Goal: Information Seeking & Learning: Learn about a topic

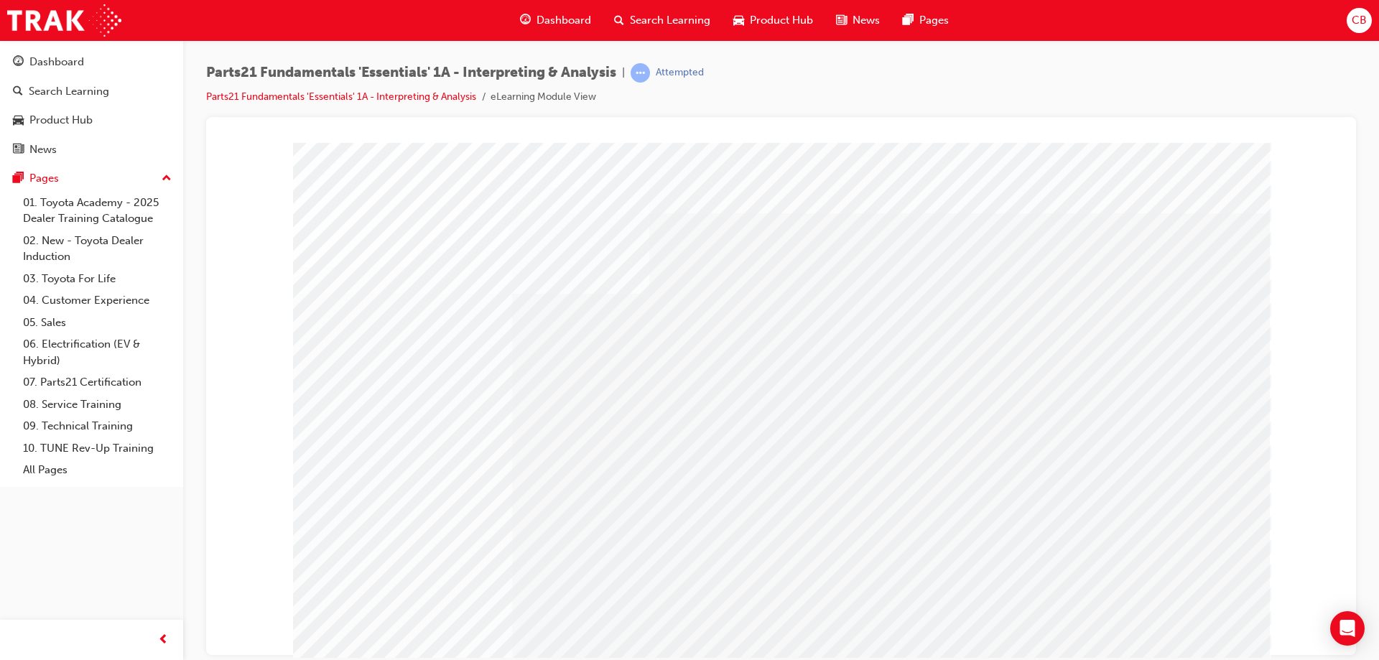
drag, startPoint x: 472, startPoint y: 338, endPoint x: 534, endPoint y: 348, distance: 62.5
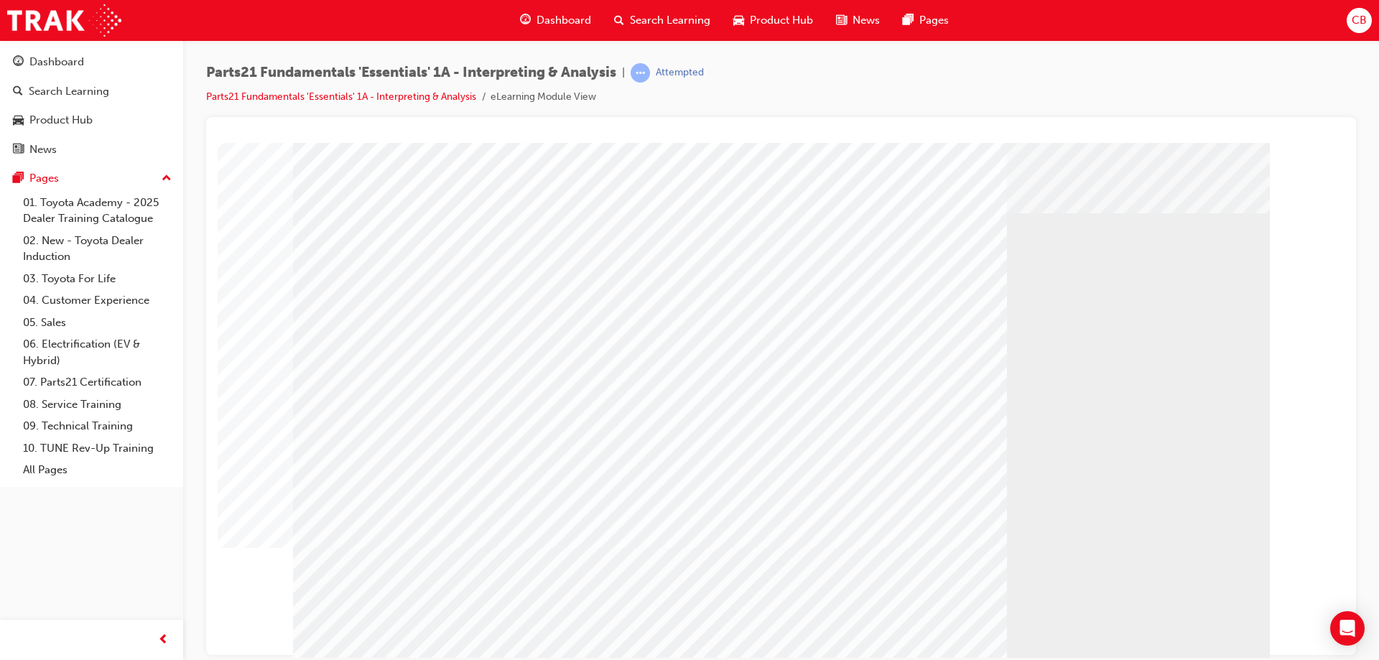
click at [934, 272] on div "Play" at bounding box center [934, 272] width 545 height 0
click at [1095, 272] on div "Mute" at bounding box center [934, 272] width 545 height 0
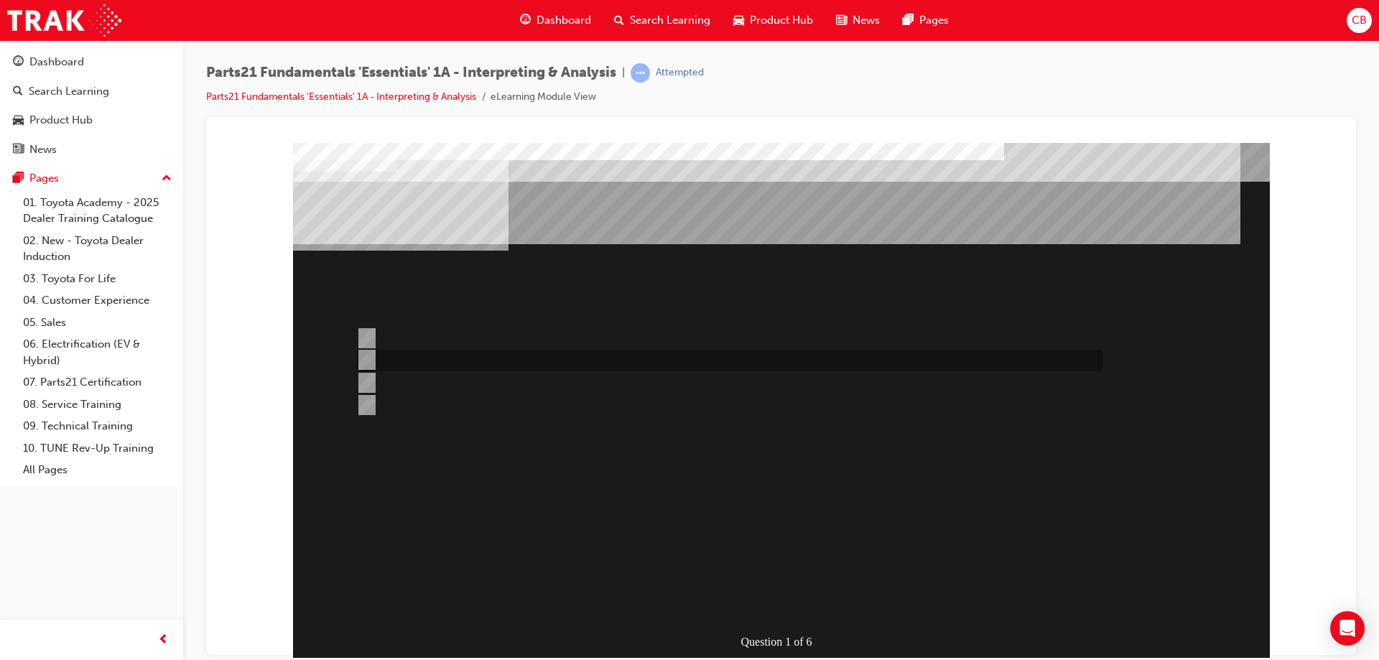
click at [369, 355] on input "Microcat" at bounding box center [364, 360] width 16 height 16
radio input "true"
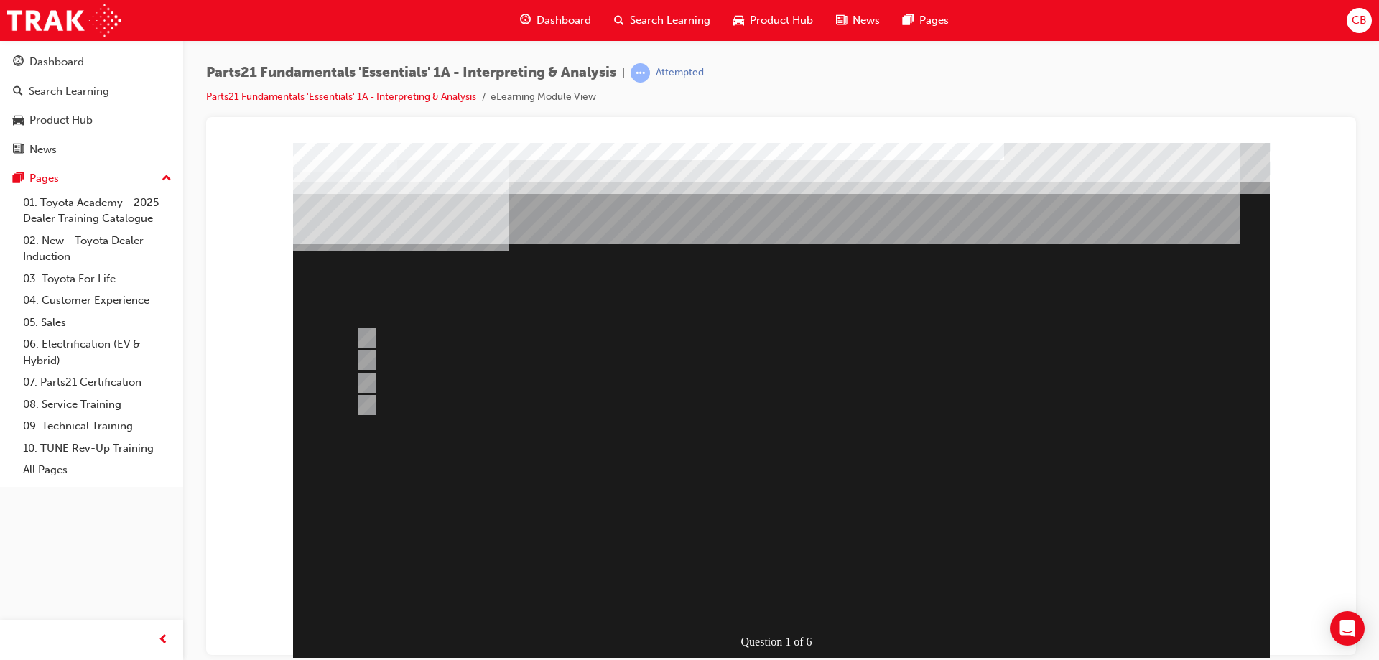
click at [869, 568] on div at bounding box center [781, 400] width 977 height 517
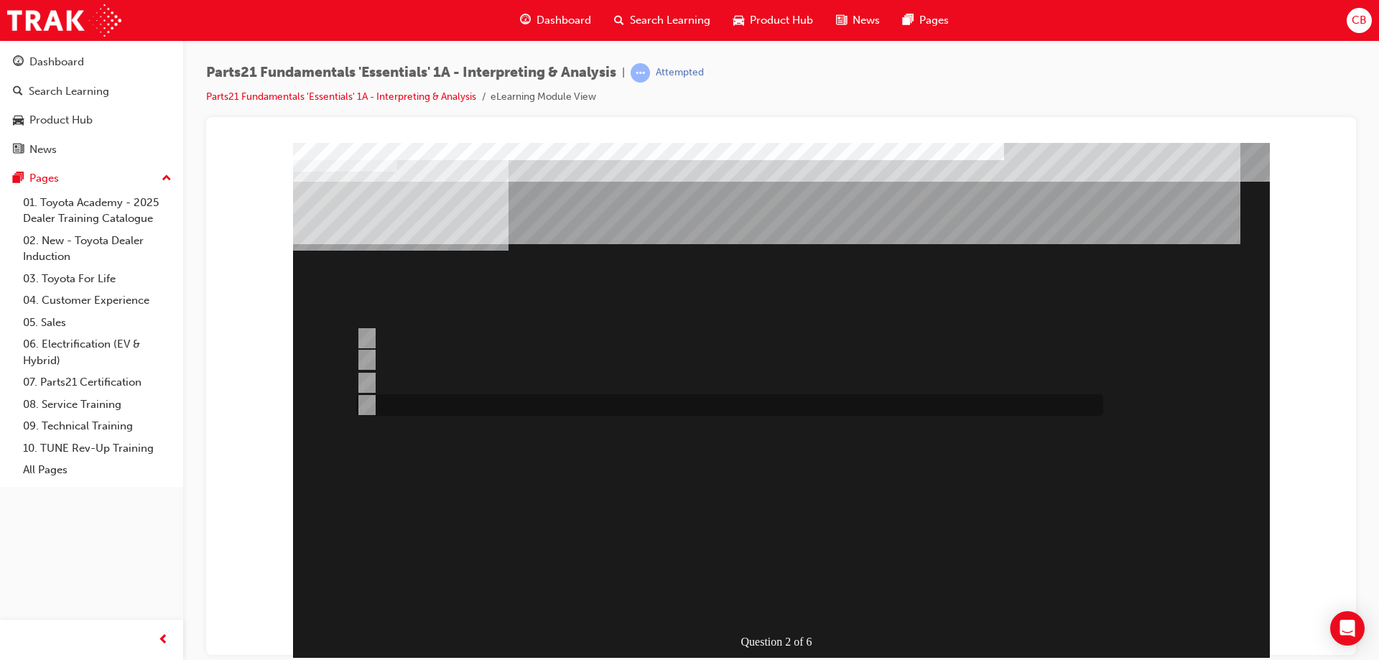
click at [365, 407] on input "Bonnet Protector Fitting Kit" at bounding box center [364, 405] width 16 height 16
radio input "true"
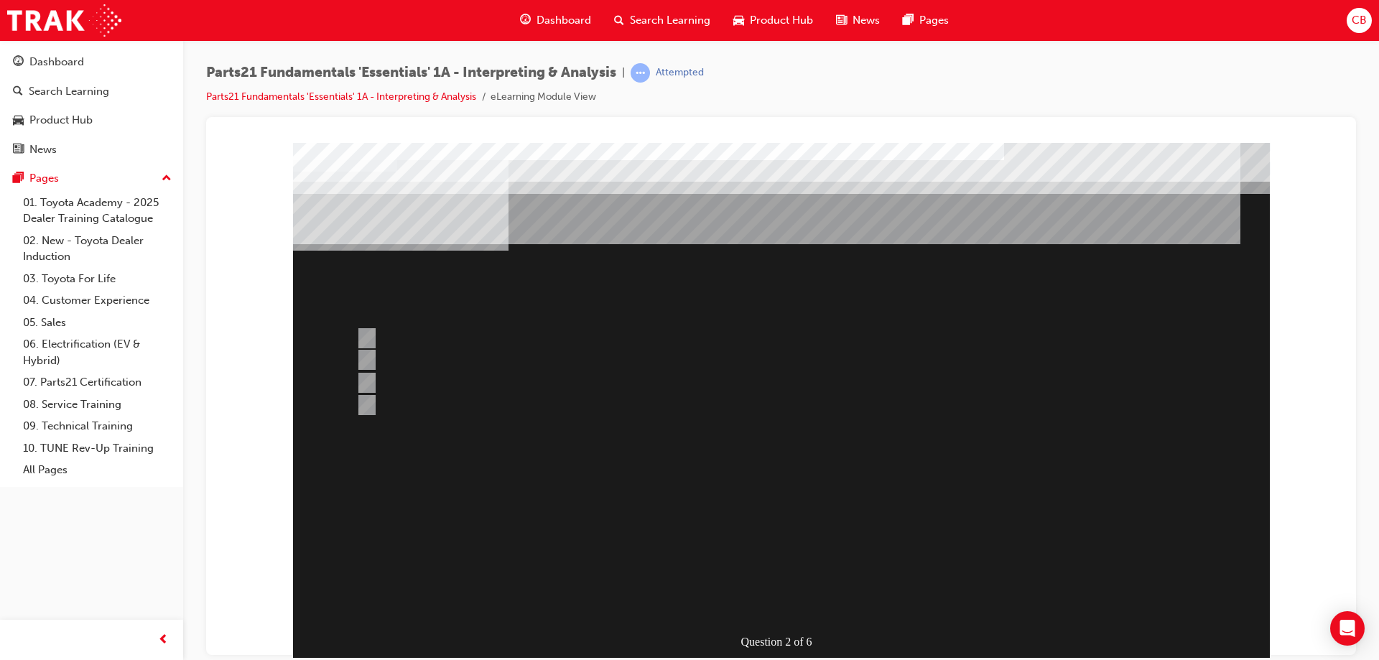
click at [864, 611] on div at bounding box center [781, 400] width 977 height 517
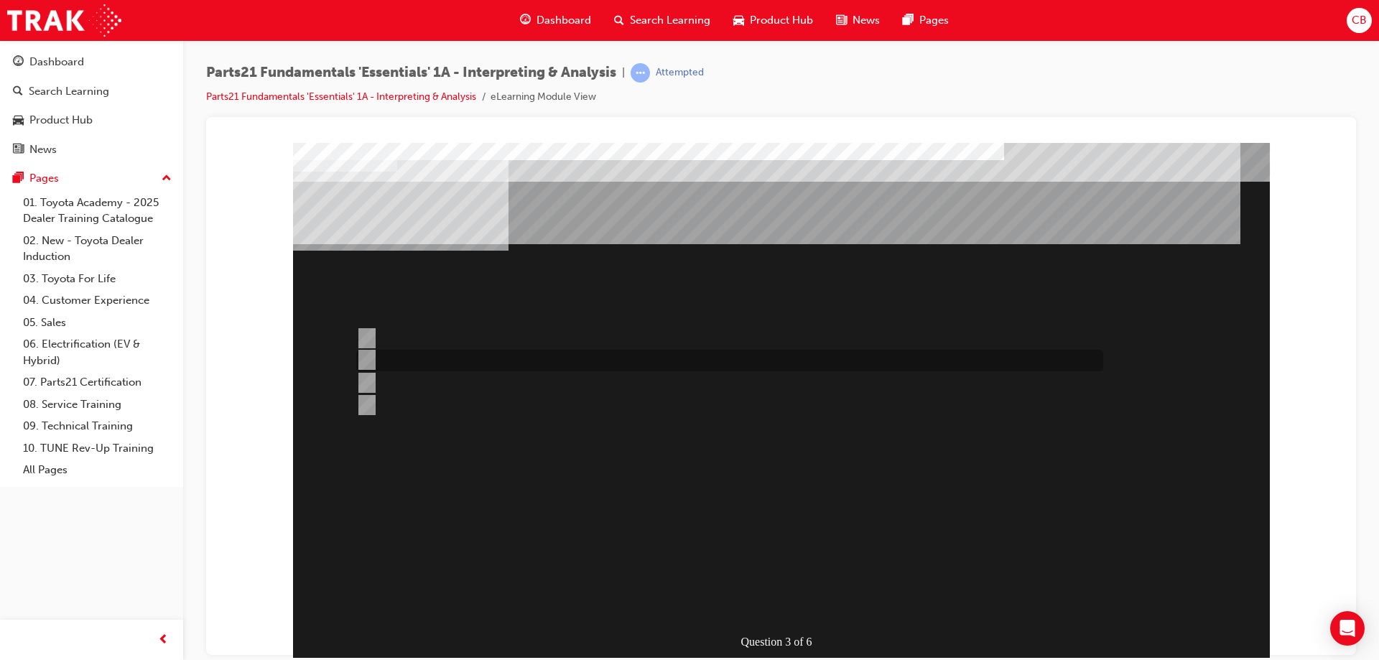
click at [370, 360] on input "Info Hub" at bounding box center [364, 360] width 16 height 16
radio input "true"
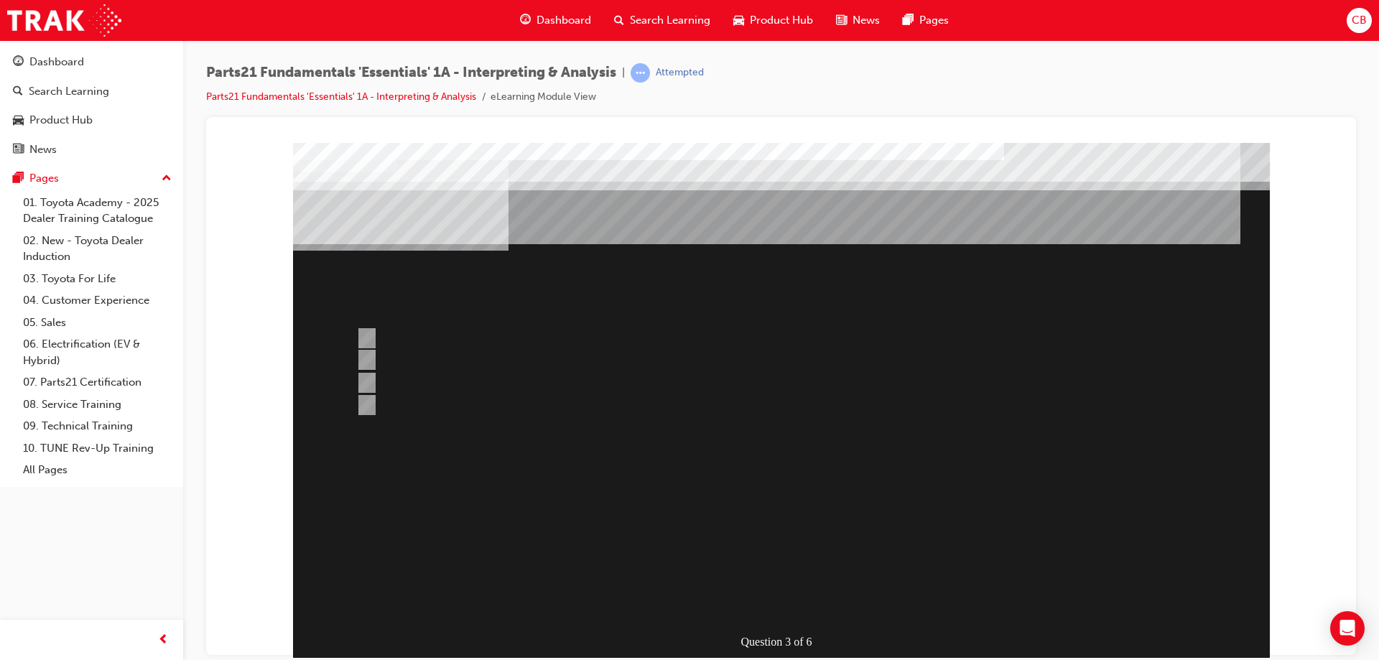
click at [367, 381] on div at bounding box center [781, 400] width 977 height 517
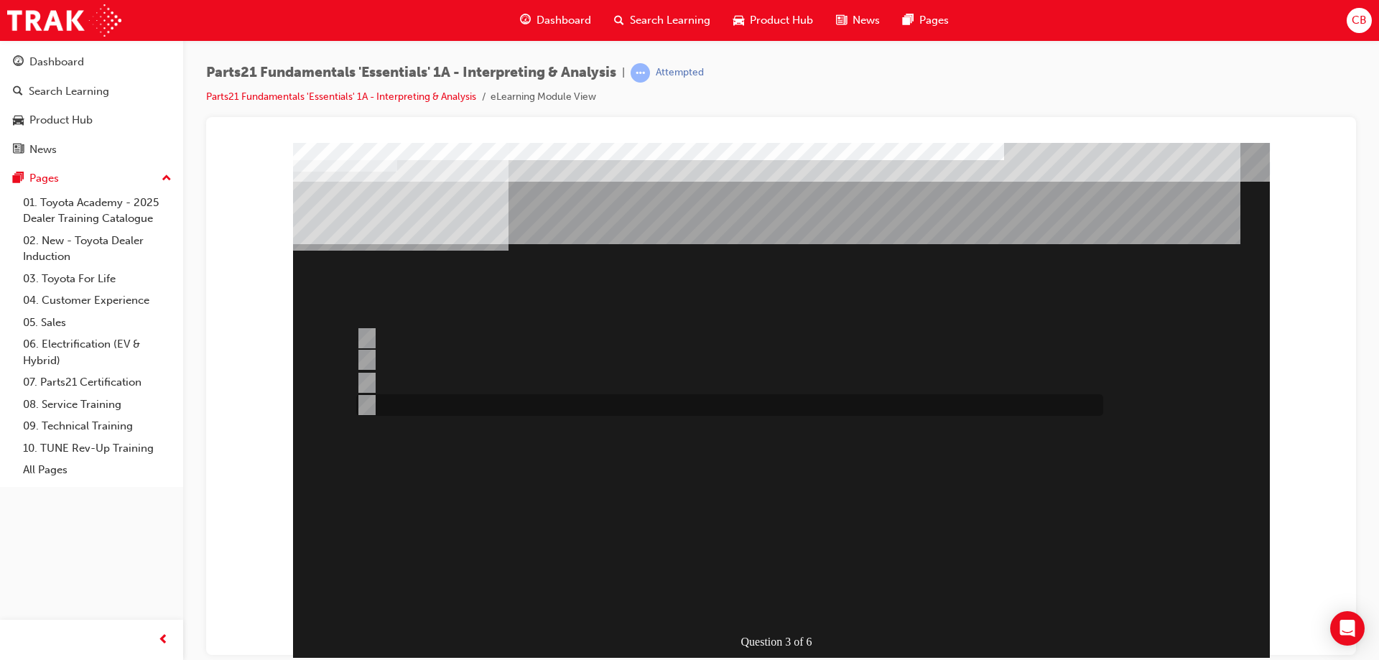
click at [365, 407] on input "Microcat" at bounding box center [364, 405] width 16 height 16
radio input "true"
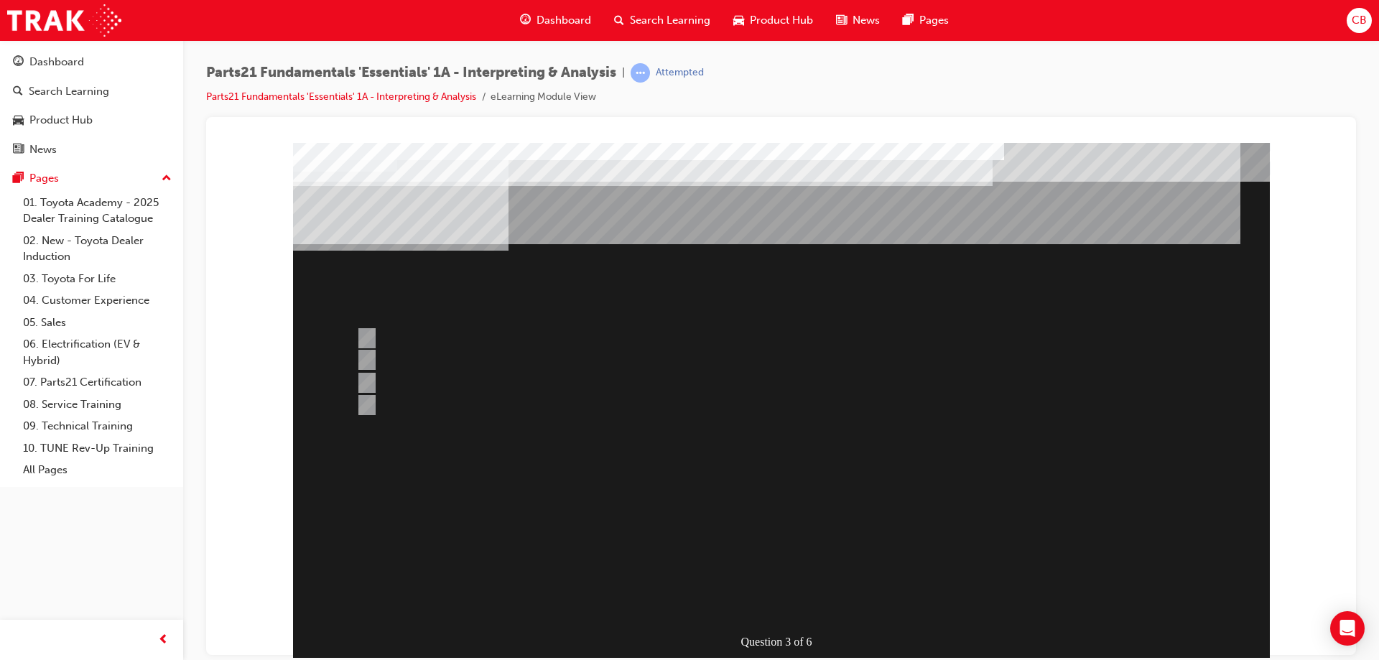
click at [364, 378] on div at bounding box center [781, 400] width 977 height 517
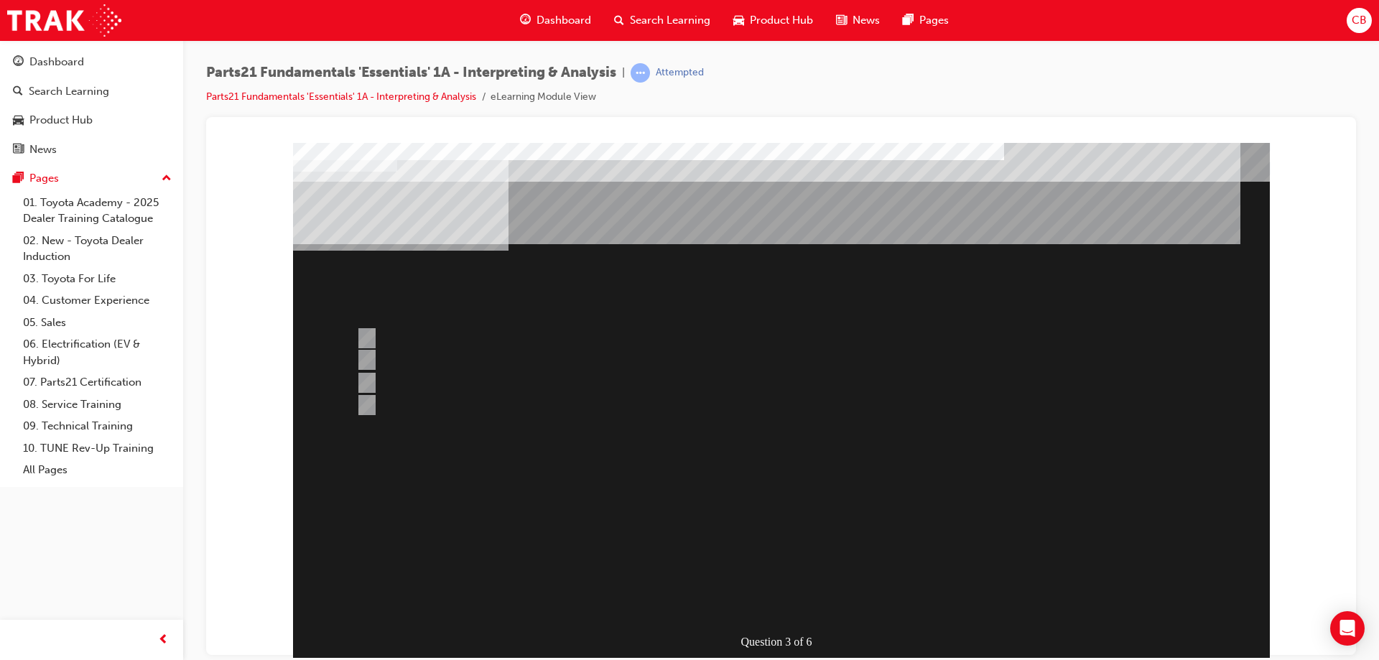
click at [452, 509] on div "Question 3 of 6" at bounding box center [781, 400] width 977 height 517
click at [364, 357] on input "Microcat - JPIO" at bounding box center [364, 360] width 16 height 16
radio input "true"
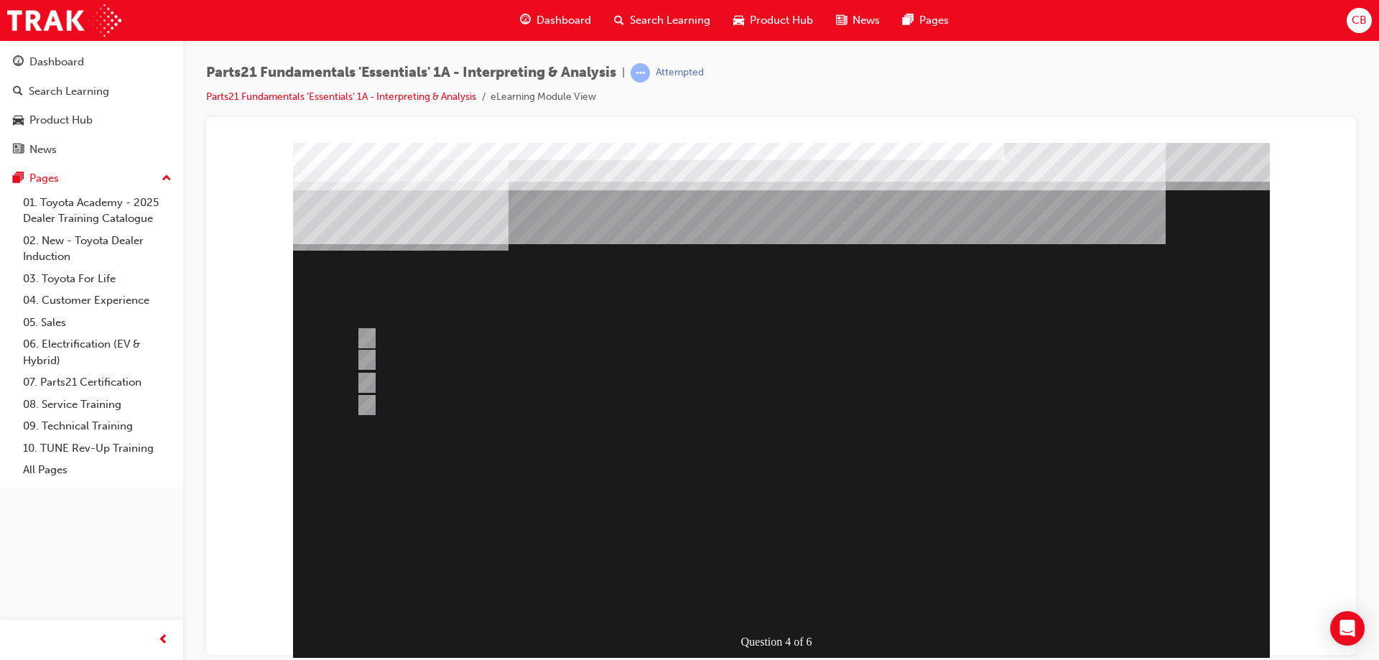
click at [369, 336] on div at bounding box center [781, 400] width 977 height 517
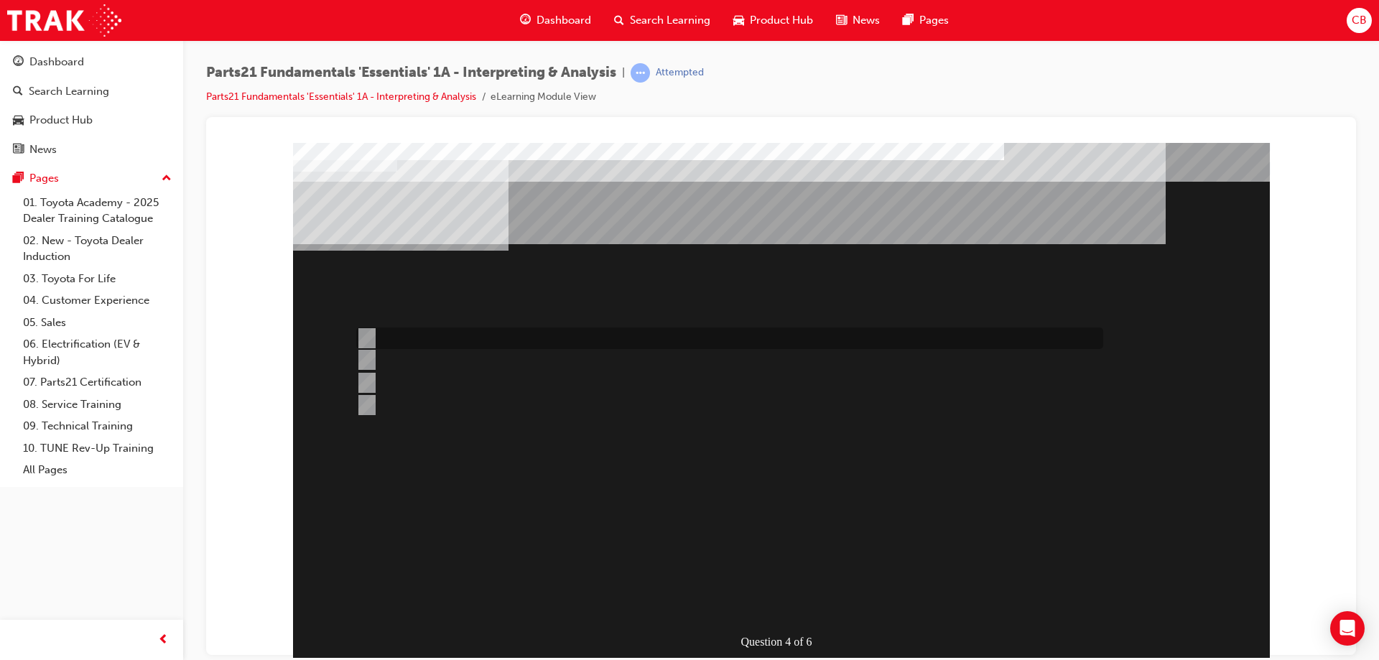
click at [368, 332] on input "TASS" at bounding box center [364, 338] width 16 height 16
radio input "true"
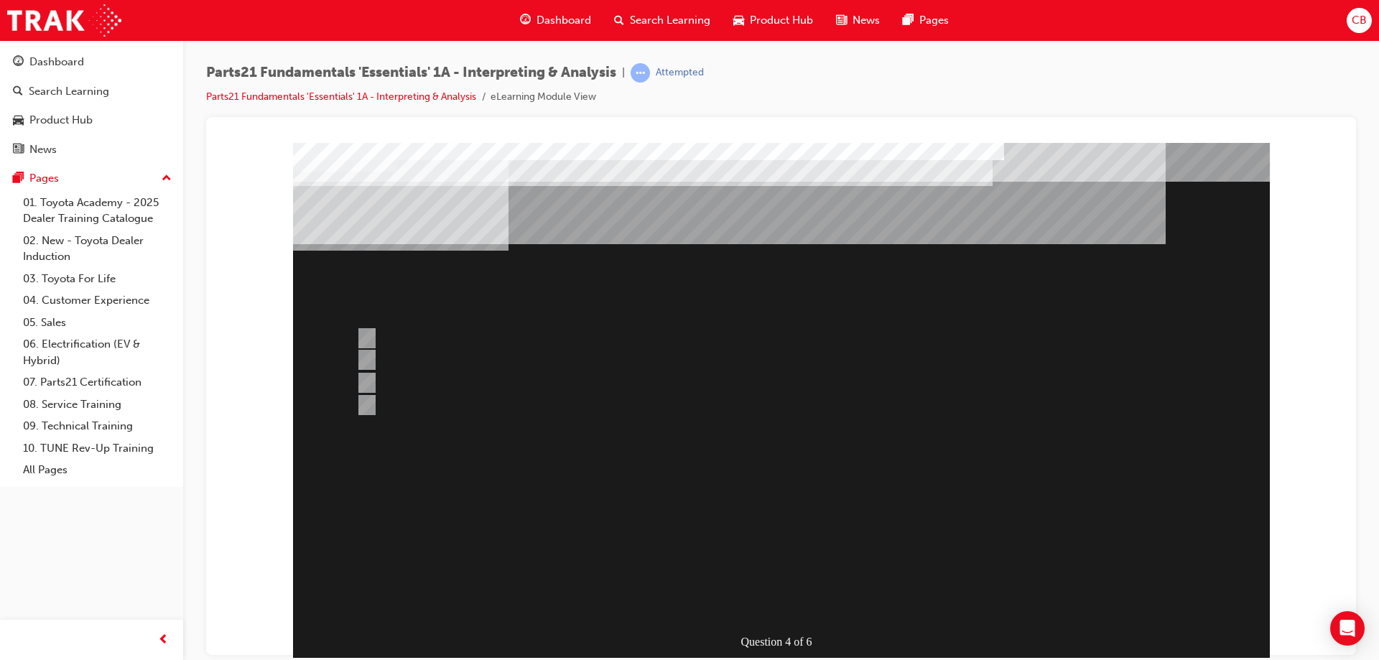
click at [649, 562] on div at bounding box center [781, 400] width 977 height 517
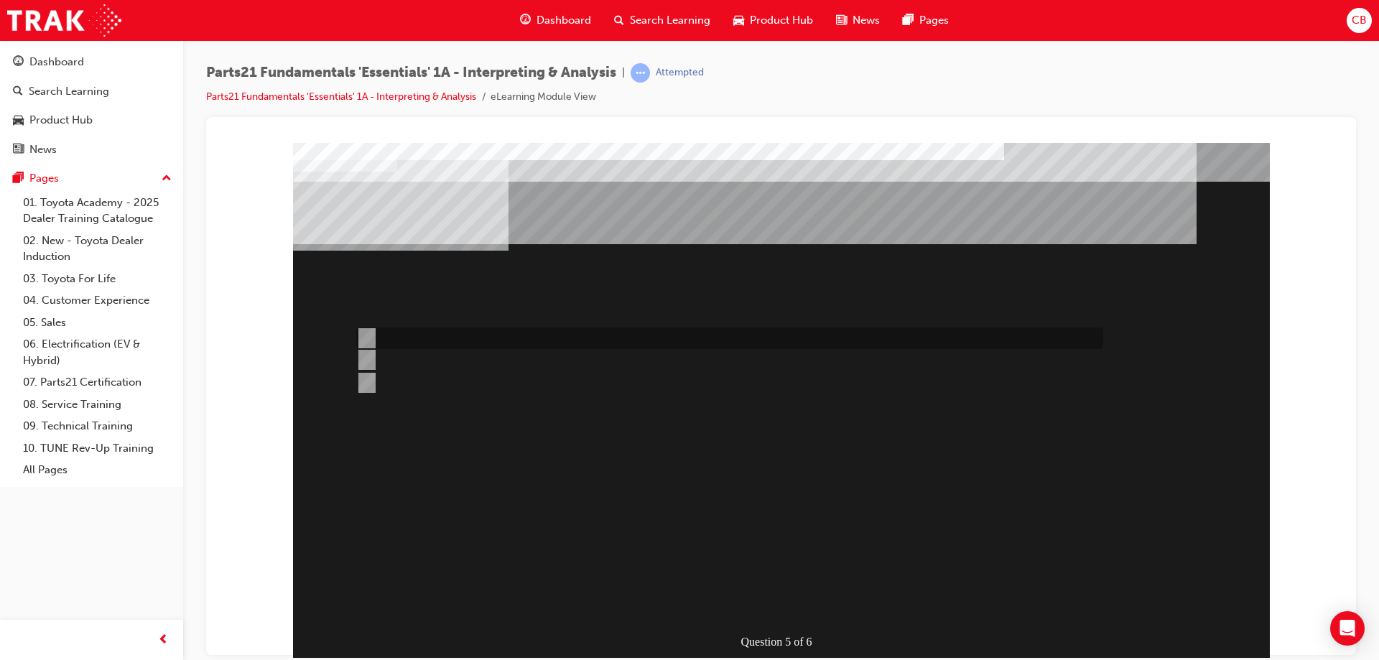
click at [364, 338] on input "Microcat" at bounding box center [364, 338] width 16 height 16
radio input "true"
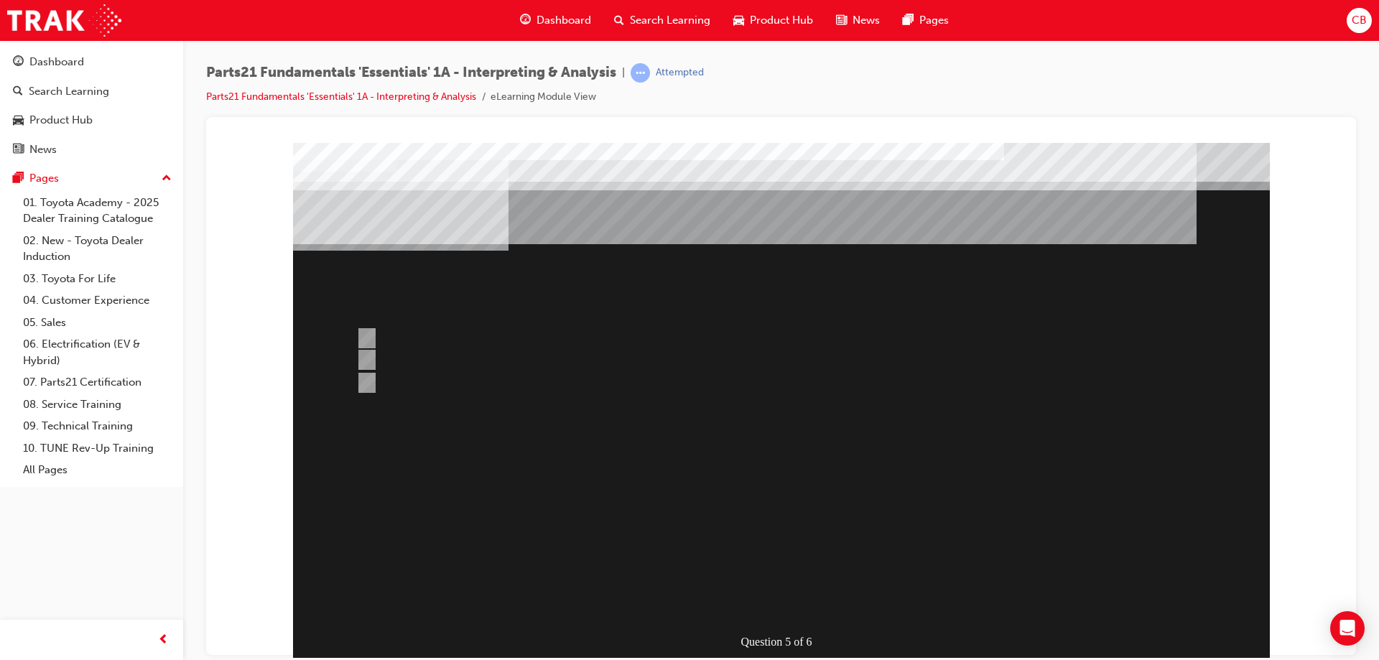
click at [366, 379] on div at bounding box center [781, 400] width 977 height 517
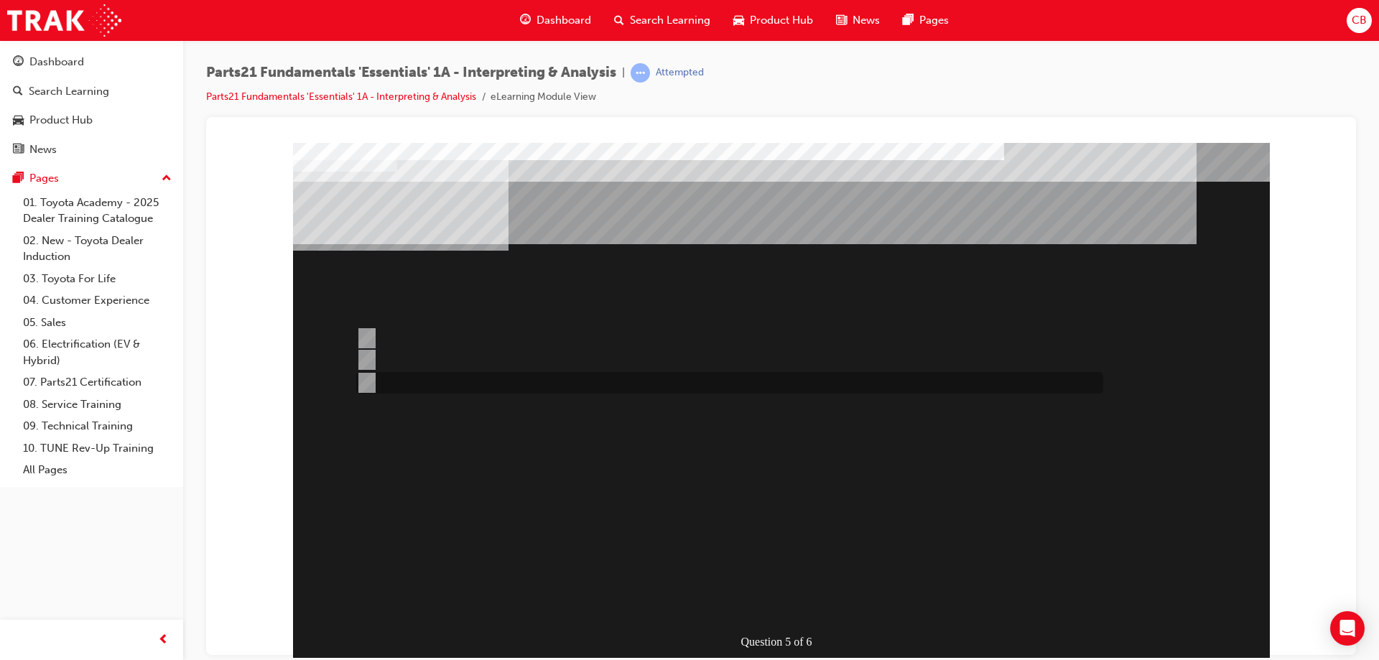
click at [364, 384] on input "Both" at bounding box center [364, 383] width 16 height 16
radio input "true"
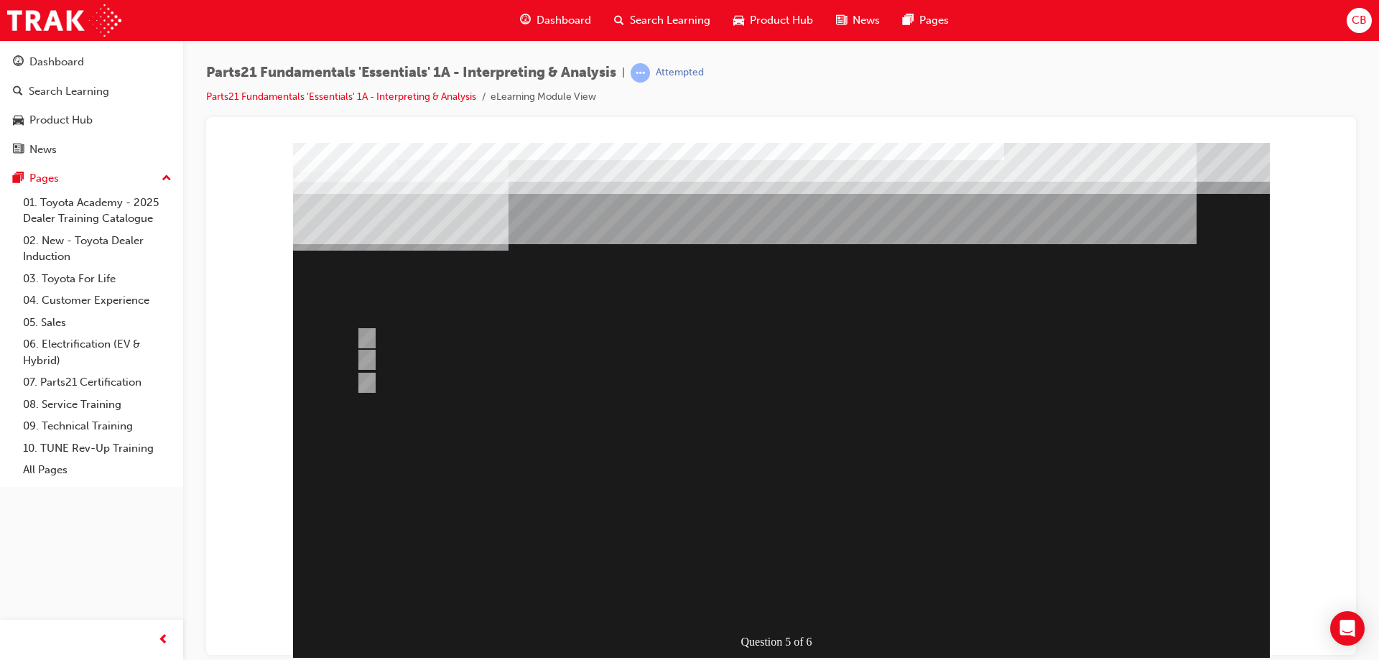
click at [610, 590] on div at bounding box center [781, 400] width 977 height 517
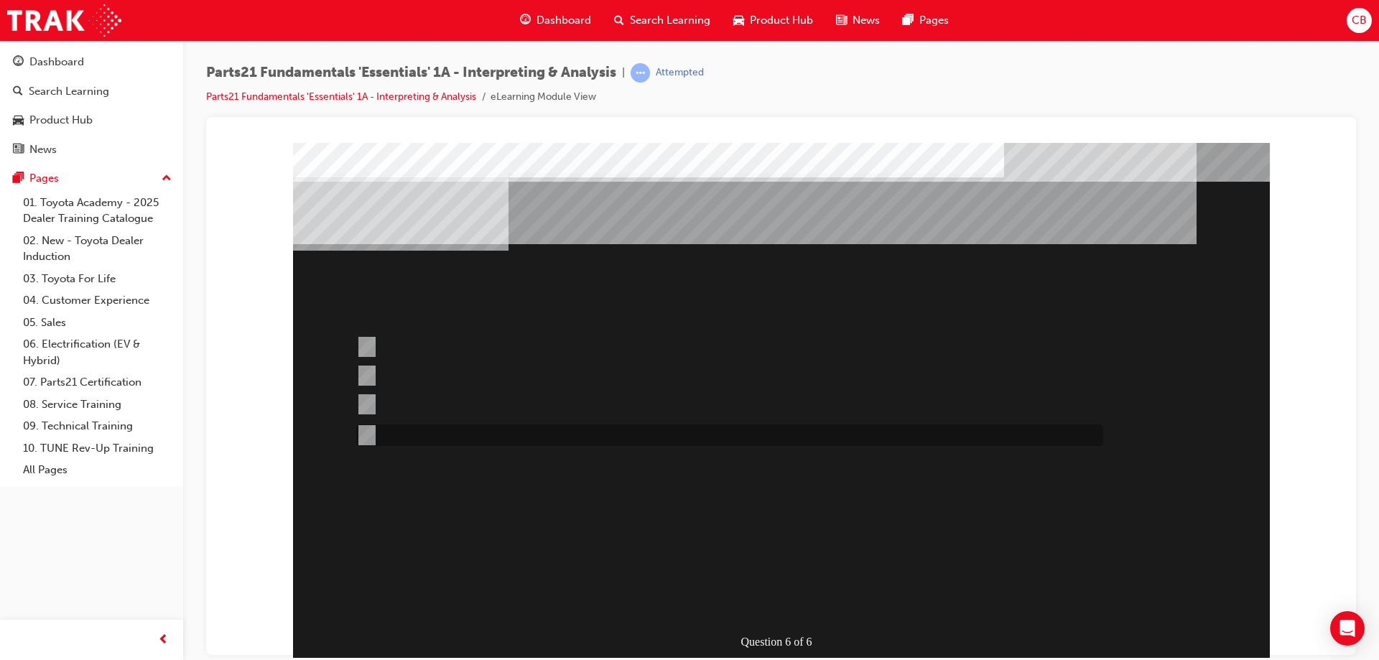
click at [368, 431] on input "TASS" at bounding box center [364, 435] width 16 height 16
radio input "true"
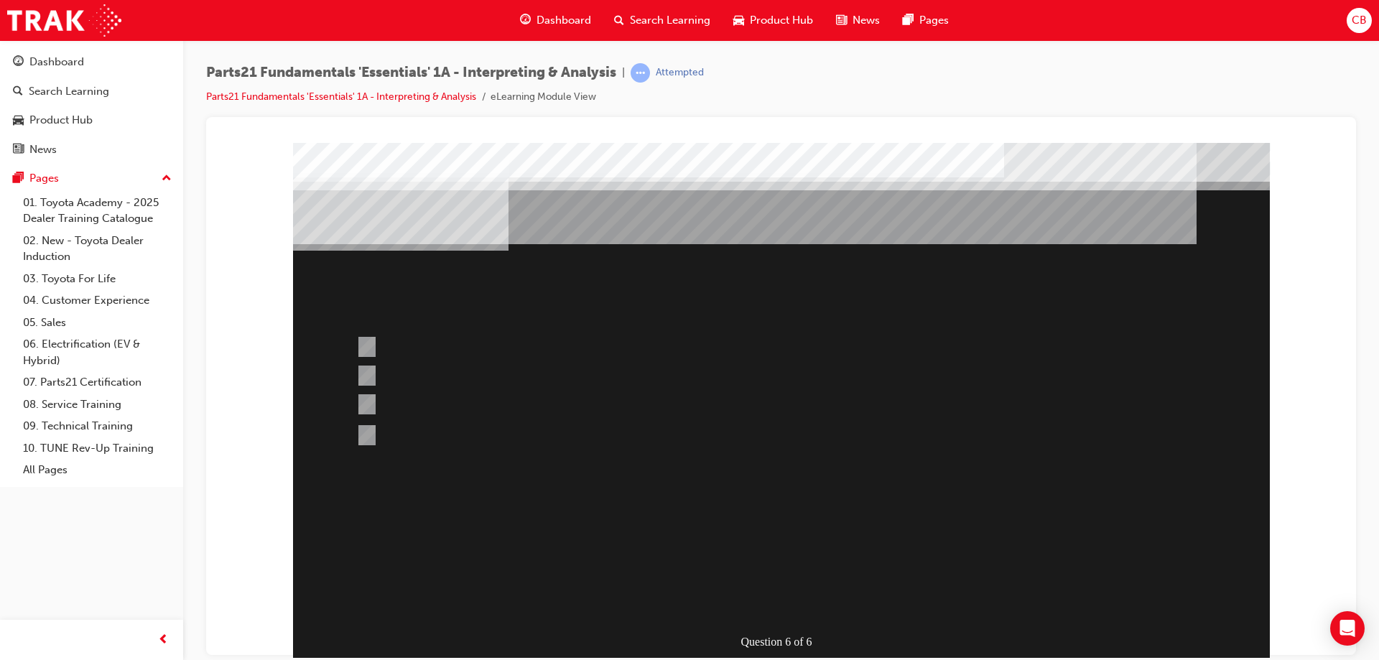
click at [412, 504] on div at bounding box center [781, 400] width 977 height 517
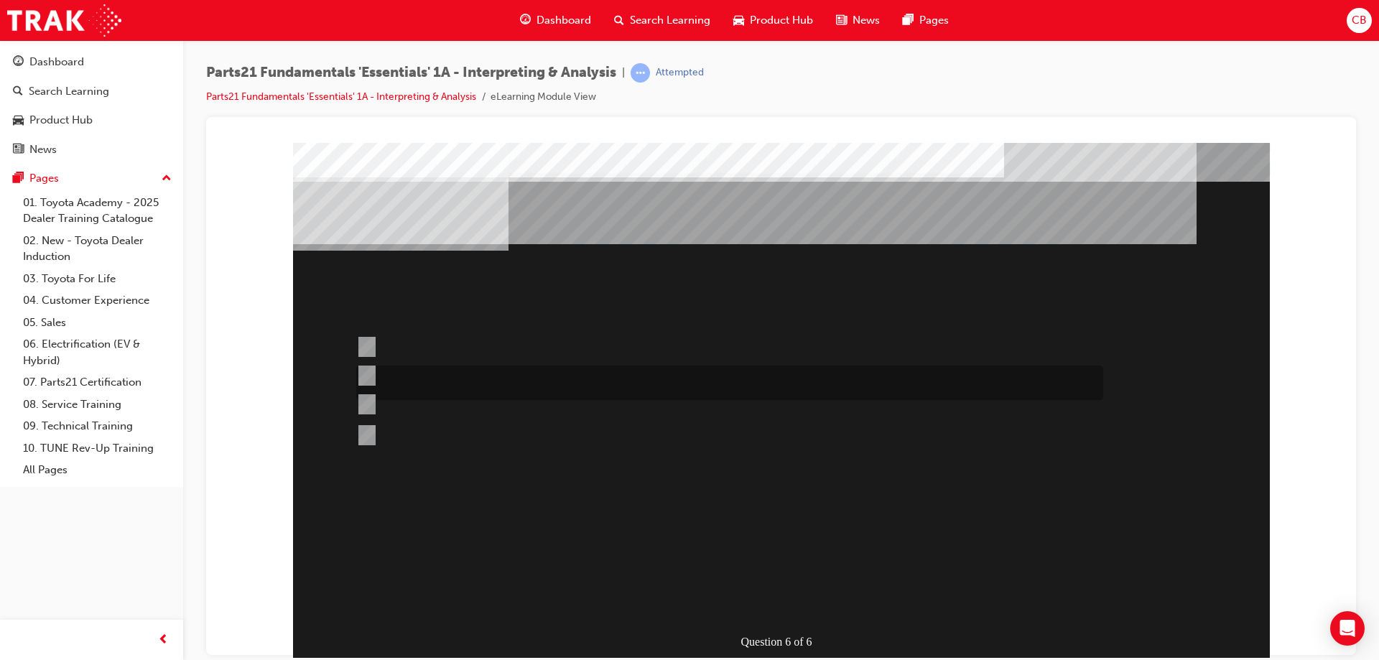
click at [371, 371] on input "Microcat - JPIO" at bounding box center [364, 376] width 16 height 16
radio input "true"
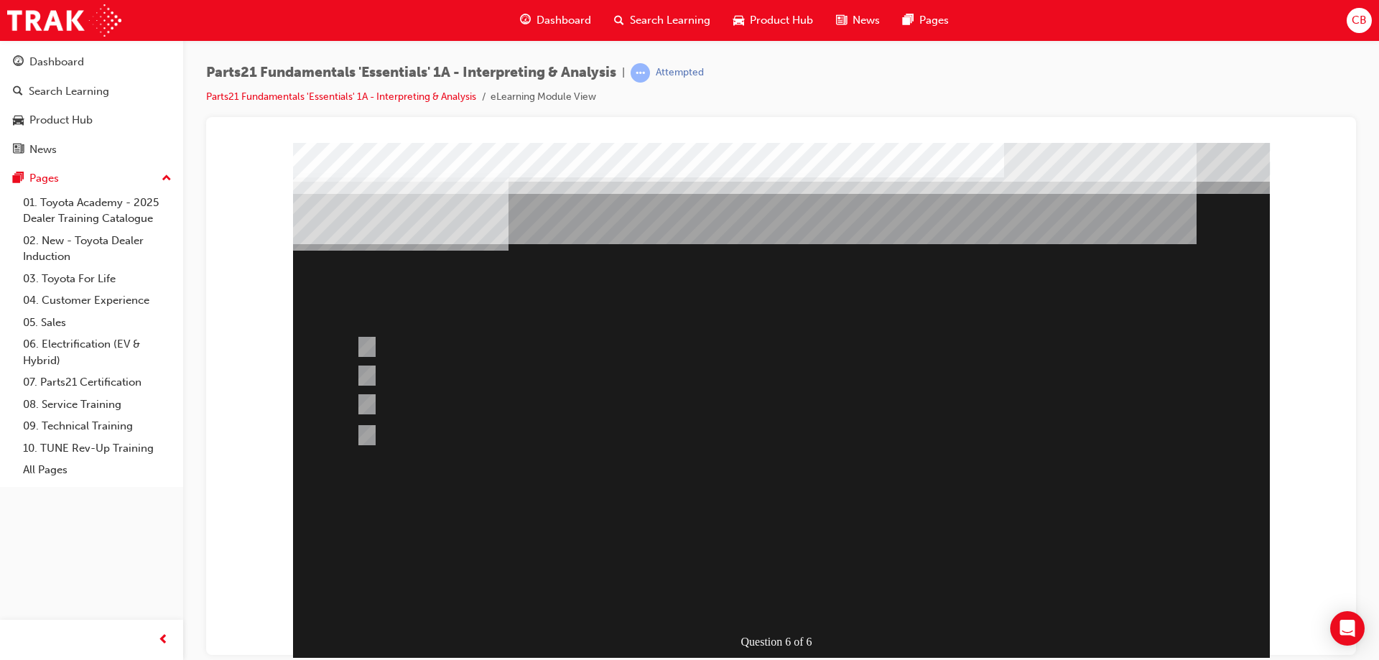
click at [596, 610] on div at bounding box center [781, 400] width 977 height 517
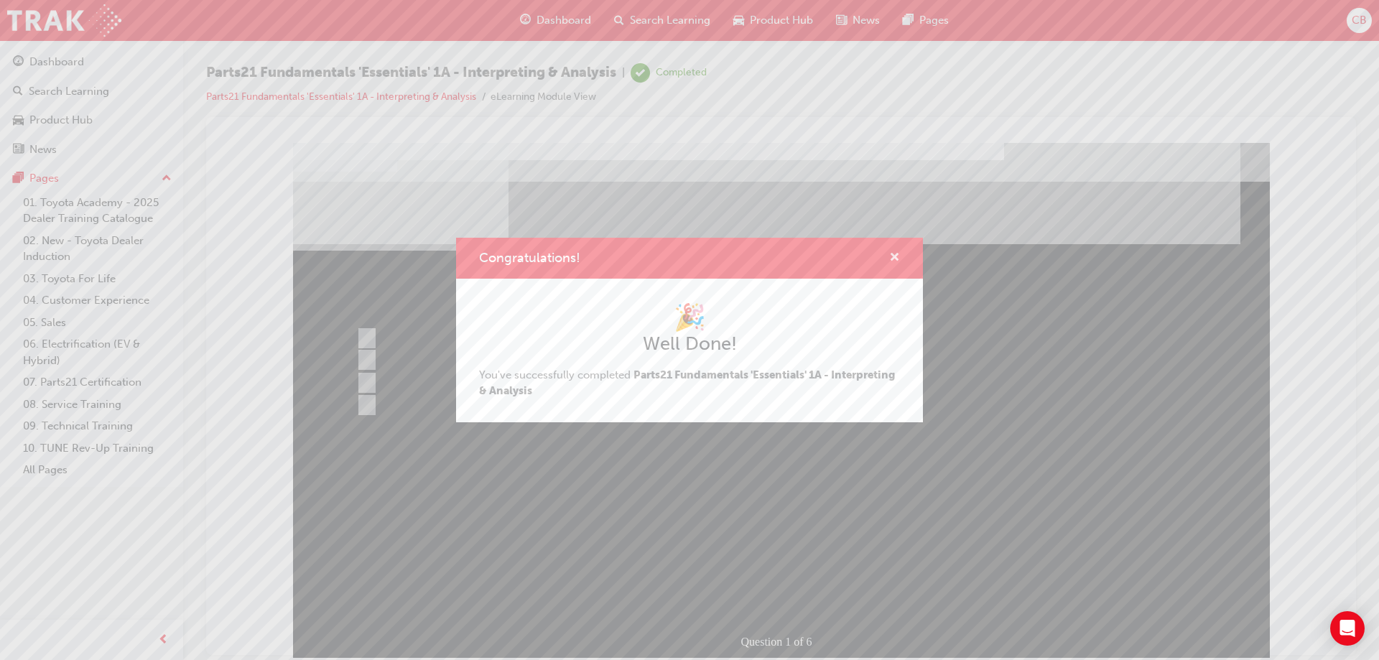
click at [894, 259] on span "cross-icon" at bounding box center [894, 258] width 11 height 13
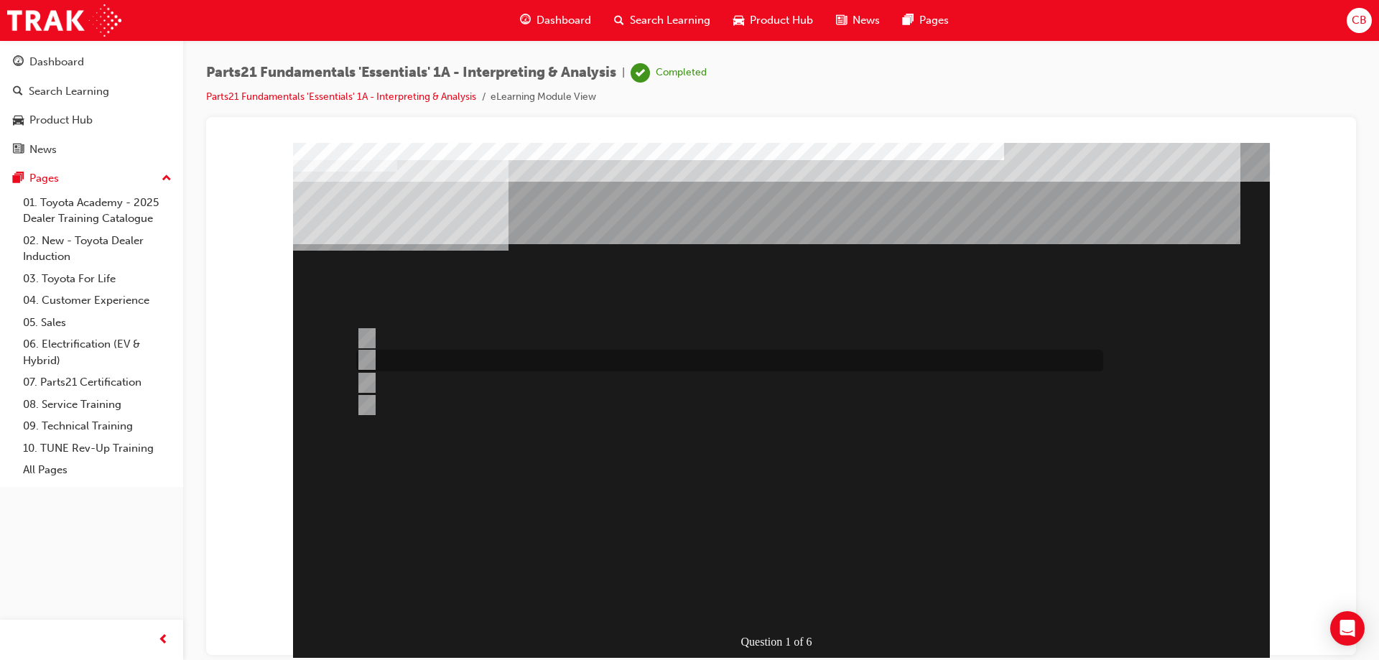
click at [369, 363] on input "Microcat" at bounding box center [364, 360] width 16 height 16
radio input "true"
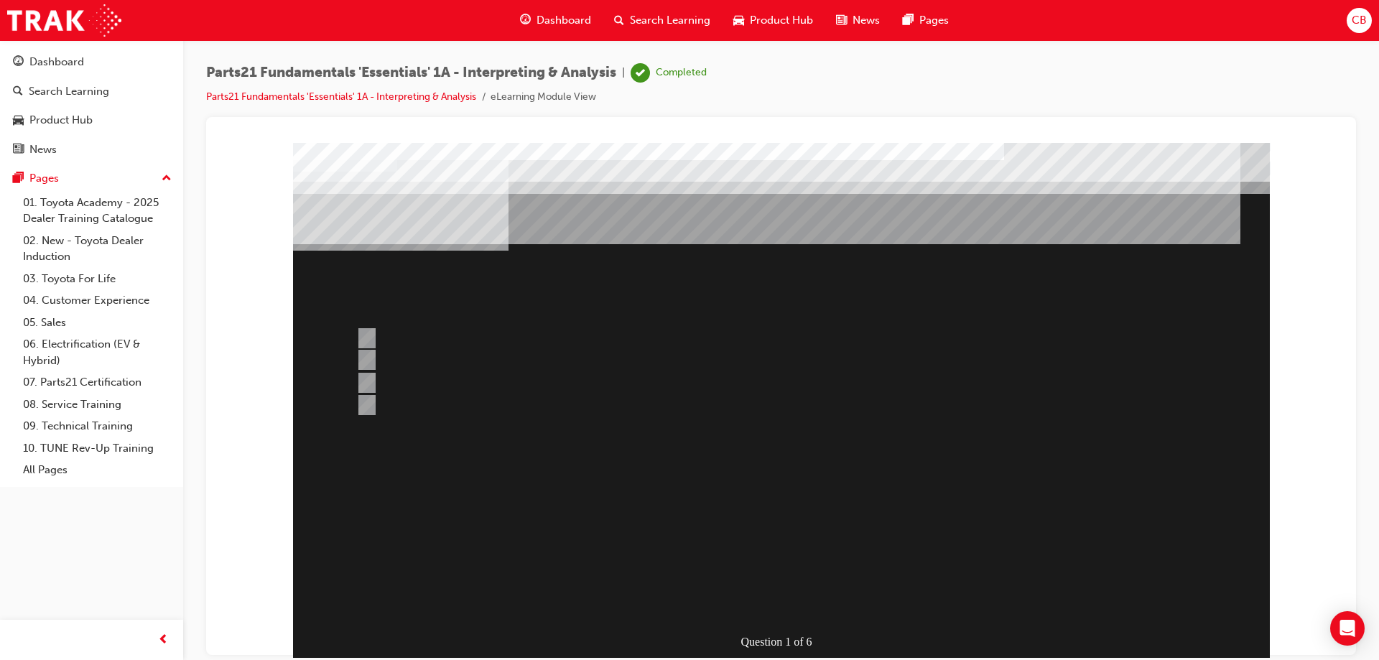
click at [515, 591] on div at bounding box center [781, 400] width 977 height 517
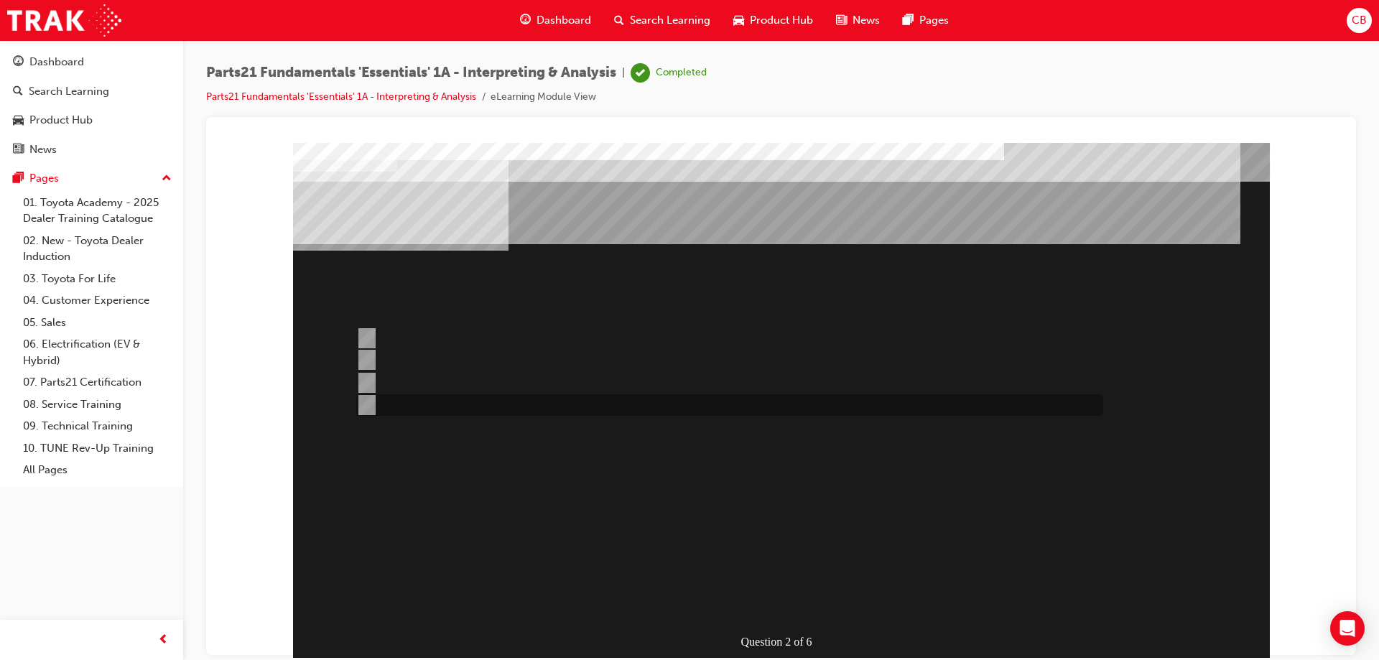
click at [366, 408] on input "Bonnet Protector Fitting Kit" at bounding box center [364, 405] width 16 height 16
radio input "true"
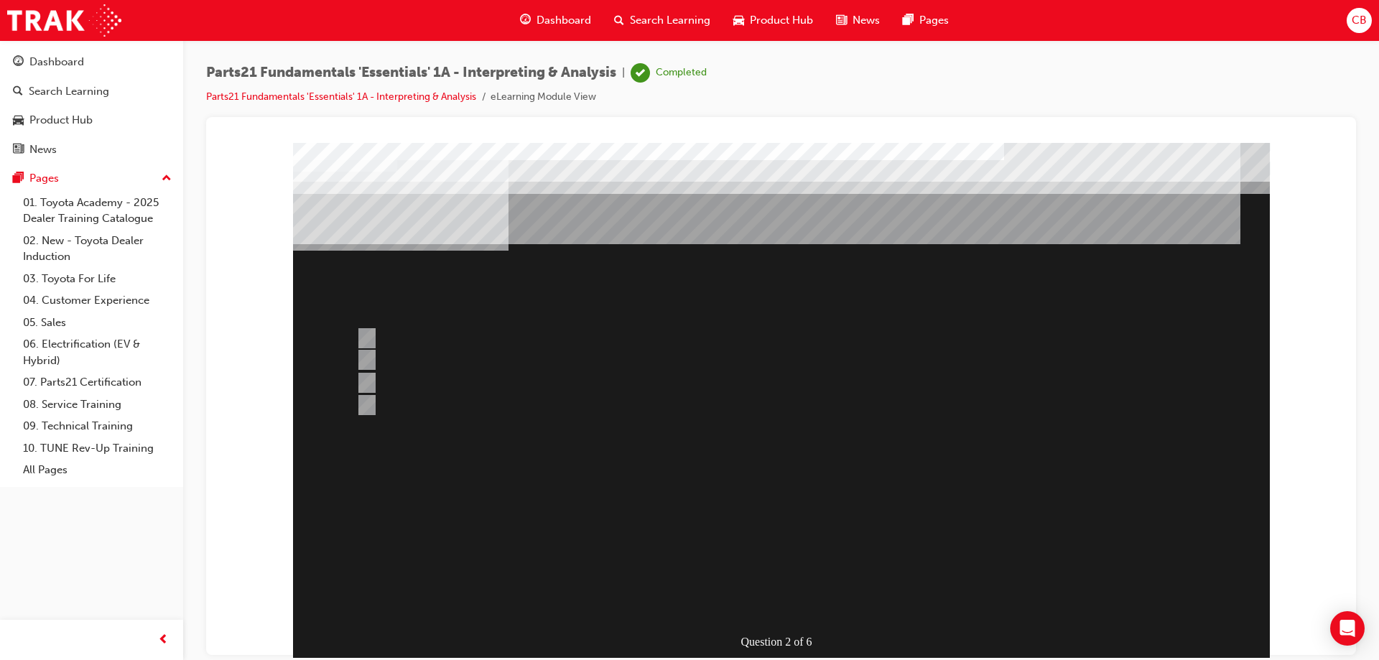
click at [598, 601] on div at bounding box center [781, 400] width 977 height 517
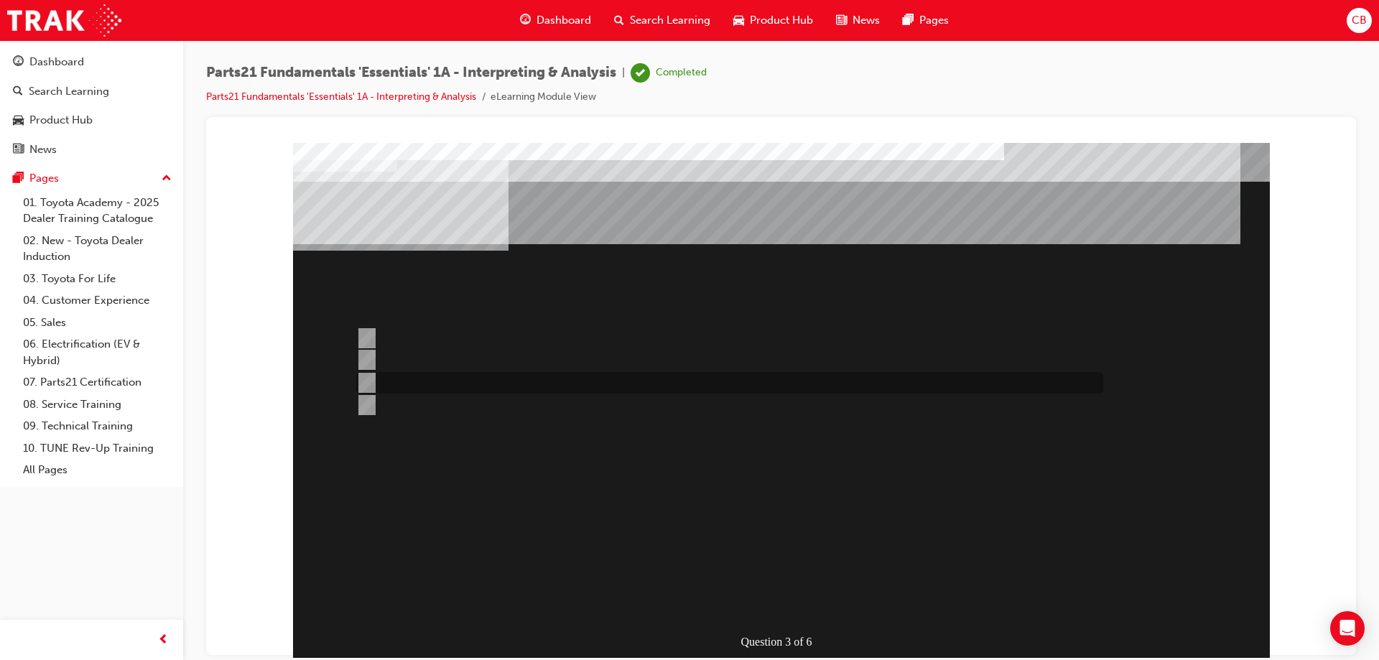
click at [361, 373] on div at bounding box center [726, 383] width 747 height 22
radio input "true"
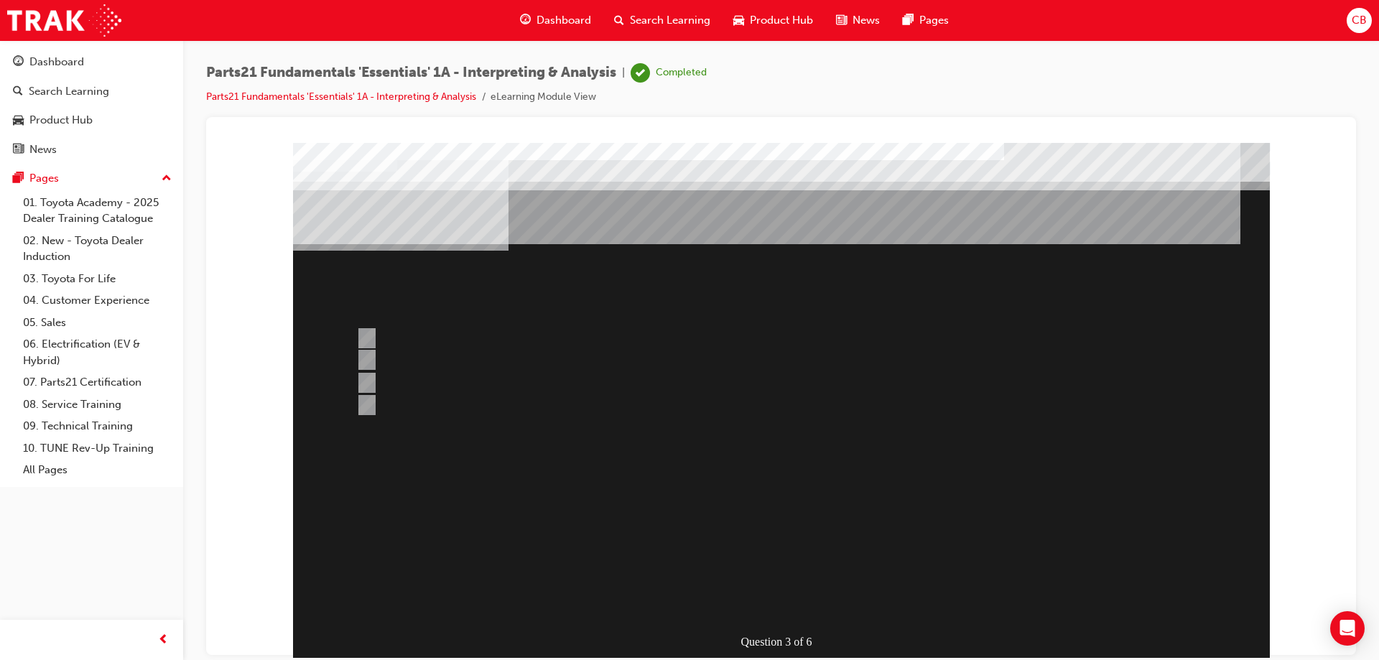
click at [369, 343] on div at bounding box center [781, 400] width 977 height 517
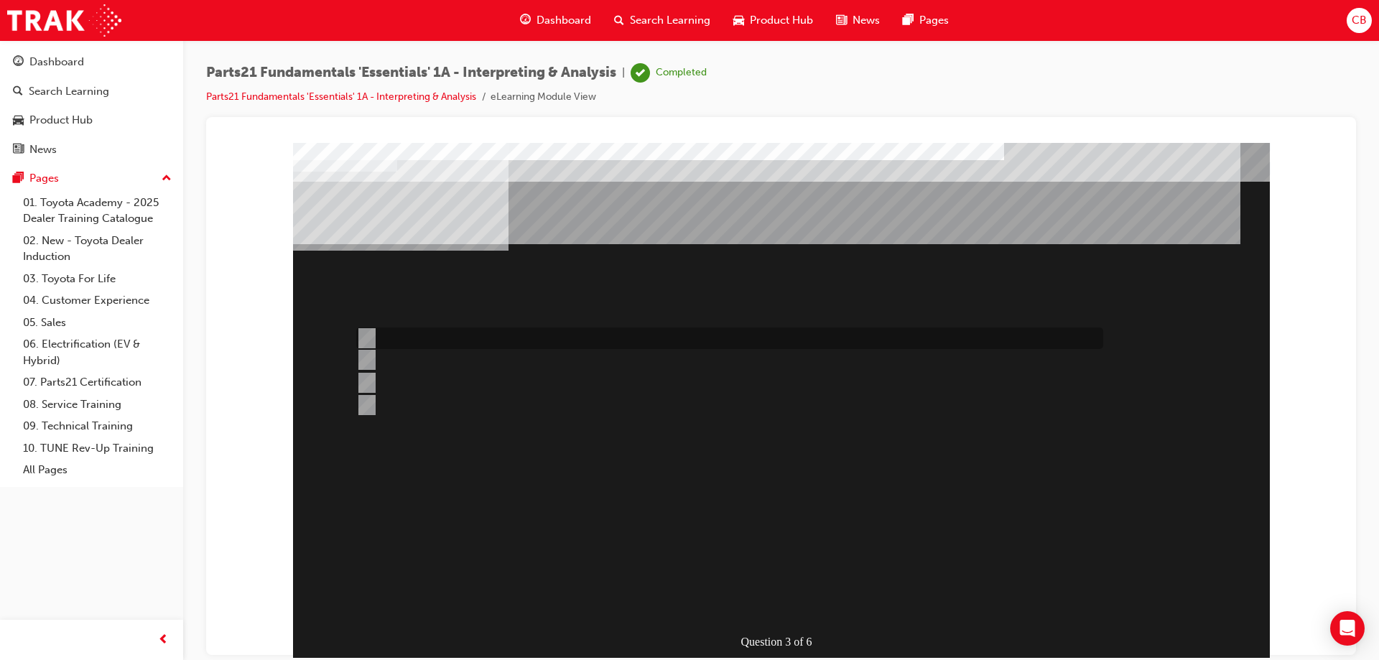
click at [367, 336] on input "TAPS" at bounding box center [364, 338] width 16 height 16
radio input "true"
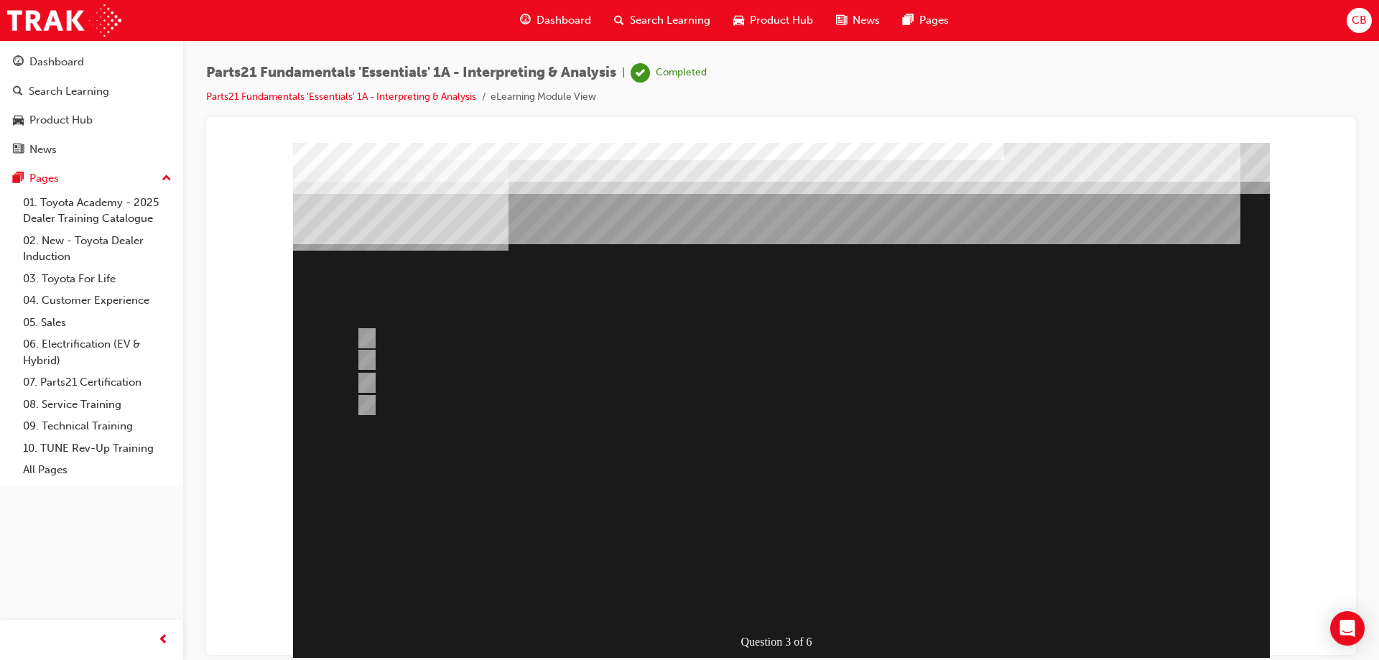
click at [644, 604] on div at bounding box center [781, 400] width 977 height 517
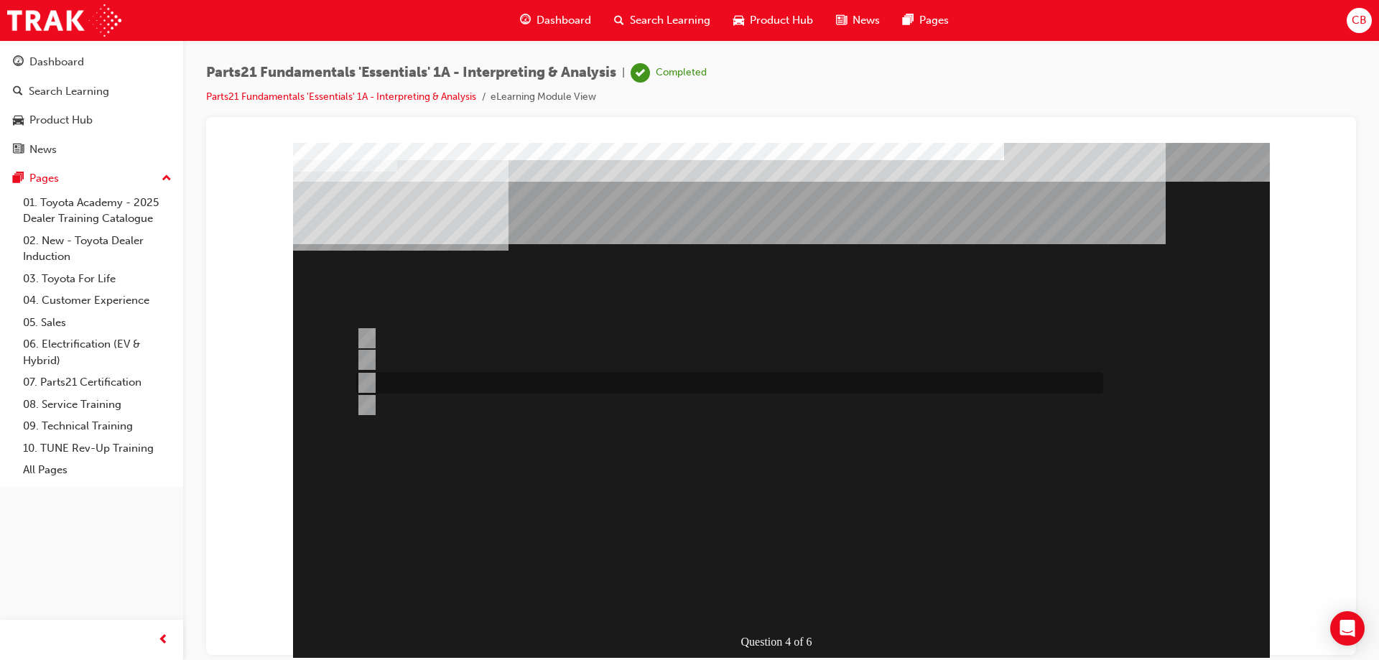
click at [364, 379] on input "Info Hub" at bounding box center [364, 383] width 16 height 16
radio input "true"
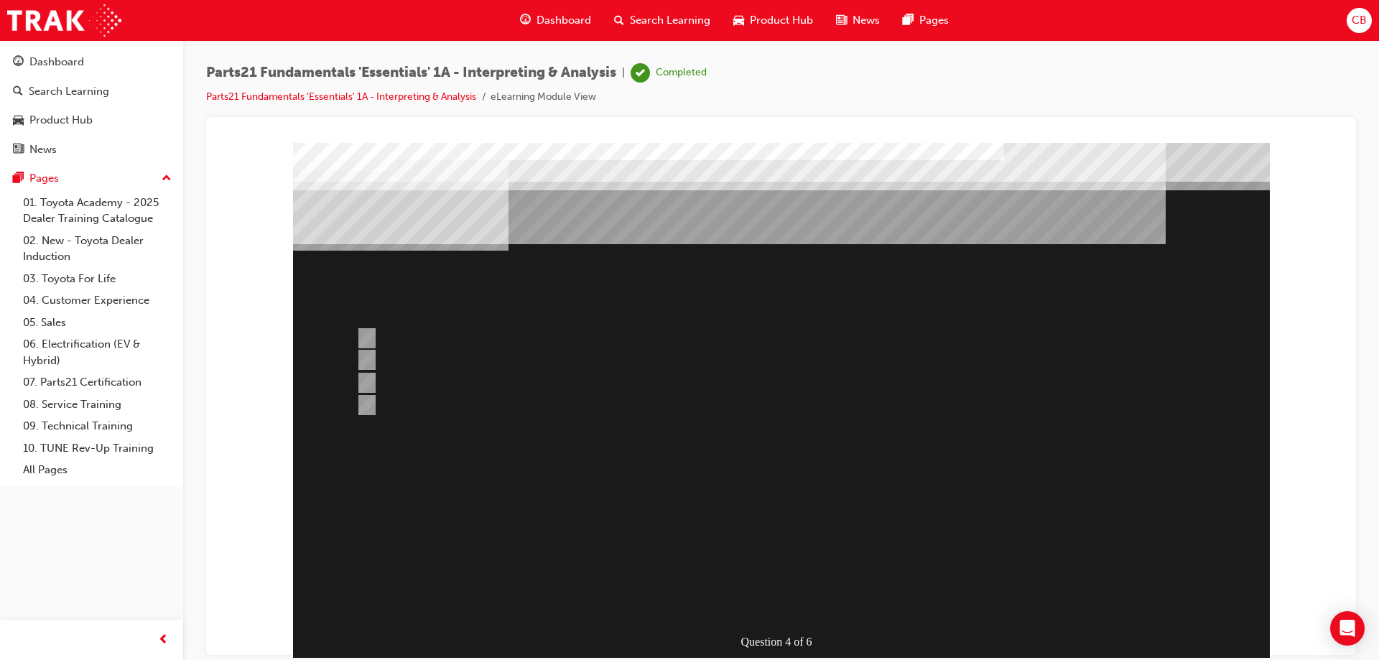
click at [598, 583] on div at bounding box center [781, 400] width 977 height 517
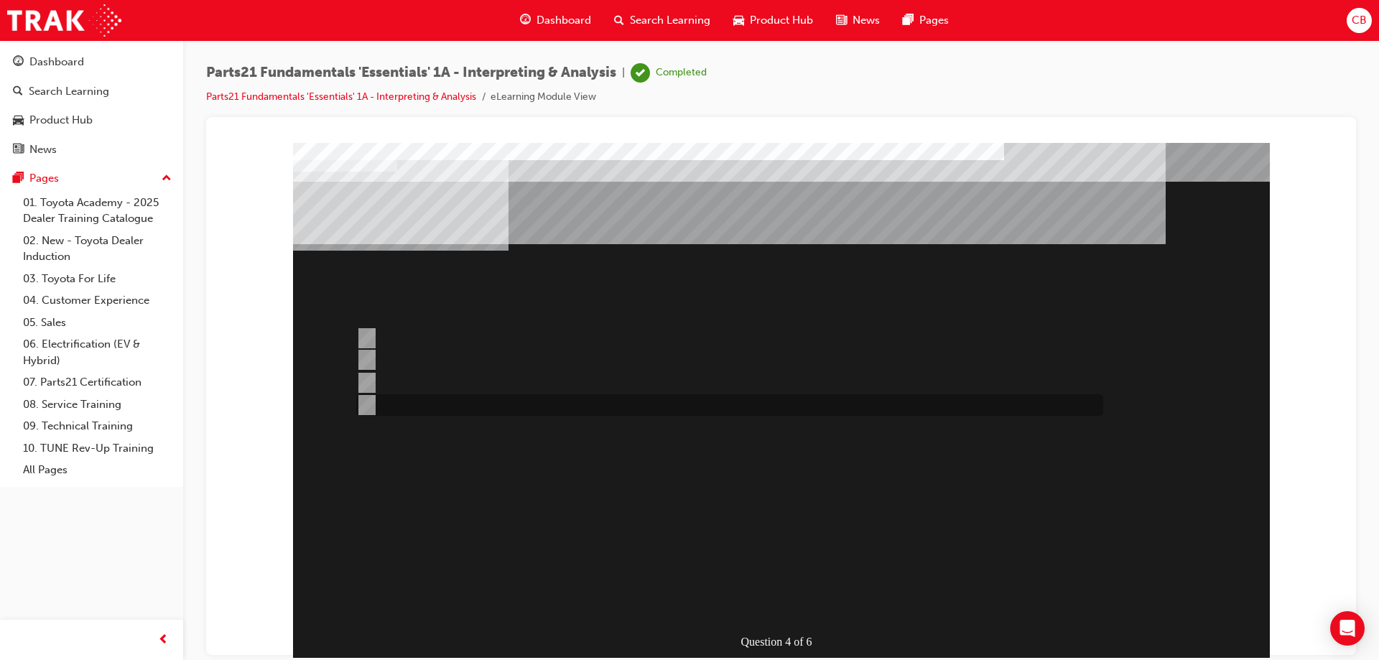
click at [366, 407] on input "TAPS" at bounding box center [364, 405] width 16 height 16
radio input "true"
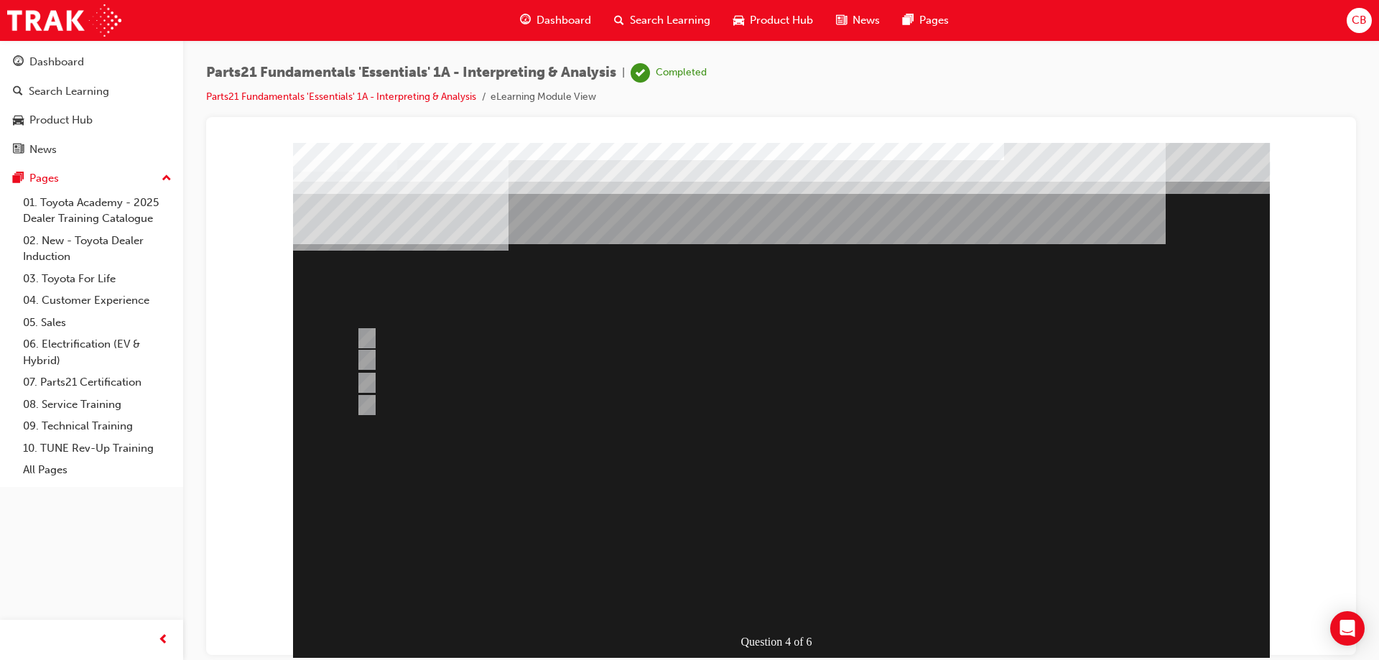
click at [654, 608] on div at bounding box center [781, 400] width 977 height 517
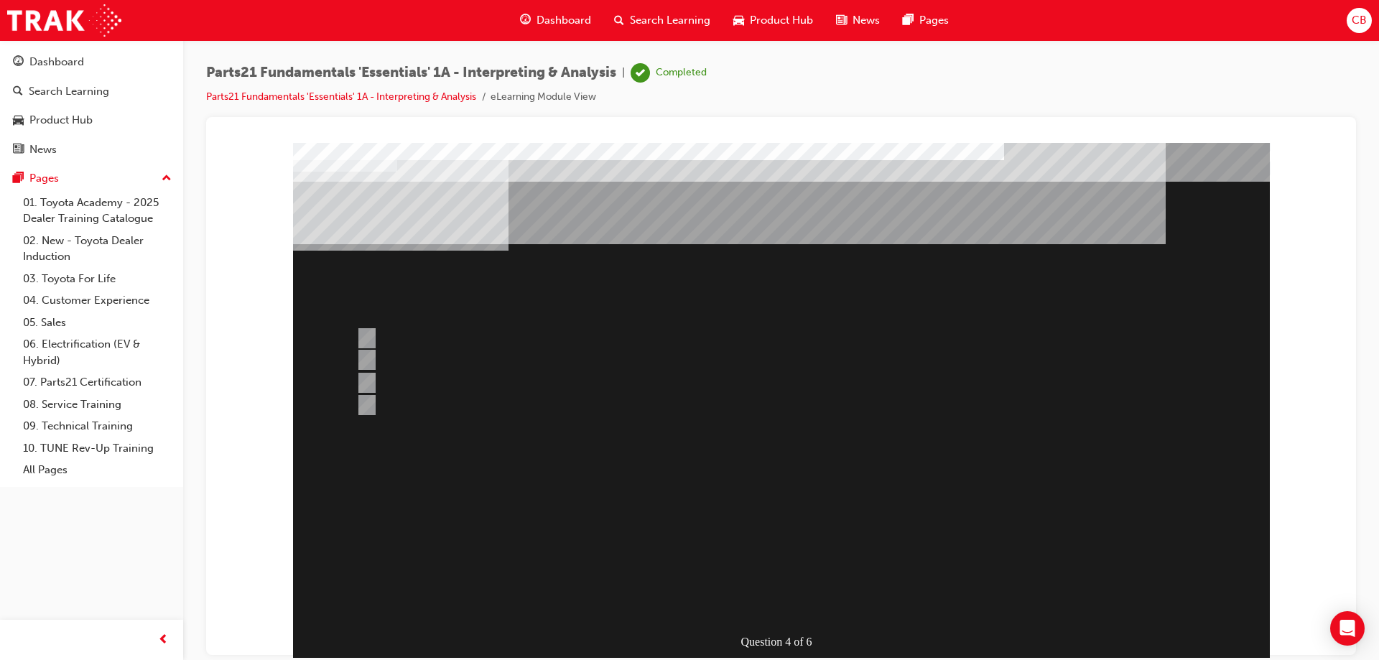
click at [633, 613] on div "Question 4 of 6" at bounding box center [781, 400] width 977 height 517
click at [371, 382] on input "Both" at bounding box center [364, 383] width 16 height 16
radio input "true"
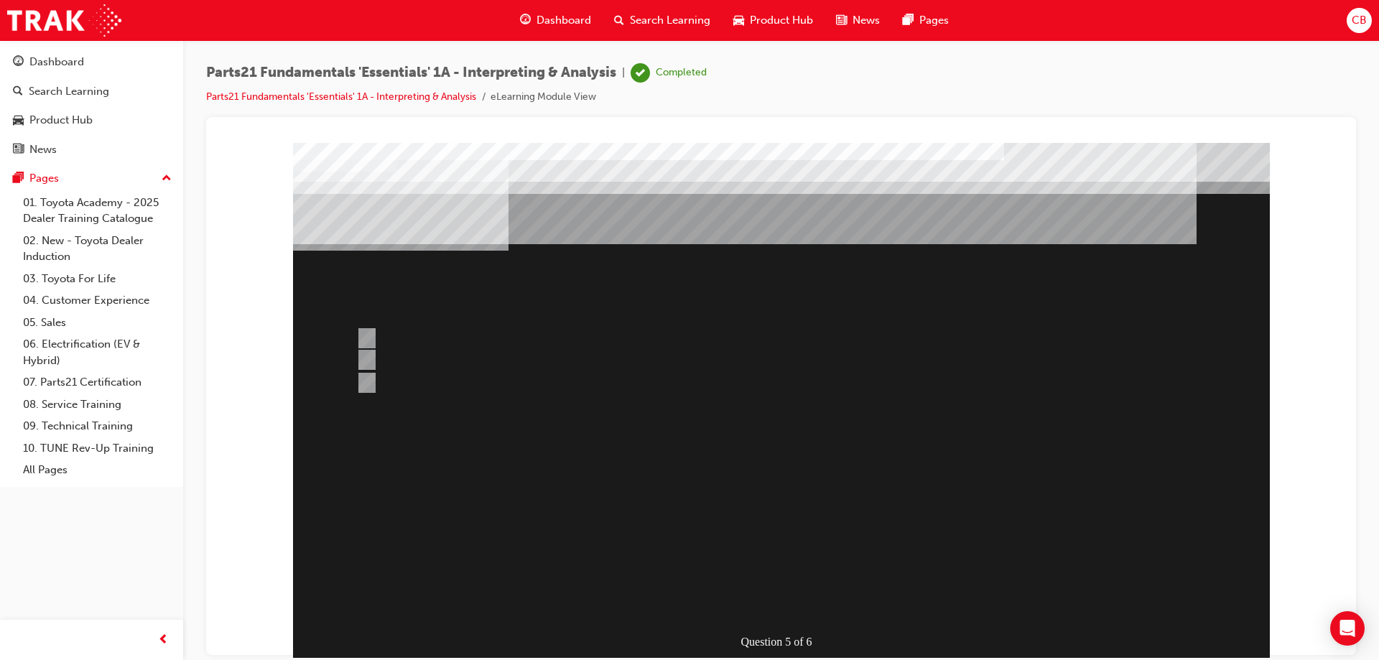
click at [622, 597] on div at bounding box center [781, 400] width 977 height 517
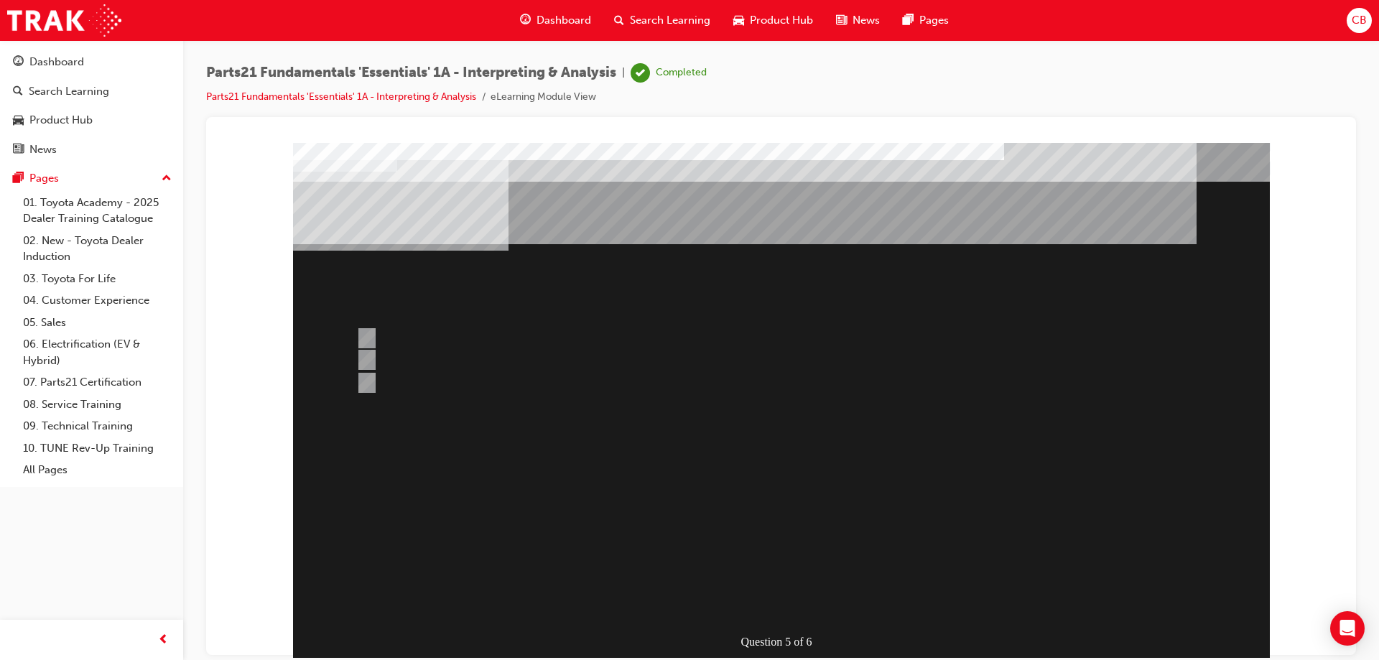
click at [522, 466] on div "" at bounding box center [643, 444] width 700 height 43
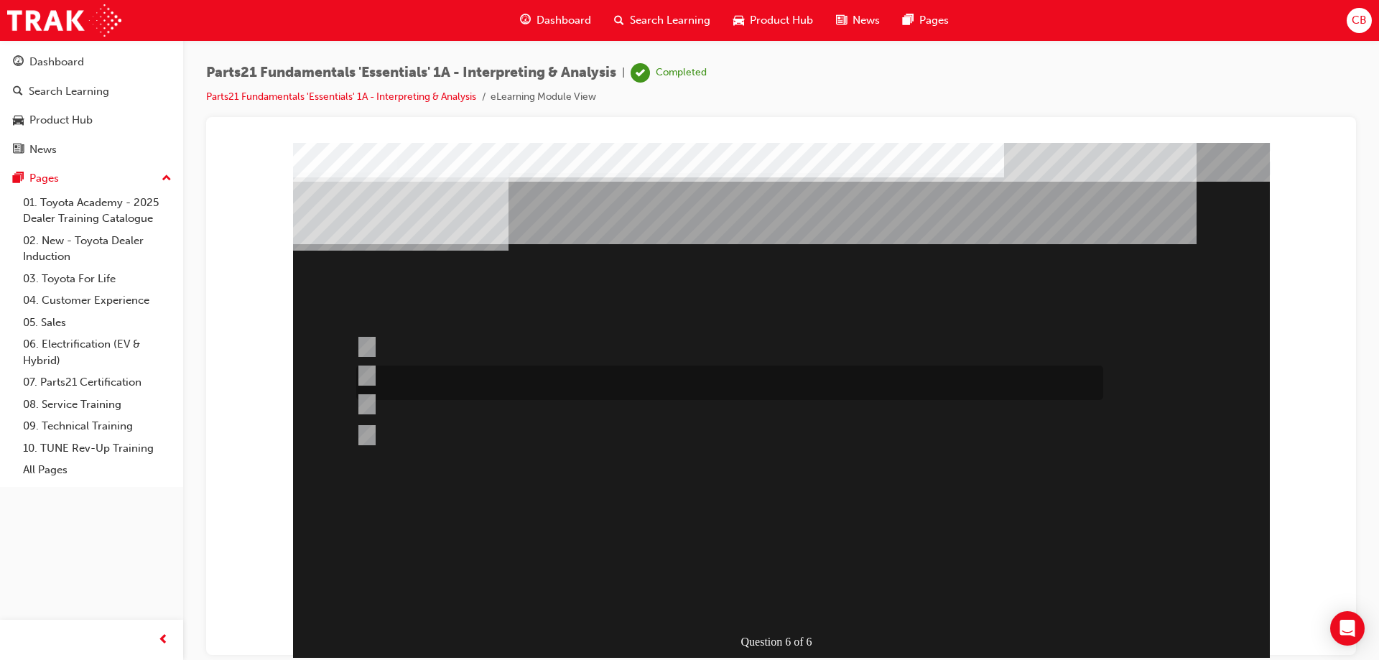
drag, startPoint x: 367, startPoint y: 375, endPoint x: 399, endPoint y: 402, distance: 41.8
click at [368, 379] on input "Microcat - JPIO" at bounding box center [364, 376] width 16 height 16
radio input "true"
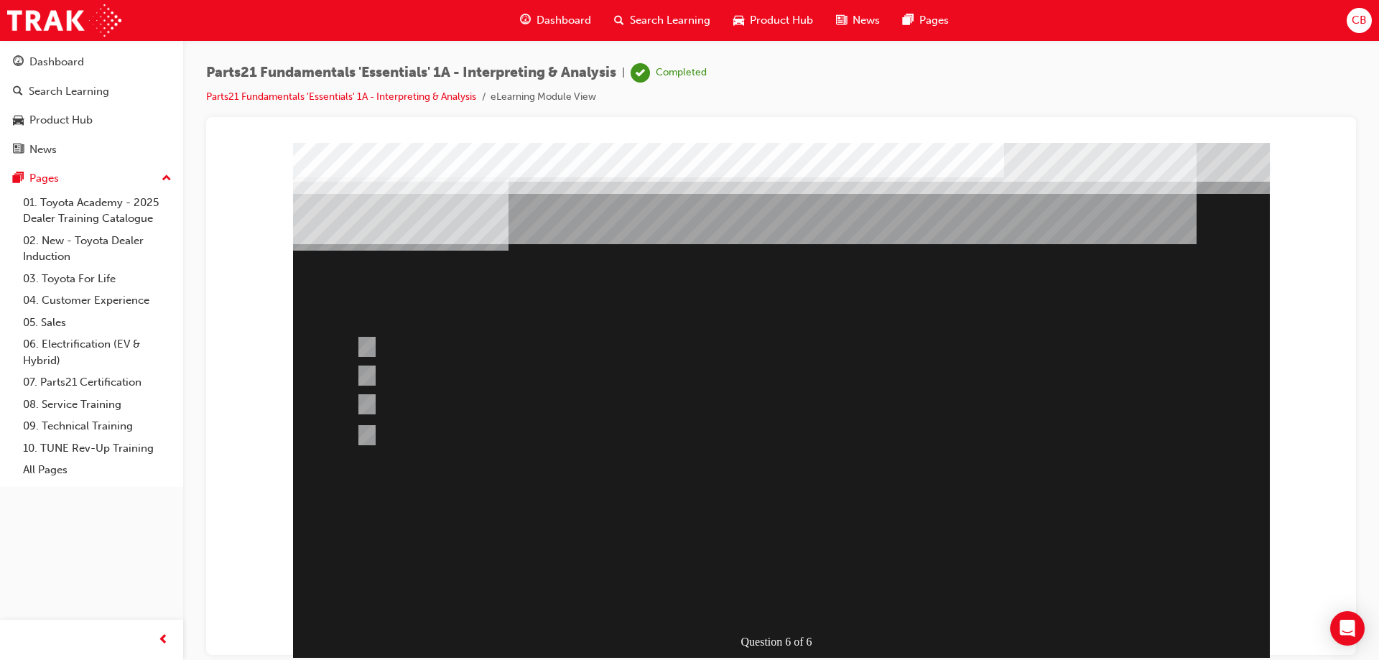
drag, startPoint x: 611, startPoint y: 601, endPoint x: 636, endPoint y: 619, distance: 30.3
click at [612, 601] on div at bounding box center [781, 400] width 977 height 517
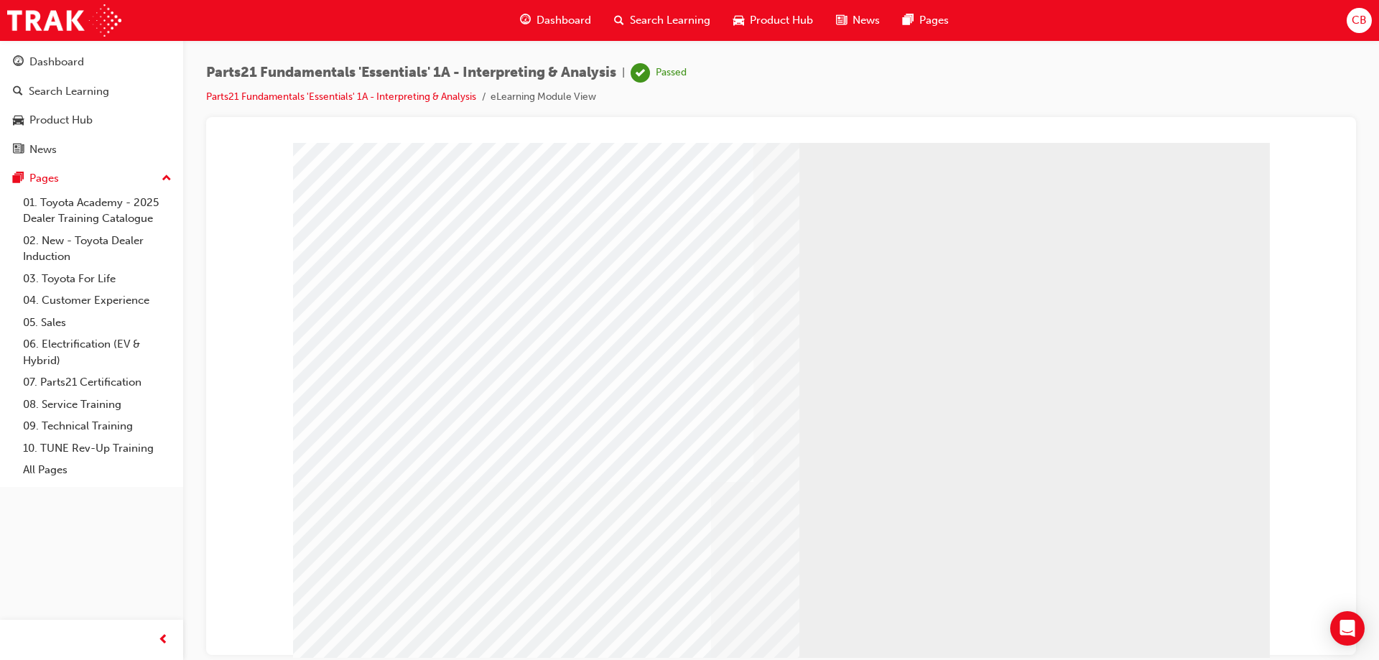
click at [55, 381] on link "07. Parts21 Certification" at bounding box center [97, 382] width 160 height 22
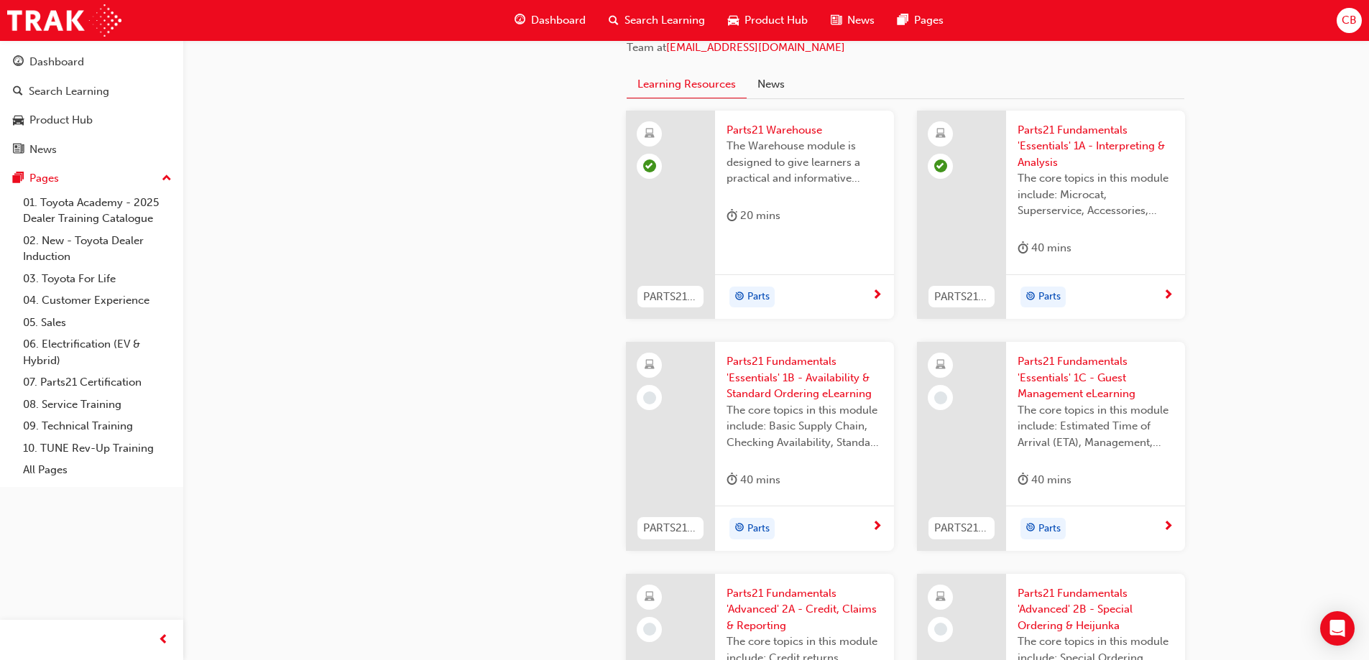
scroll to position [1509, 0]
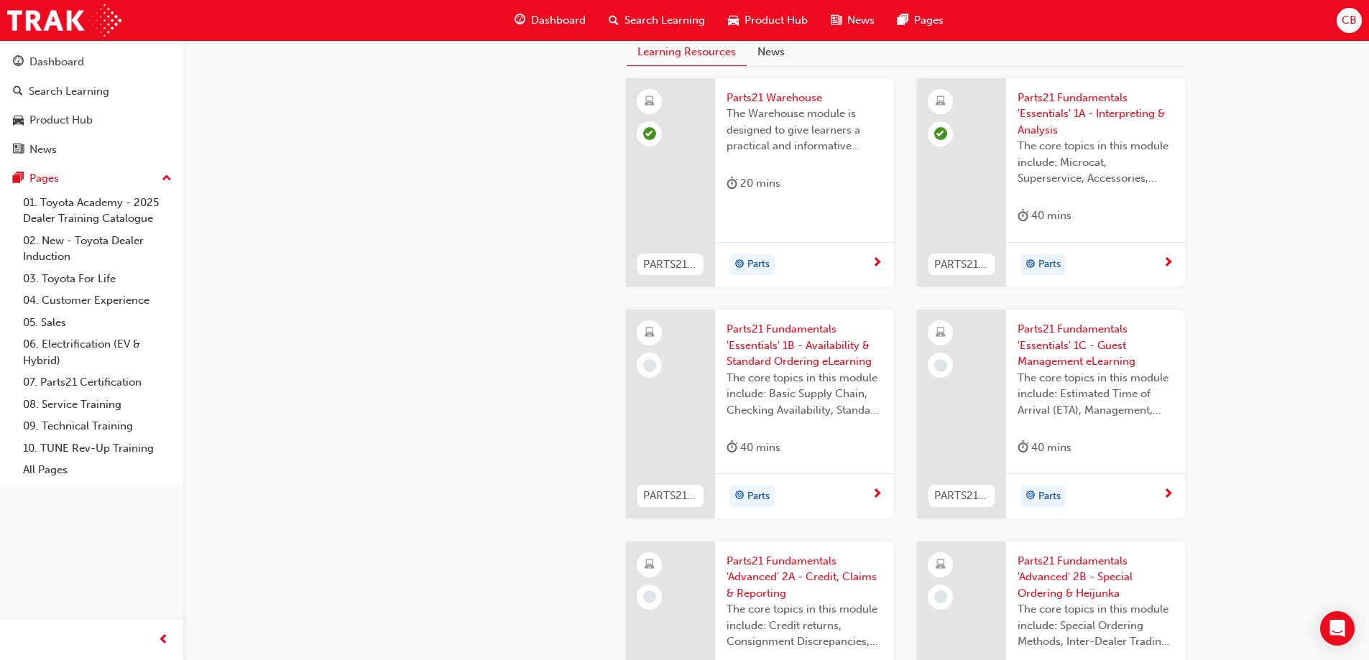
click at [764, 346] on span "Parts21 Fundamentals 'Essentials' 1B - Availability & Standard Ordering eLearni…" at bounding box center [804, 345] width 156 height 49
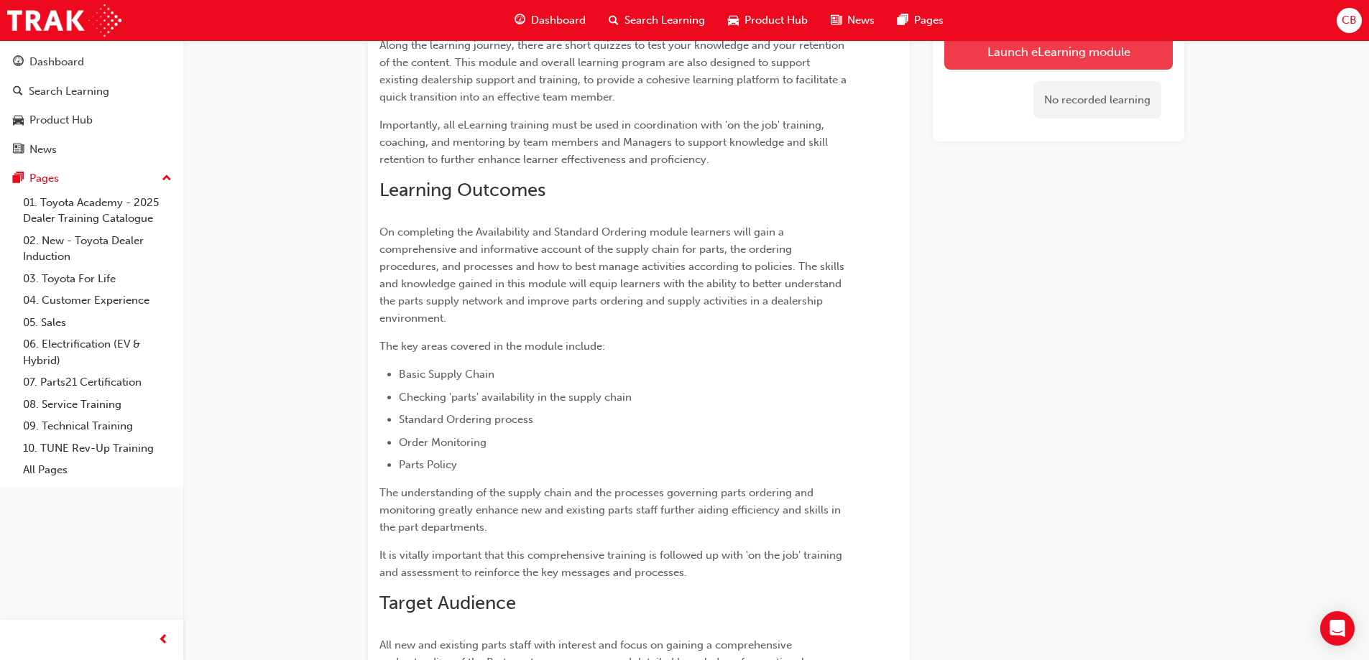
scroll to position [847, 0]
click at [1025, 52] on link "Launch eLearning module" at bounding box center [1058, 51] width 228 height 36
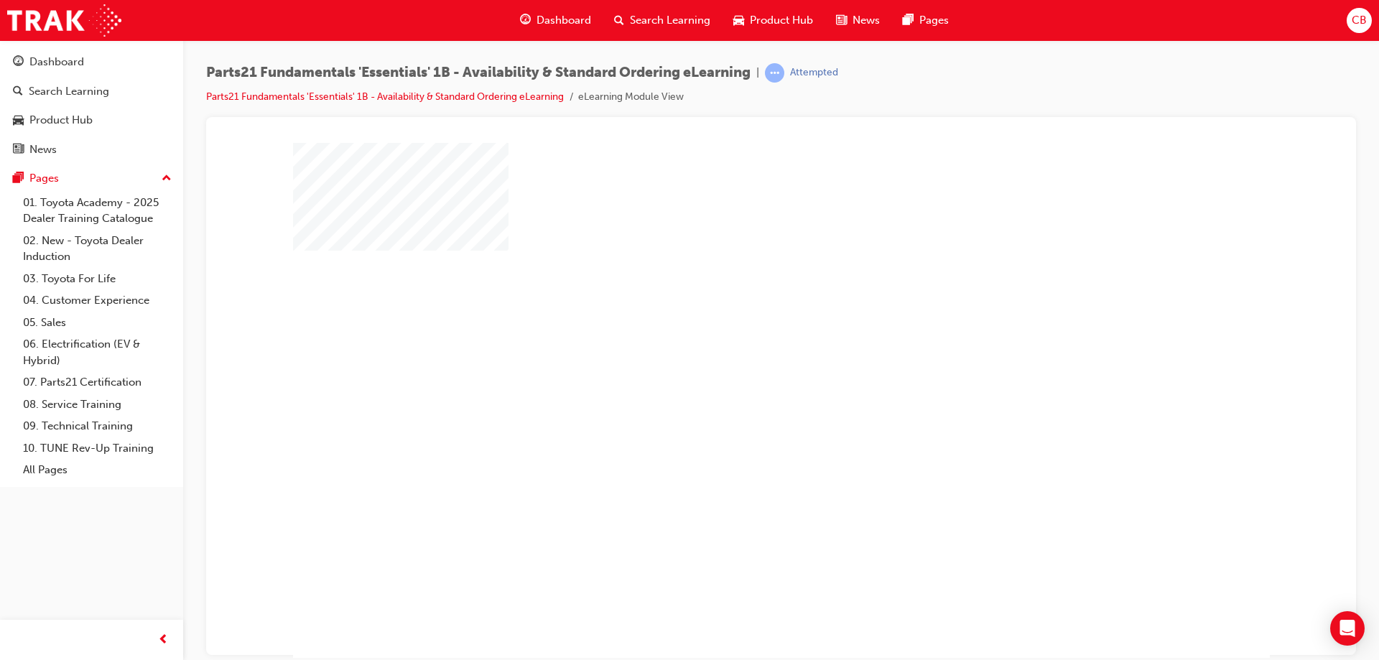
drag, startPoint x: 774, startPoint y: 388, endPoint x: 790, endPoint y: 397, distance: 17.4
click at [740, 358] on div "play" at bounding box center [740, 358] width 0 height 0
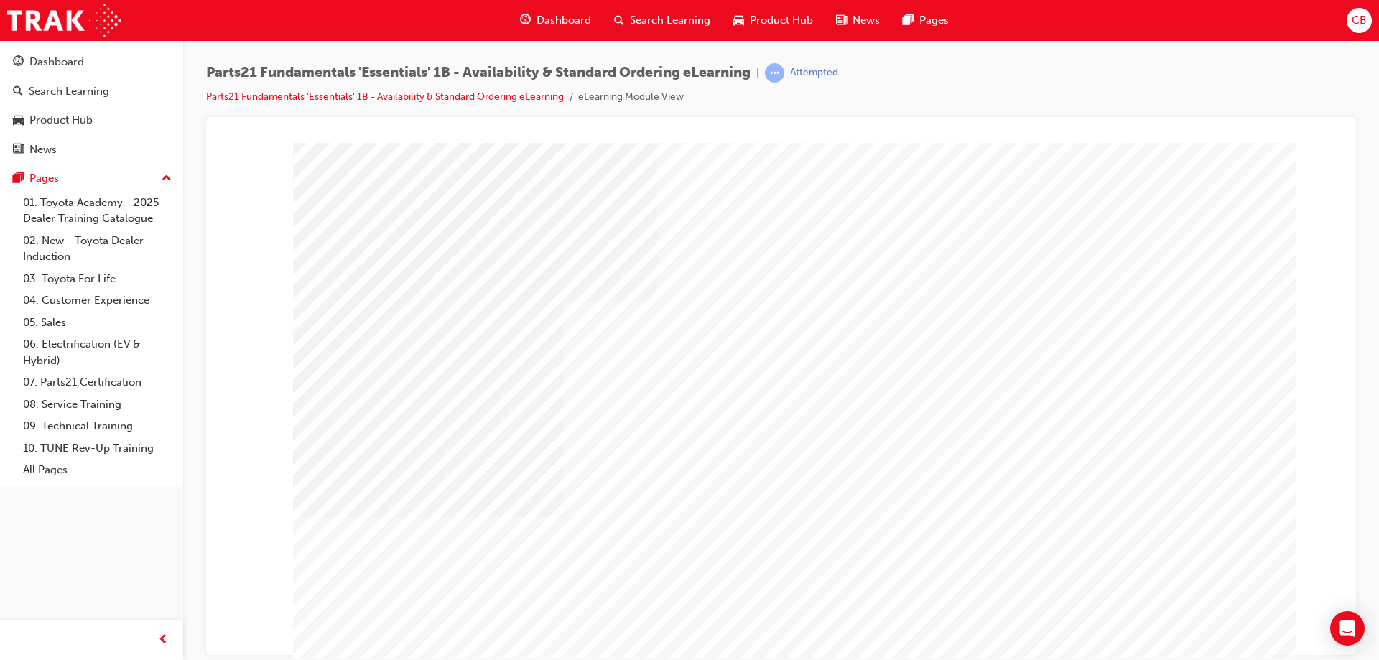
type input "casina"
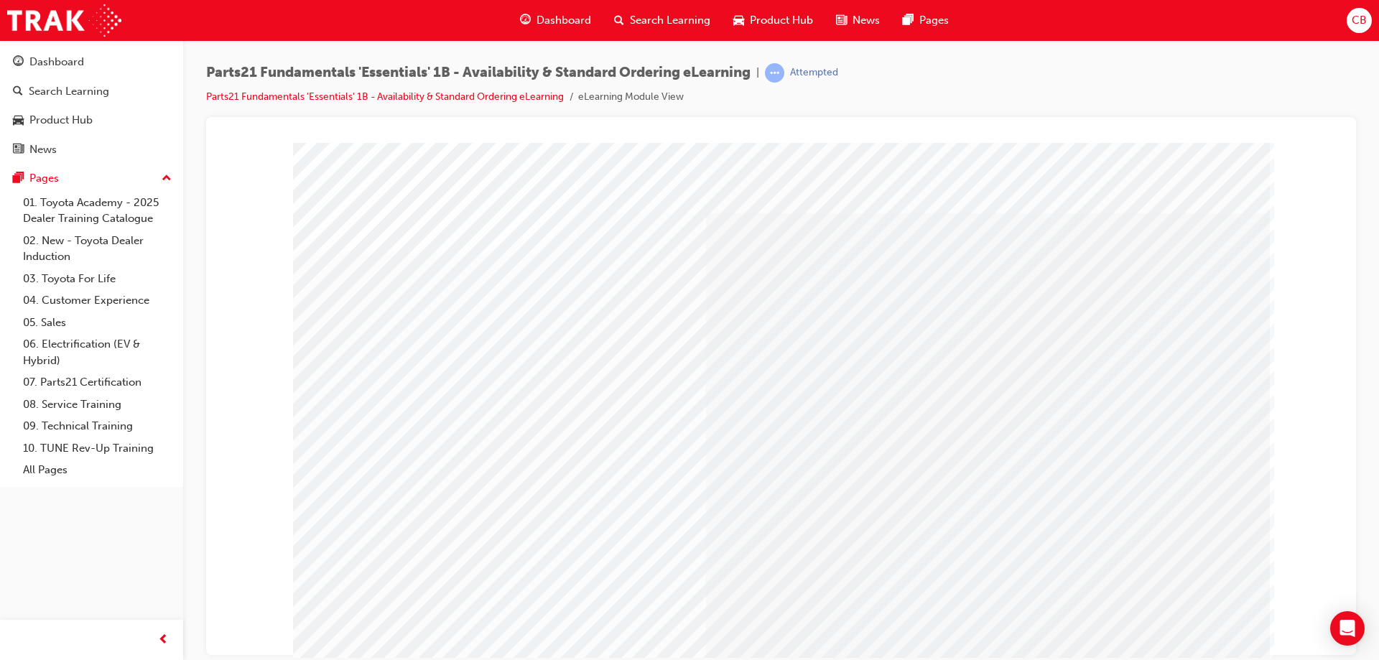
drag, startPoint x: 664, startPoint y: 493, endPoint x: 660, endPoint y: 509, distance: 16.4
click at [660, 509] on div "Animation 1" at bounding box center [781, 400] width 977 height 517
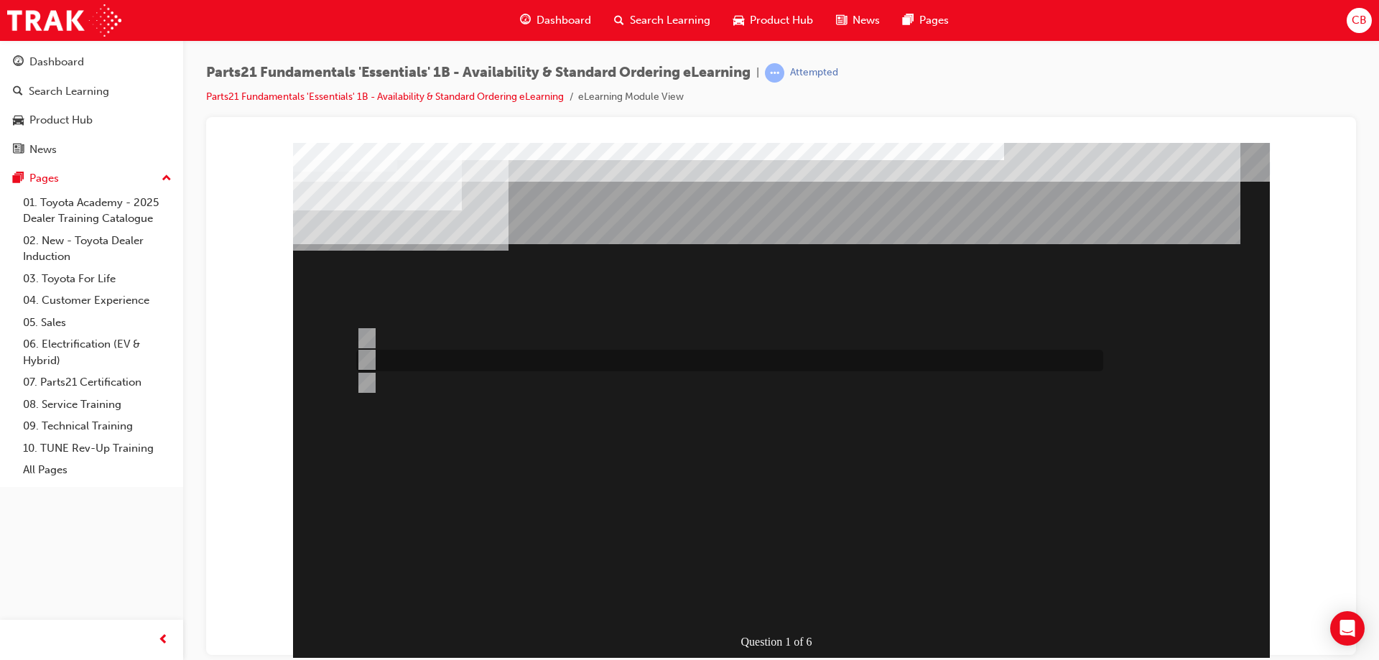
click at [367, 362] on input "Toyota Parts Centre" at bounding box center [364, 360] width 16 height 16
radio input "true"
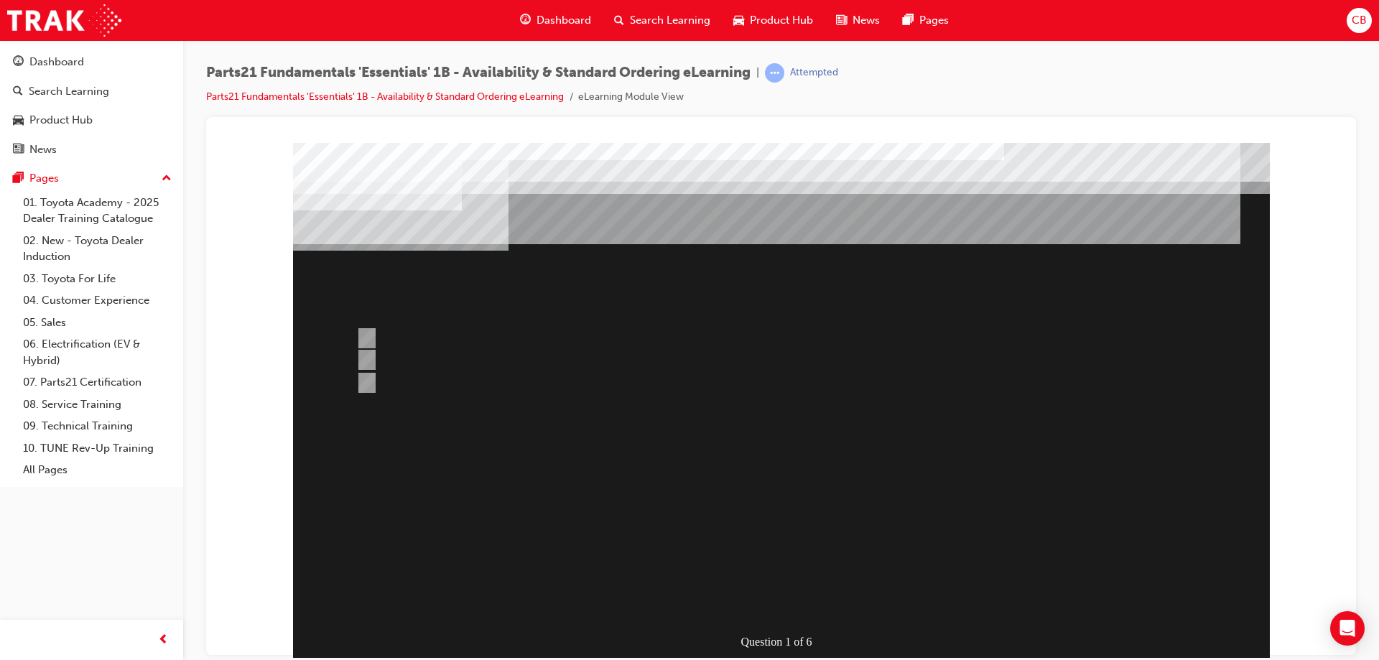
click at [683, 603] on div at bounding box center [781, 400] width 977 height 517
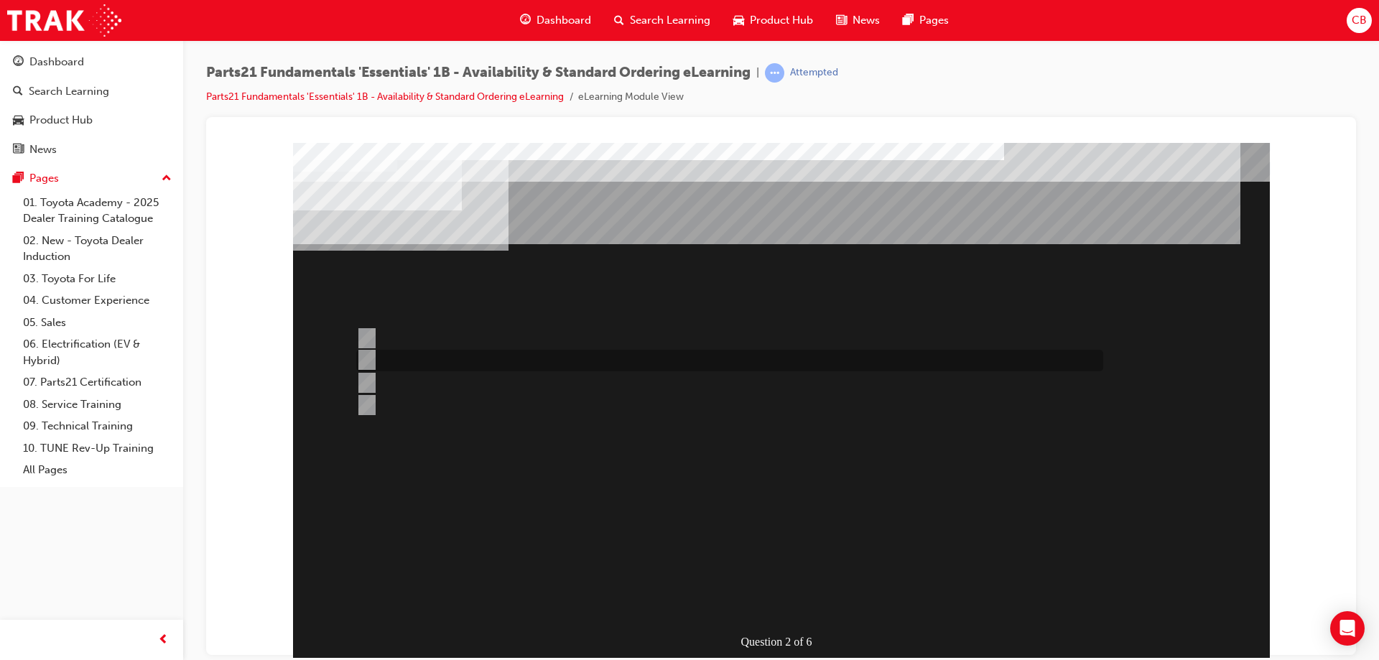
click at [362, 361] on input "Overseas" at bounding box center [364, 360] width 16 height 16
radio input "true"
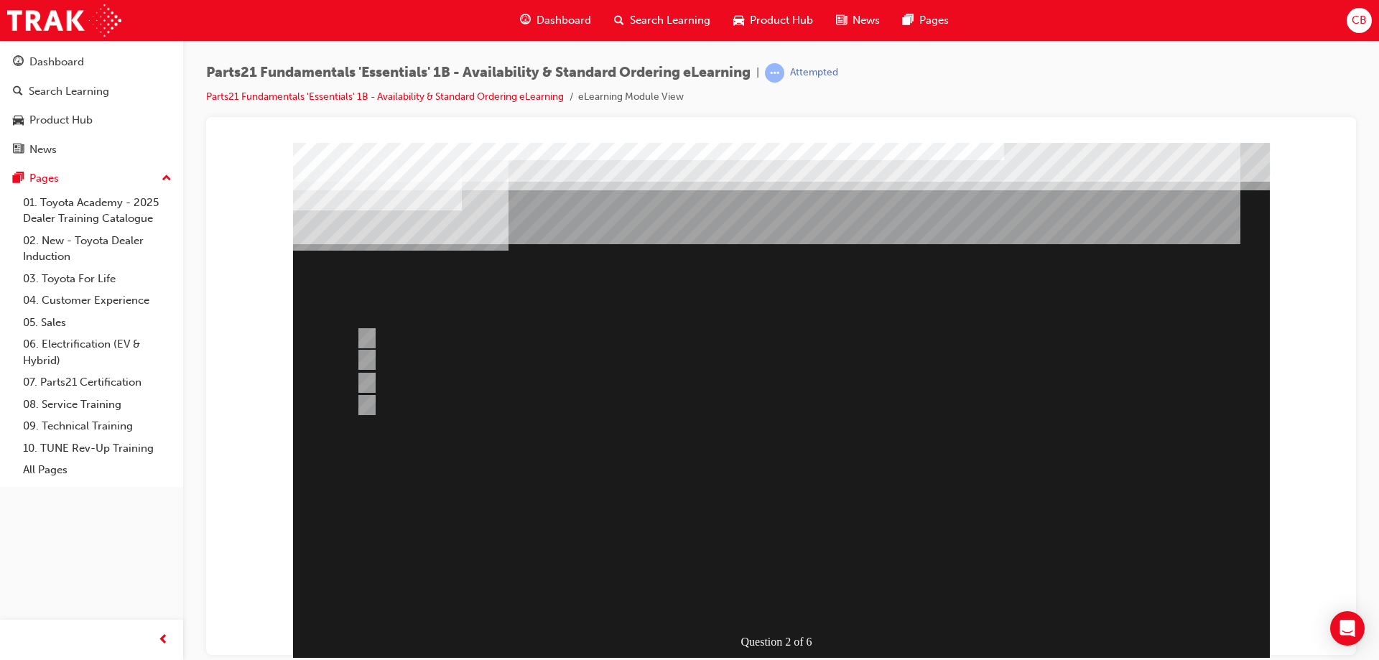
click at [366, 402] on div at bounding box center [781, 400] width 977 height 517
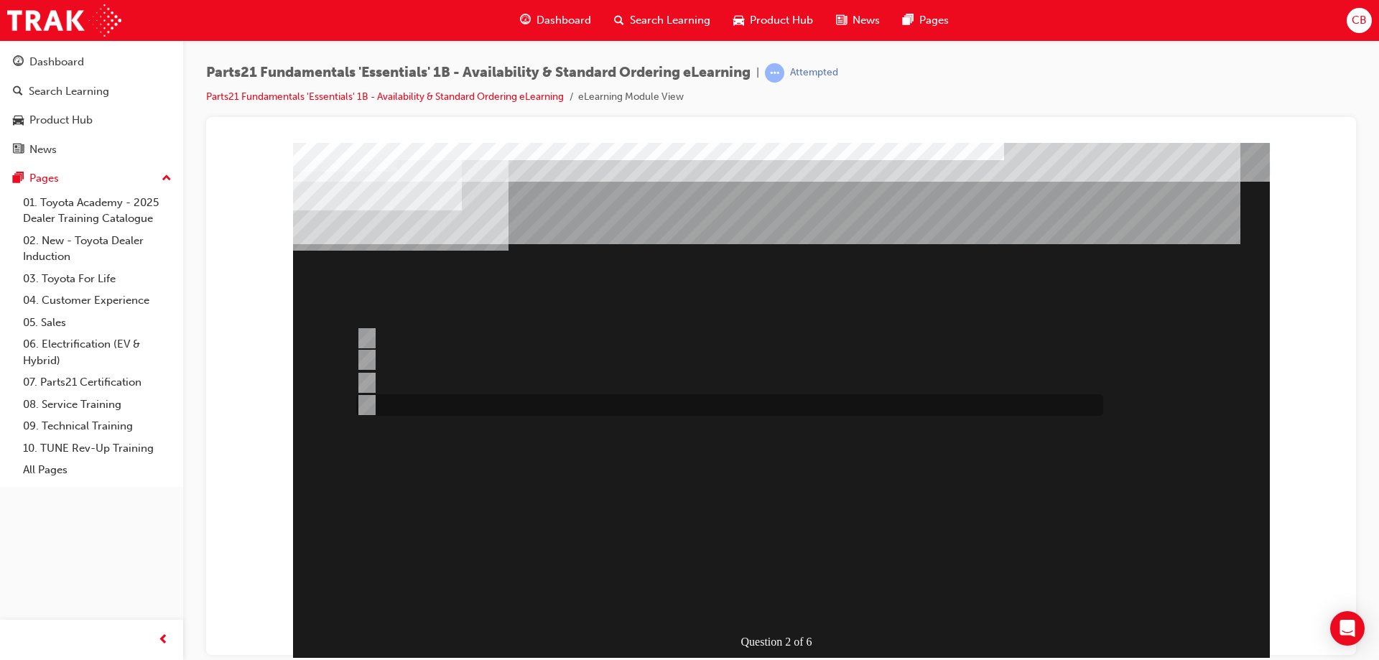
click at [365, 405] on input "Japan Sourced Parts Only" at bounding box center [364, 405] width 16 height 16
radio input "true"
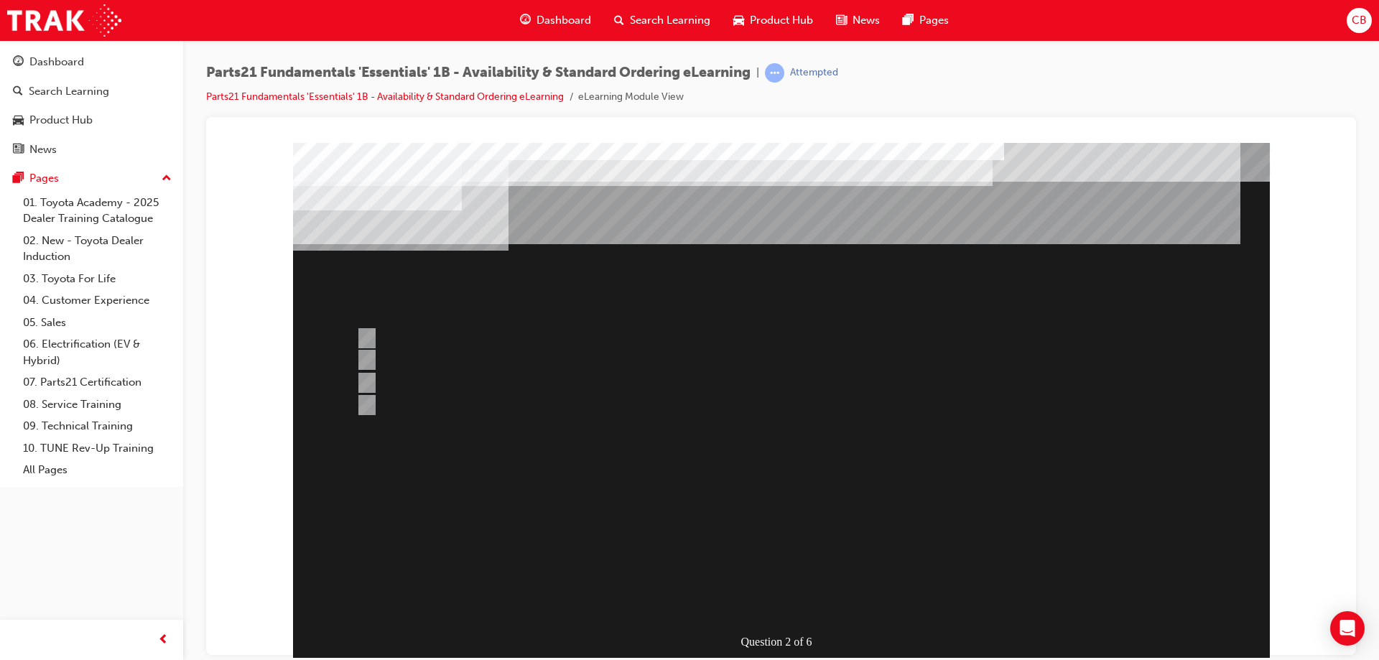
click at [612, 601] on div at bounding box center [781, 400] width 977 height 517
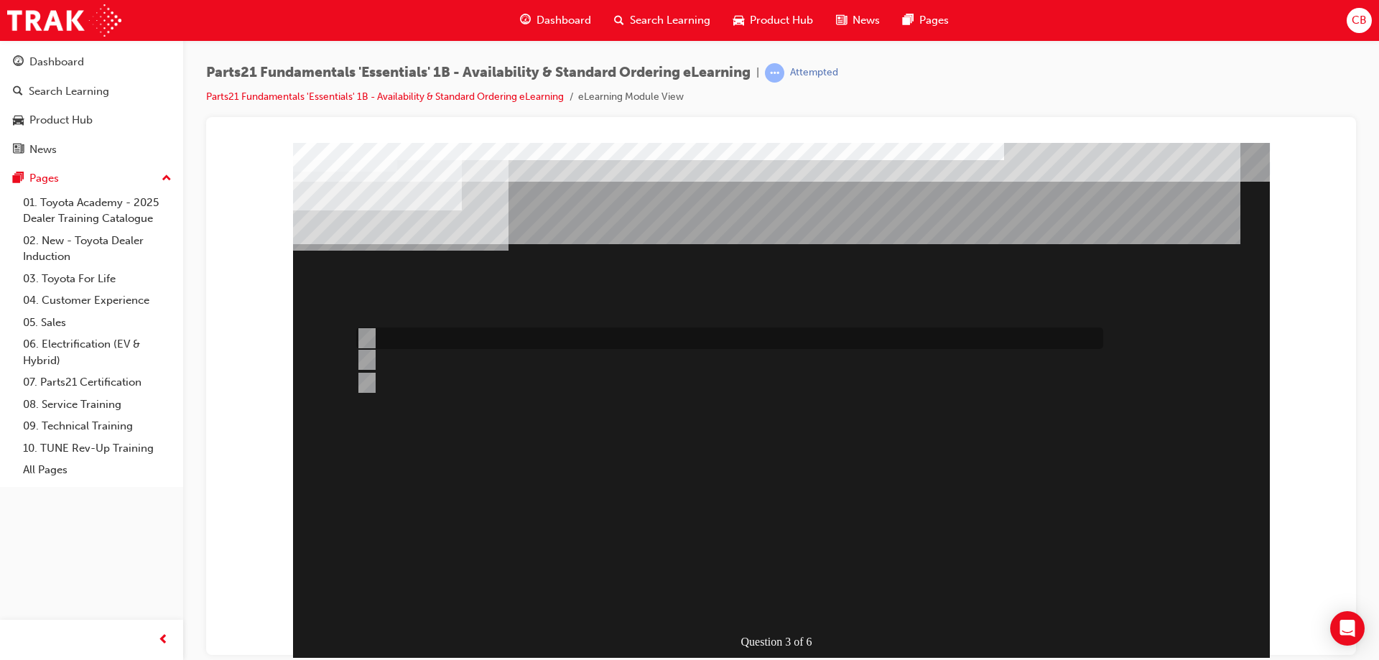
click at [366, 338] on input "Taipan" at bounding box center [364, 338] width 16 height 16
radio input "true"
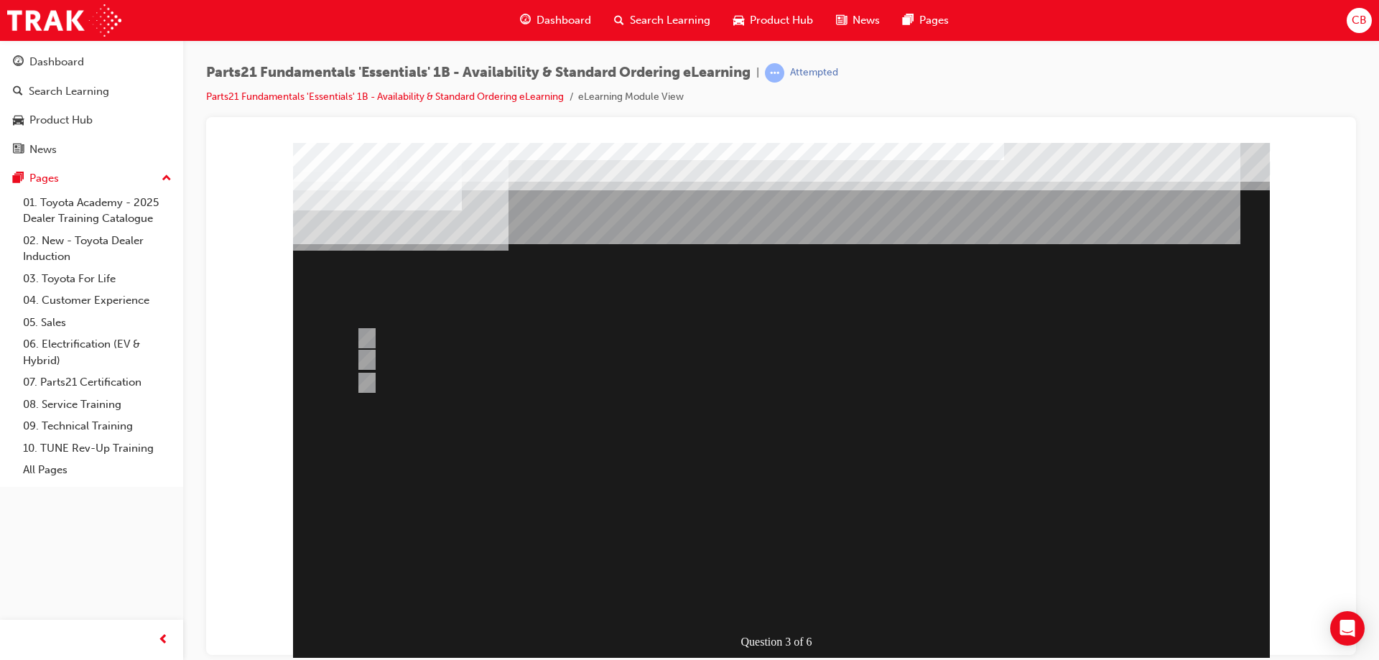
click at [361, 377] on div at bounding box center [781, 400] width 977 height 517
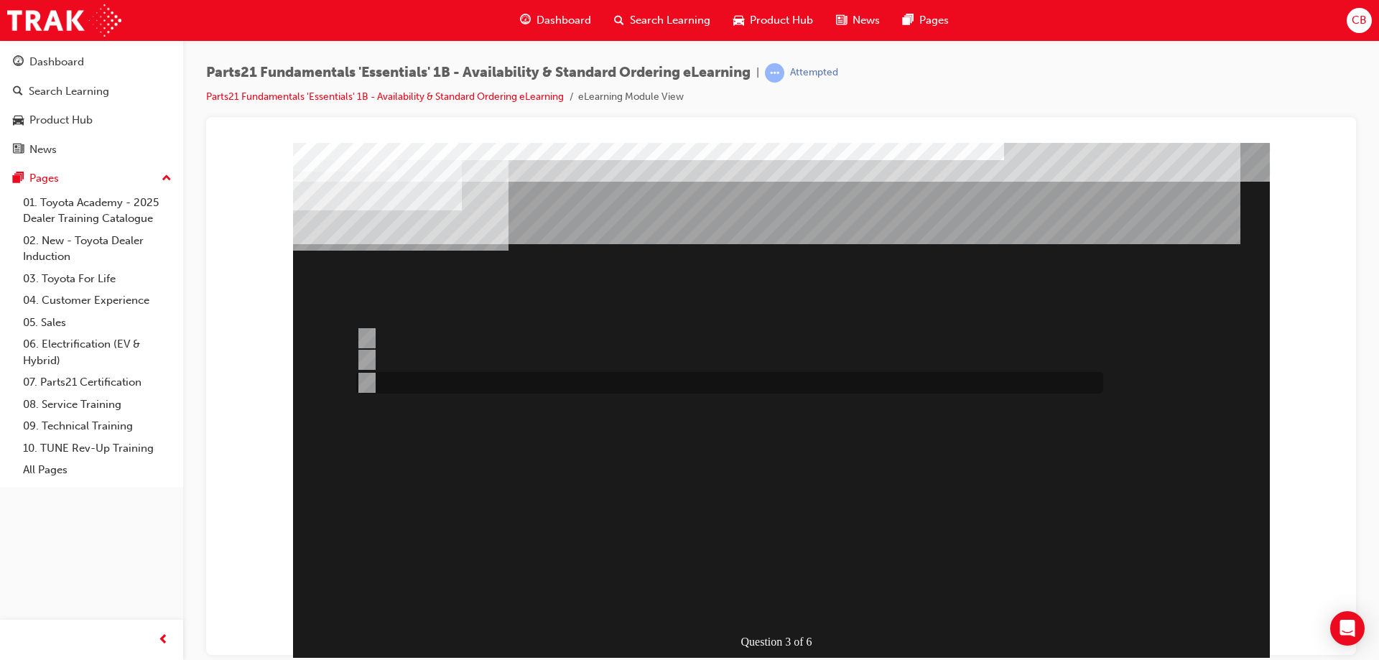
click at [367, 379] on input "Both" at bounding box center [364, 383] width 16 height 16
radio input "true"
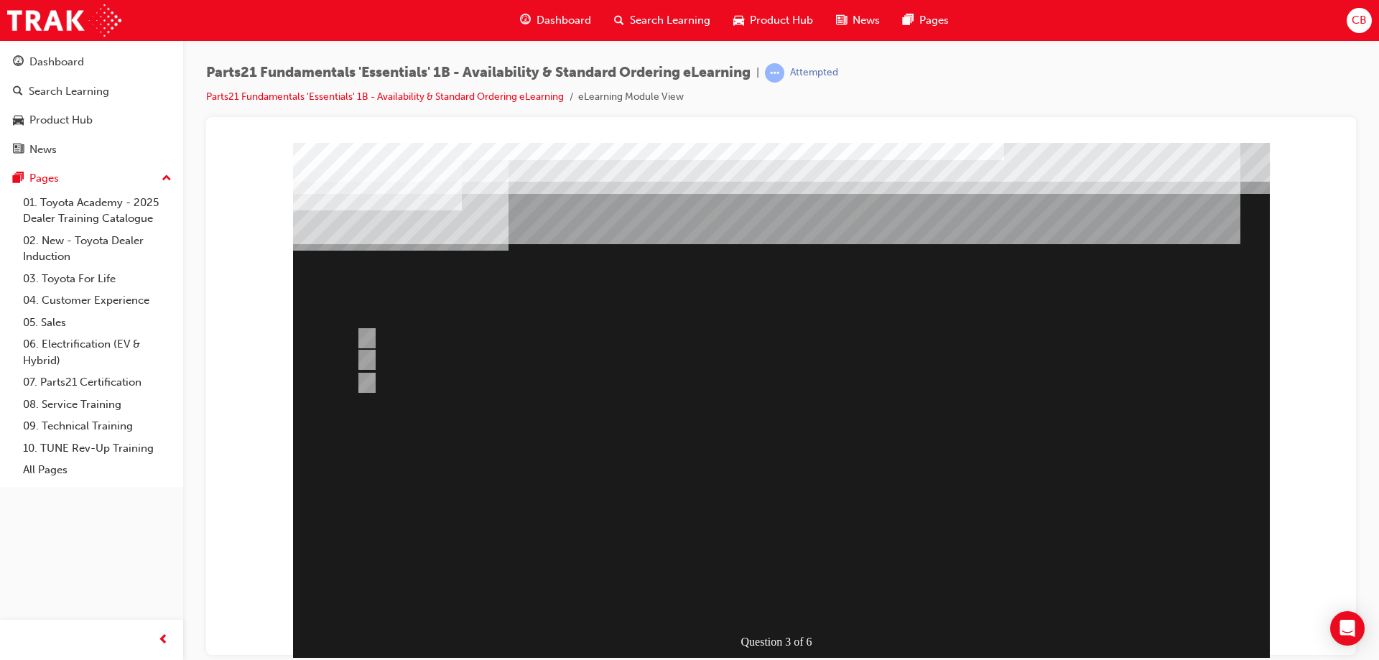
click at [665, 617] on div at bounding box center [781, 400] width 977 height 517
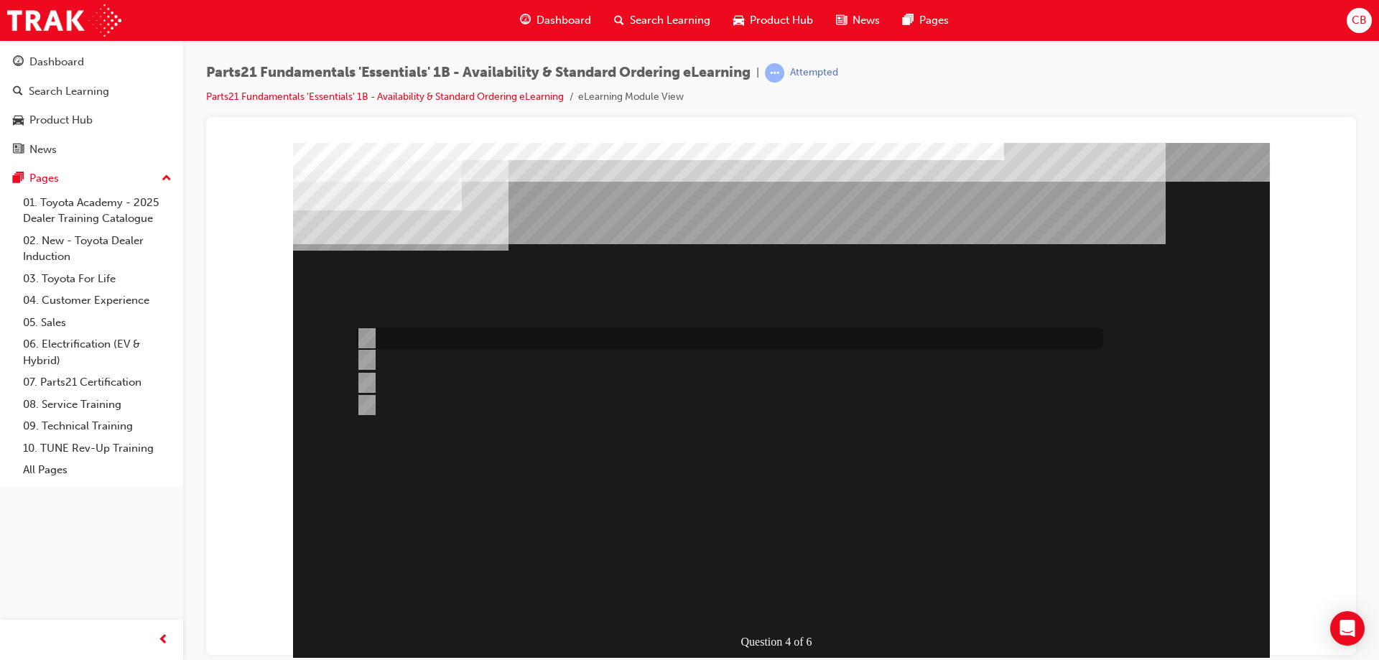
click at [359, 335] on input "1" at bounding box center [364, 338] width 16 height 16
radio input "true"
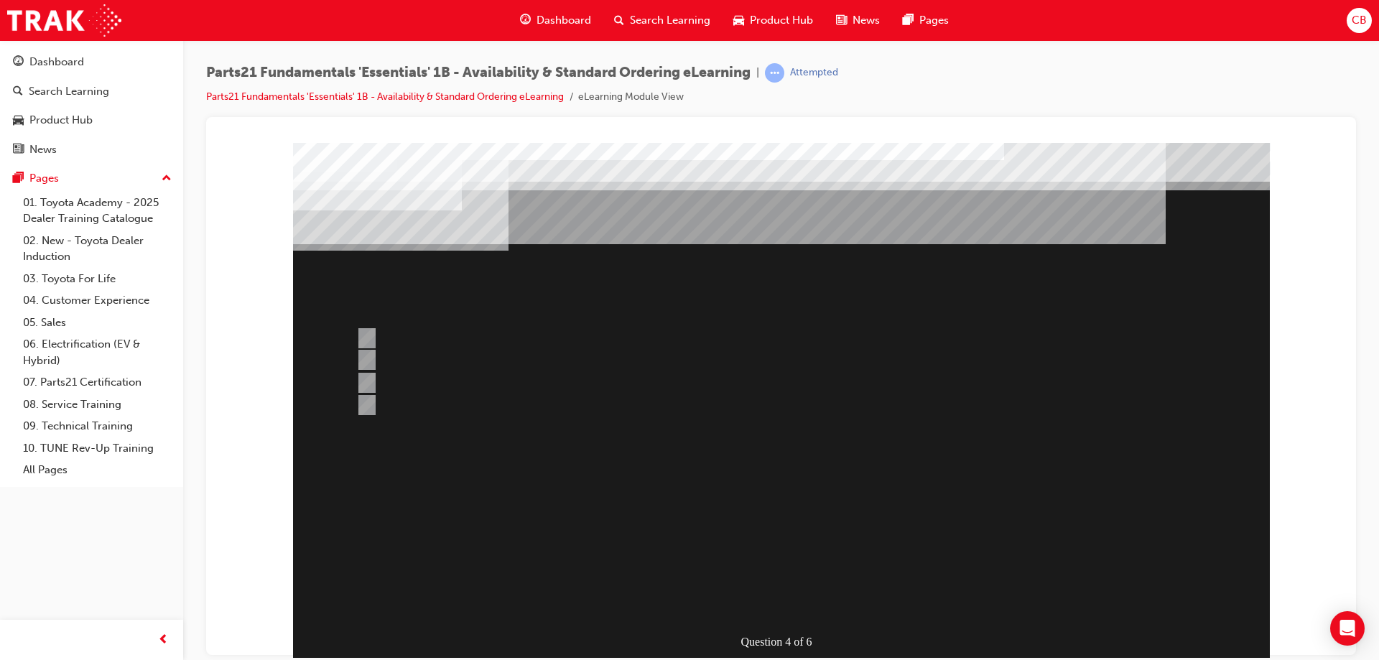
click at [627, 615] on div at bounding box center [781, 400] width 977 height 517
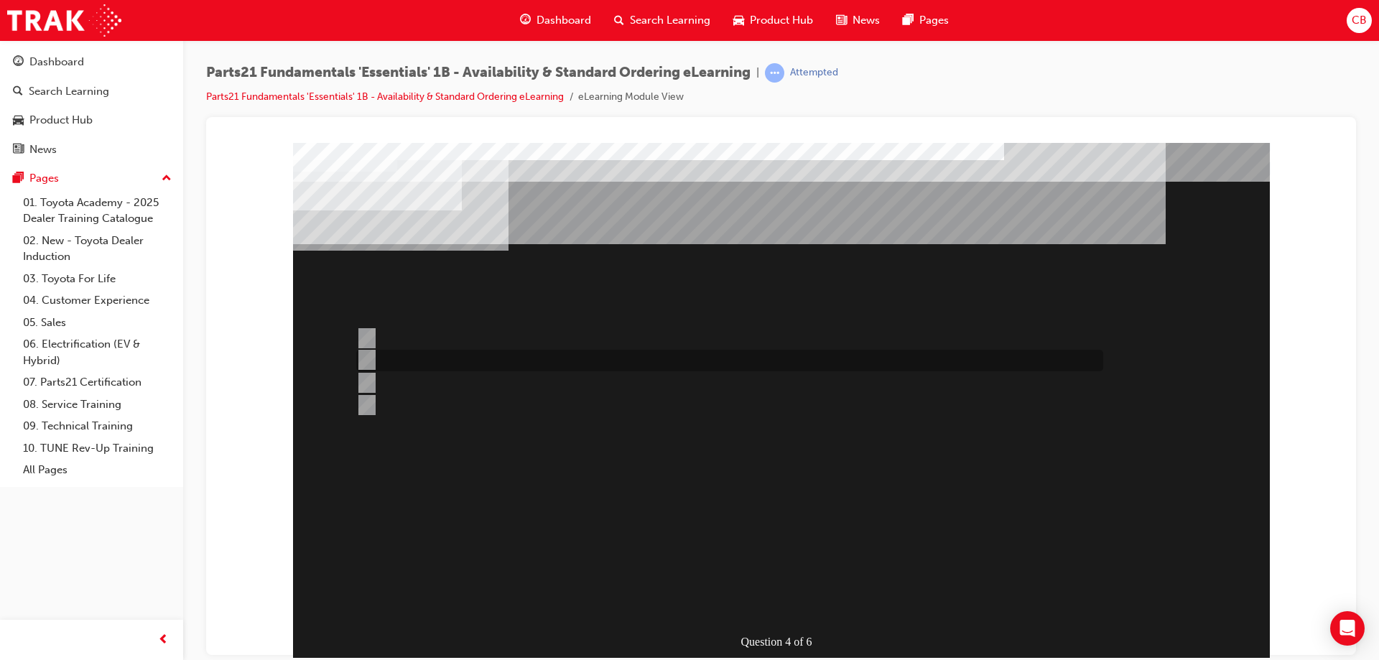
click at [362, 356] on input "C" at bounding box center [364, 360] width 16 height 16
radio input "true"
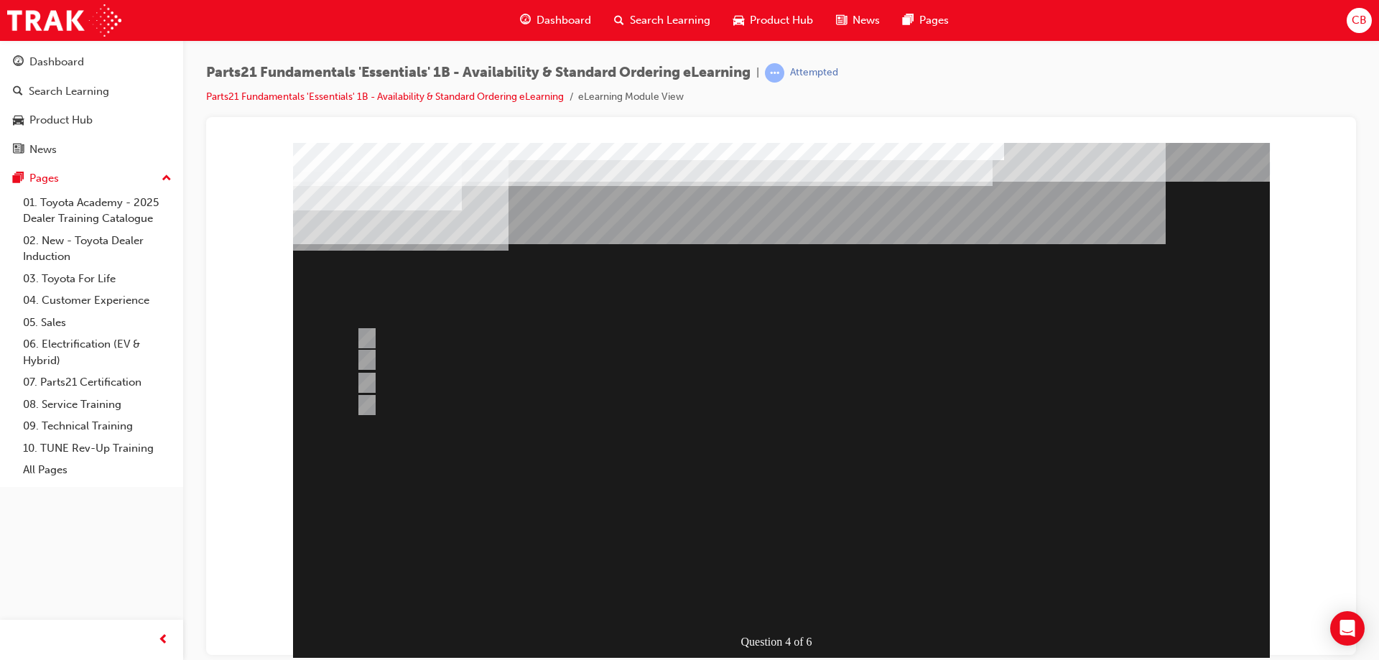
click at [654, 615] on div at bounding box center [781, 400] width 977 height 517
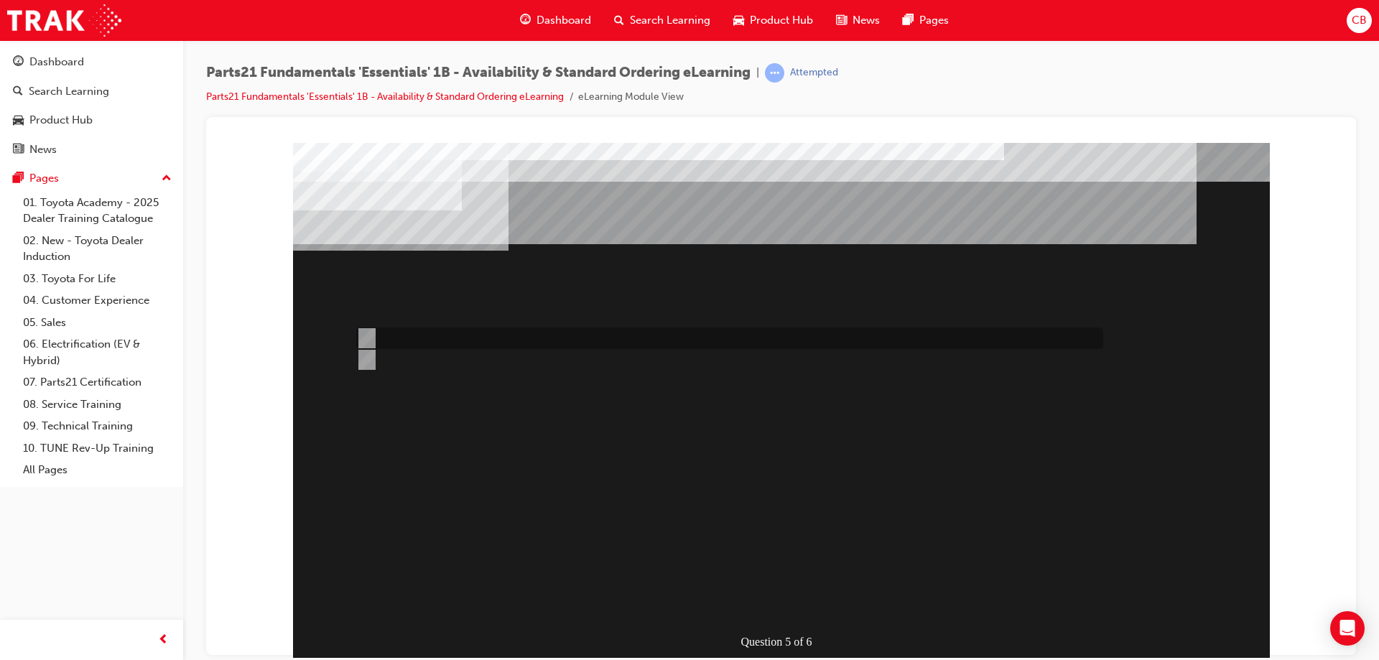
click at [371, 336] on input "Emergency" at bounding box center [364, 338] width 16 height 16
radio input "true"
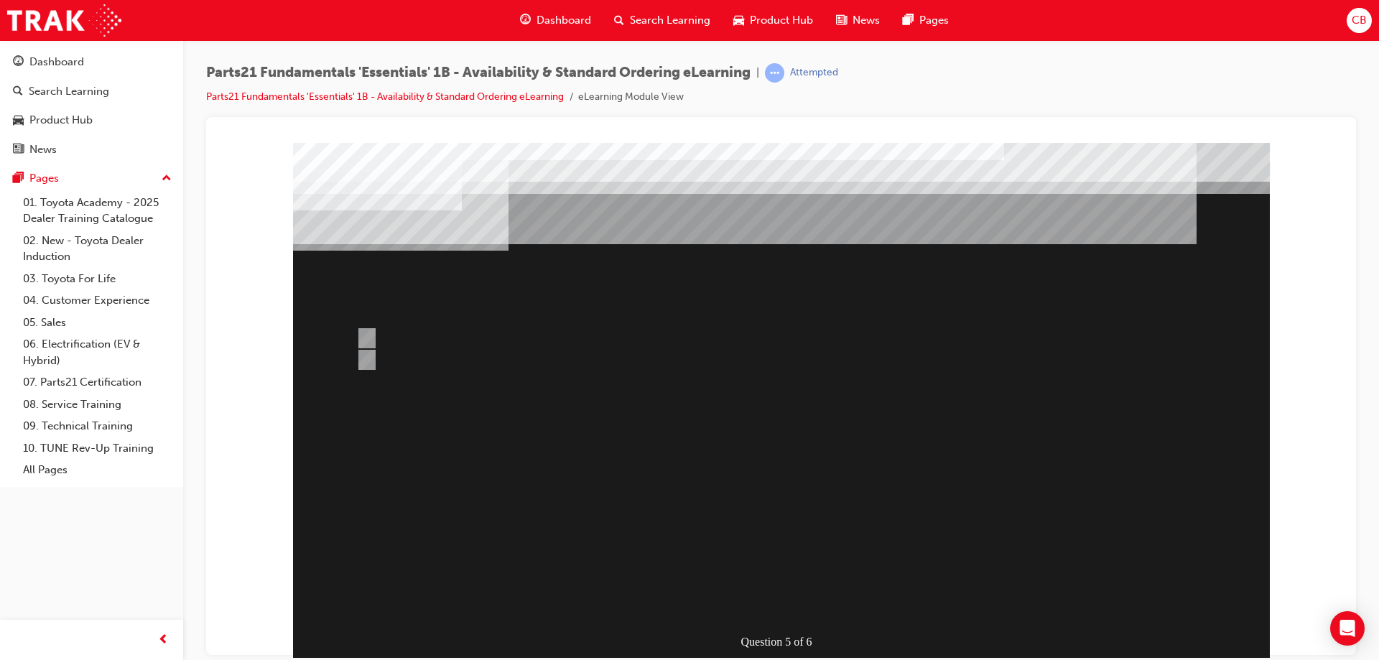
click at [580, 602] on div at bounding box center [781, 400] width 977 height 517
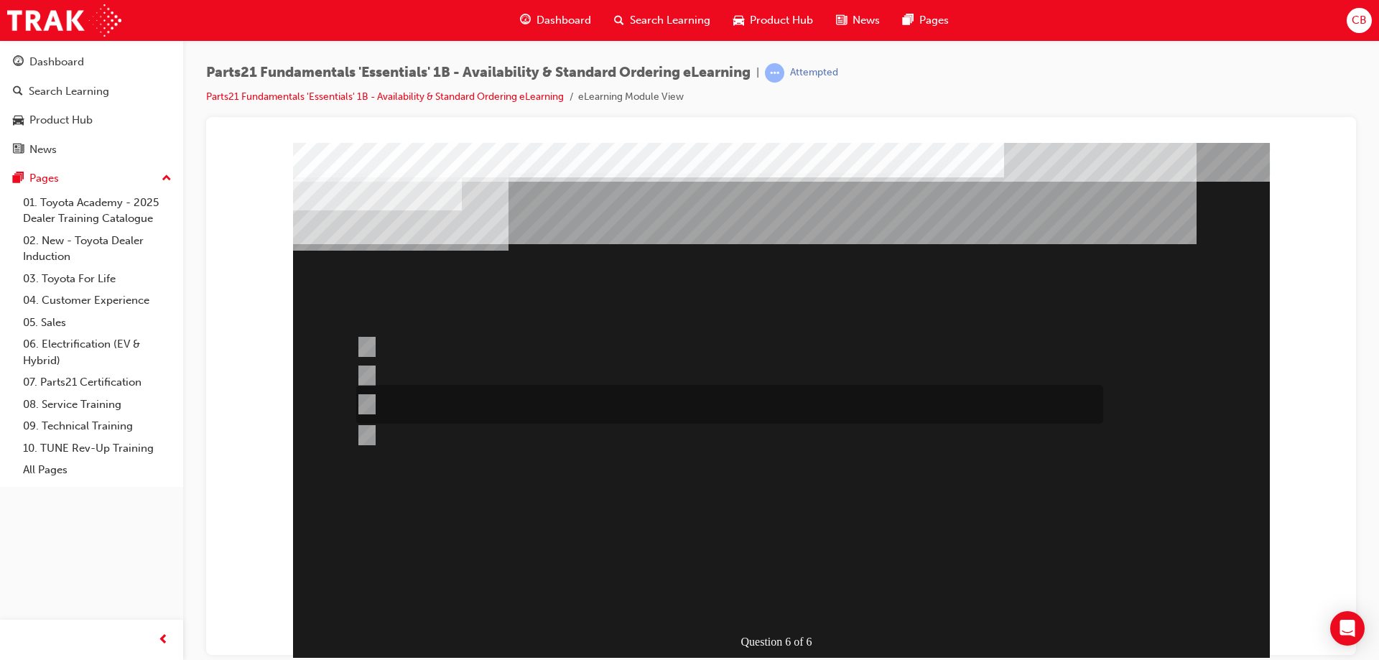
click at [368, 405] on input "Submit a case to the PCHD then follow-up with a phone call (if urgent)." at bounding box center [364, 405] width 16 height 16
radio input "true"
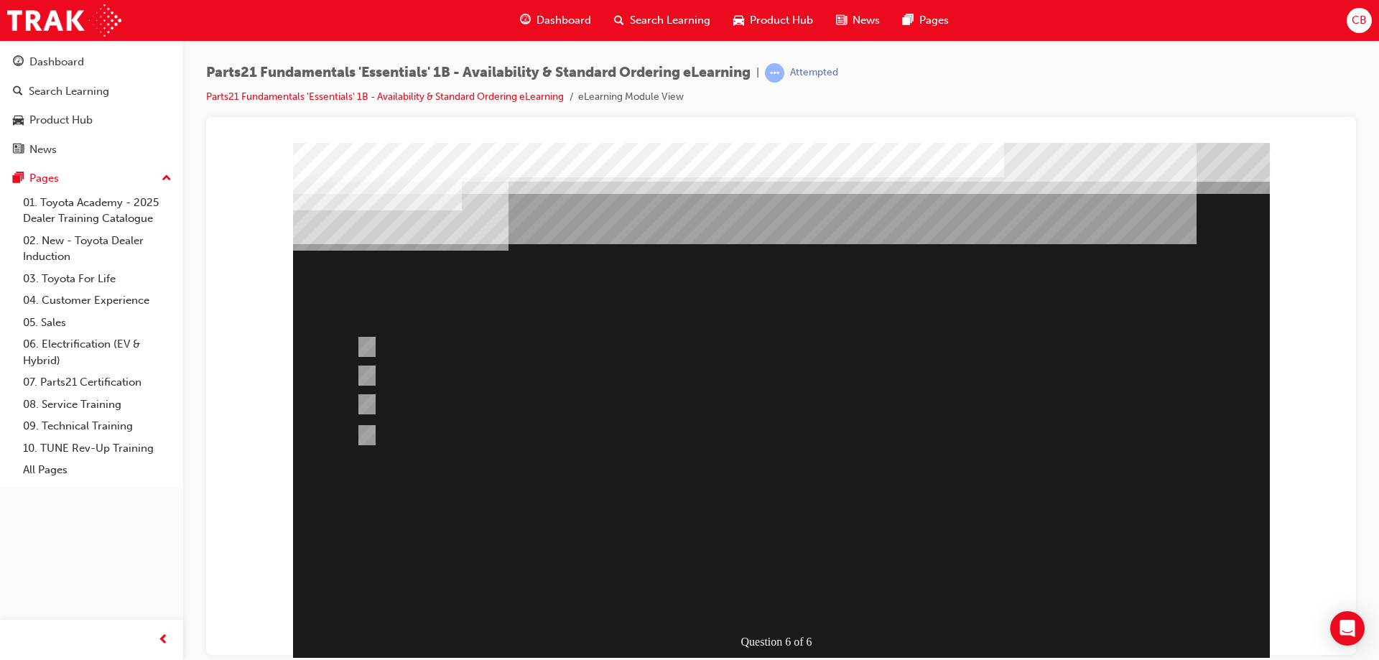
click at [828, 621] on div at bounding box center [781, 400] width 977 height 517
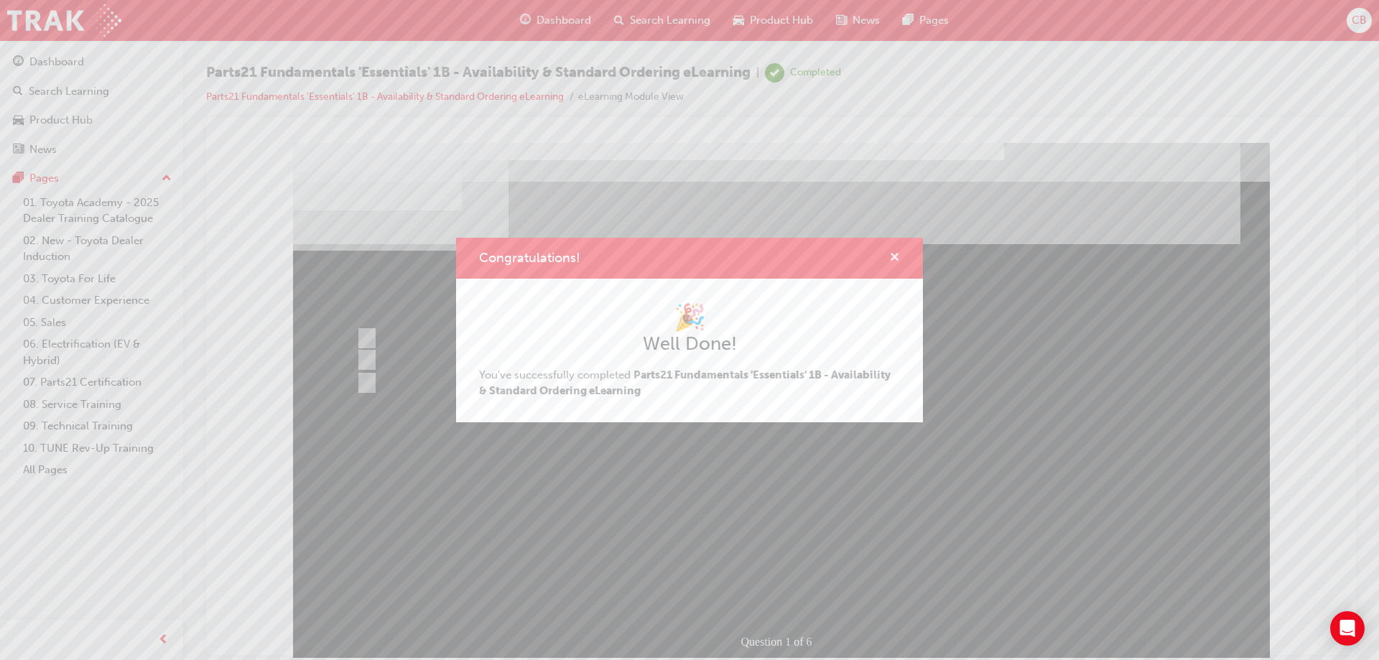
click at [898, 256] on span "cross-icon" at bounding box center [894, 258] width 11 height 13
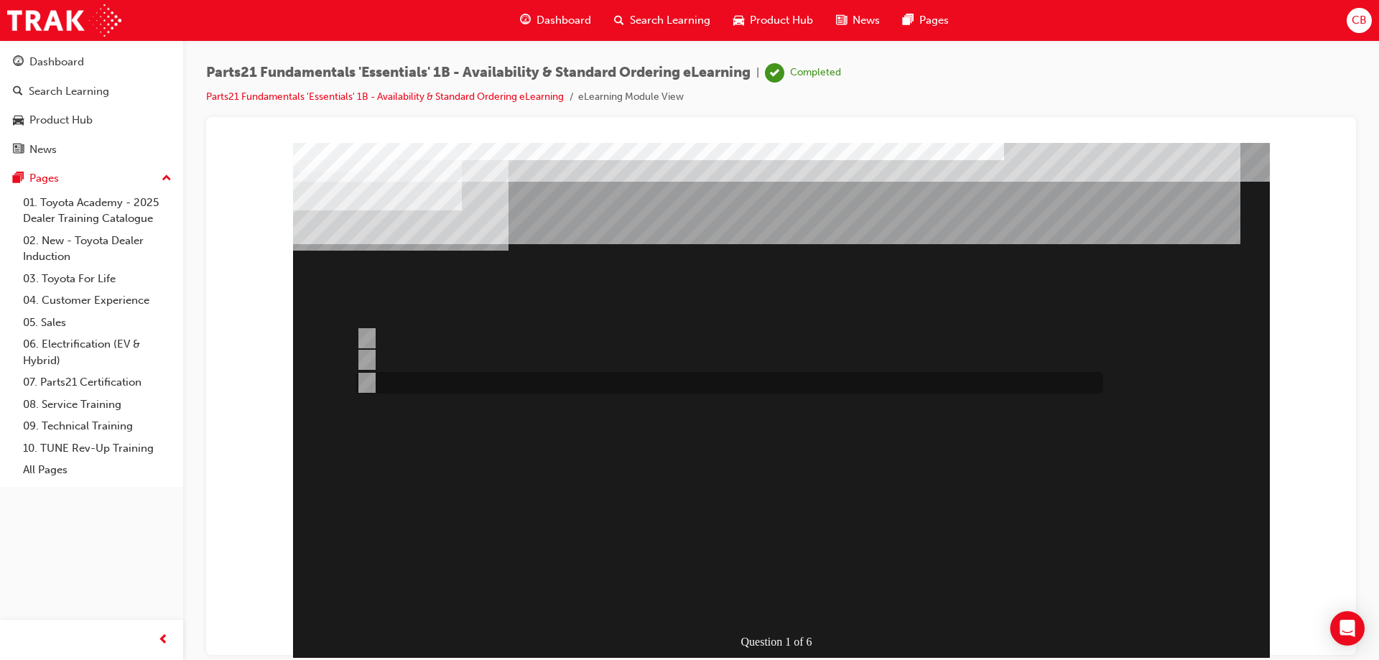
click at [370, 383] on input "Toyota Production Control" at bounding box center [364, 383] width 16 height 16
radio input "true"
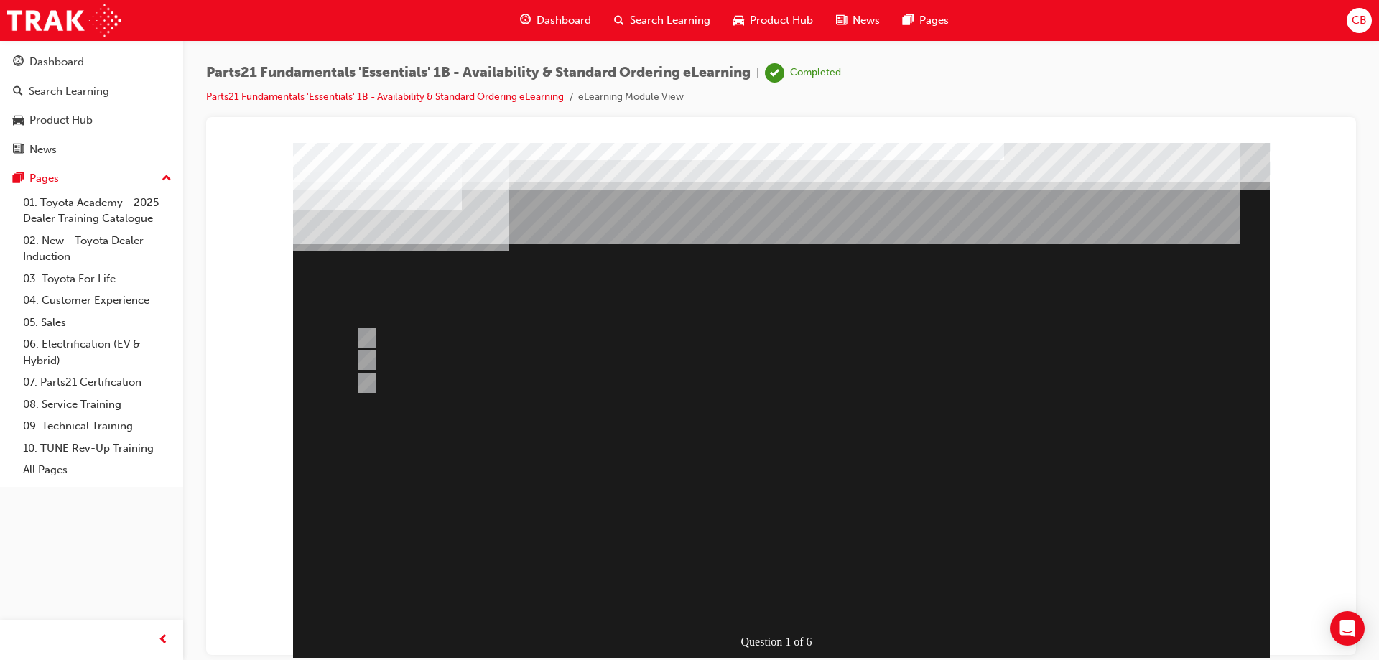
click at [364, 355] on div at bounding box center [781, 400] width 977 height 517
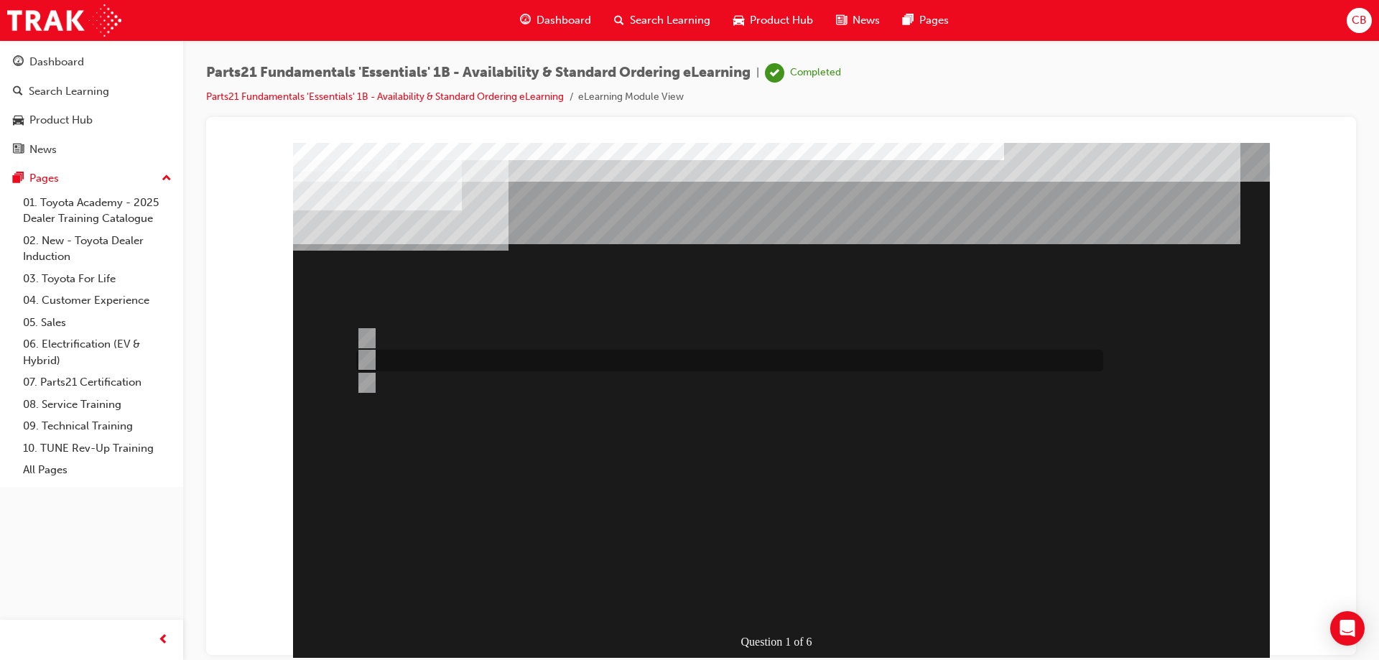
click at [354, 360] on div at bounding box center [726, 361] width 747 height 22
radio input "true"
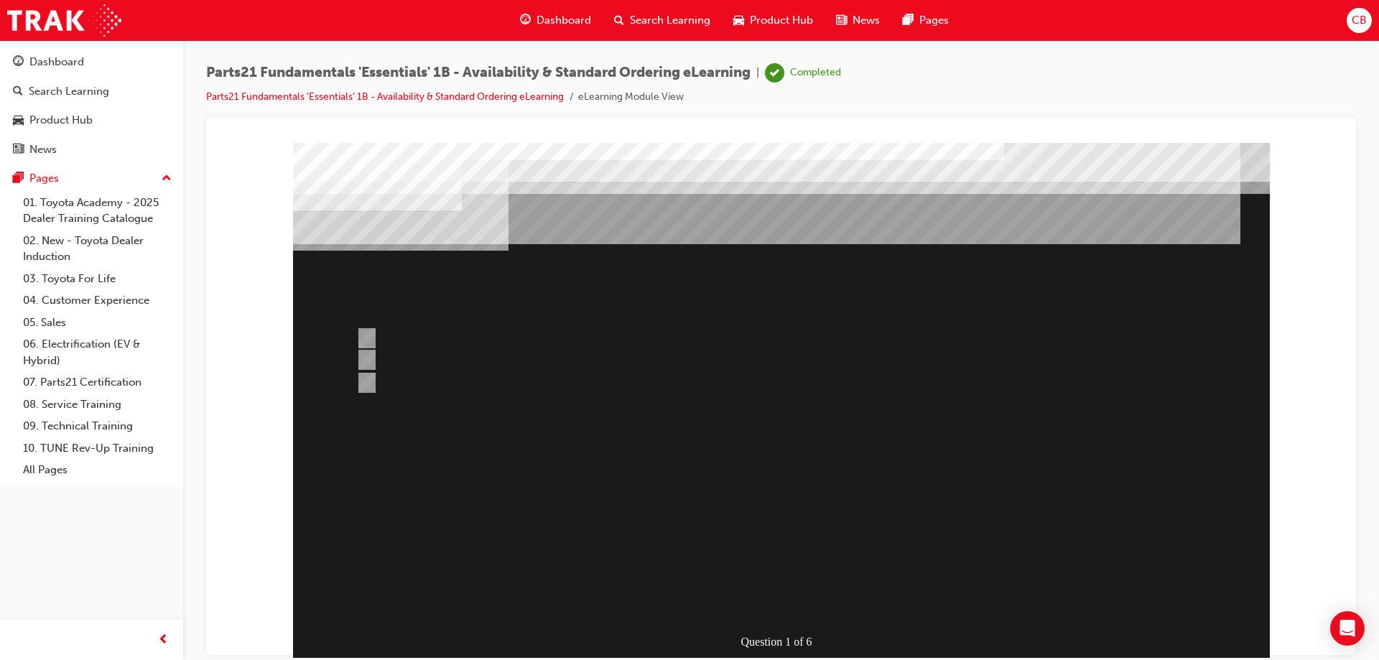
click at [657, 623] on div at bounding box center [781, 400] width 977 height 517
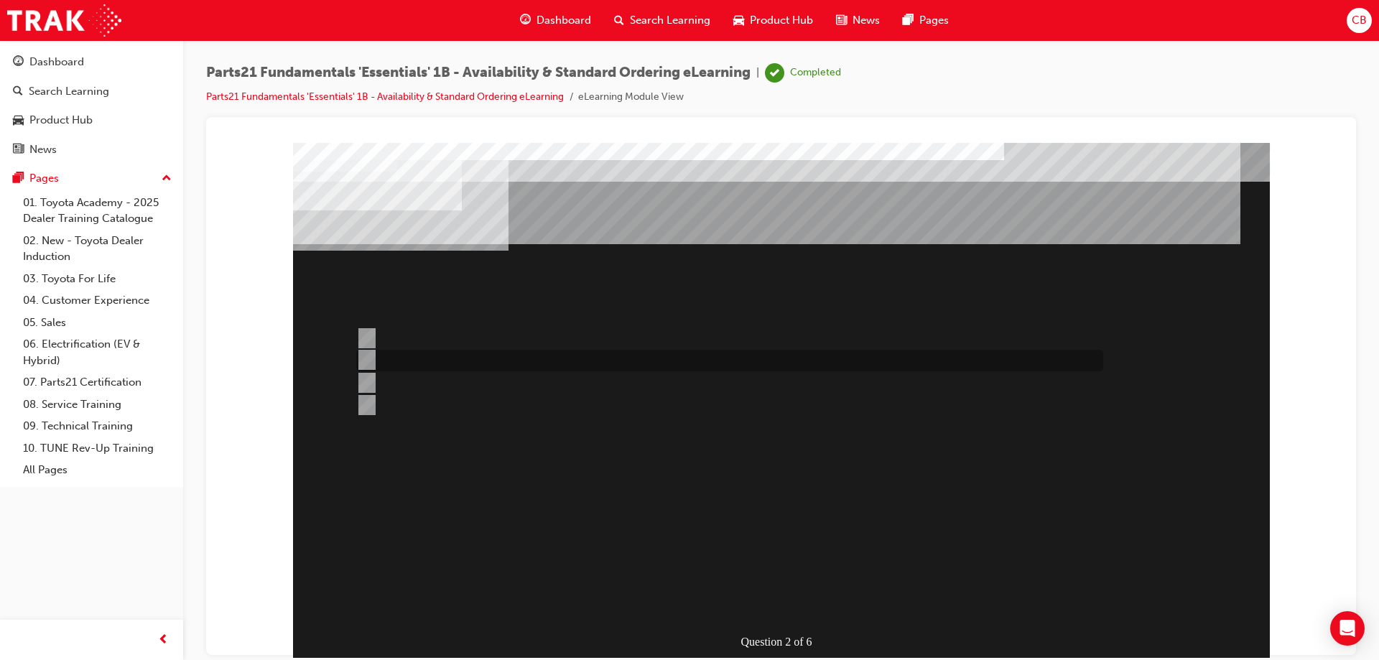
click at [368, 361] on input "Overseas" at bounding box center [364, 360] width 16 height 16
radio input "true"
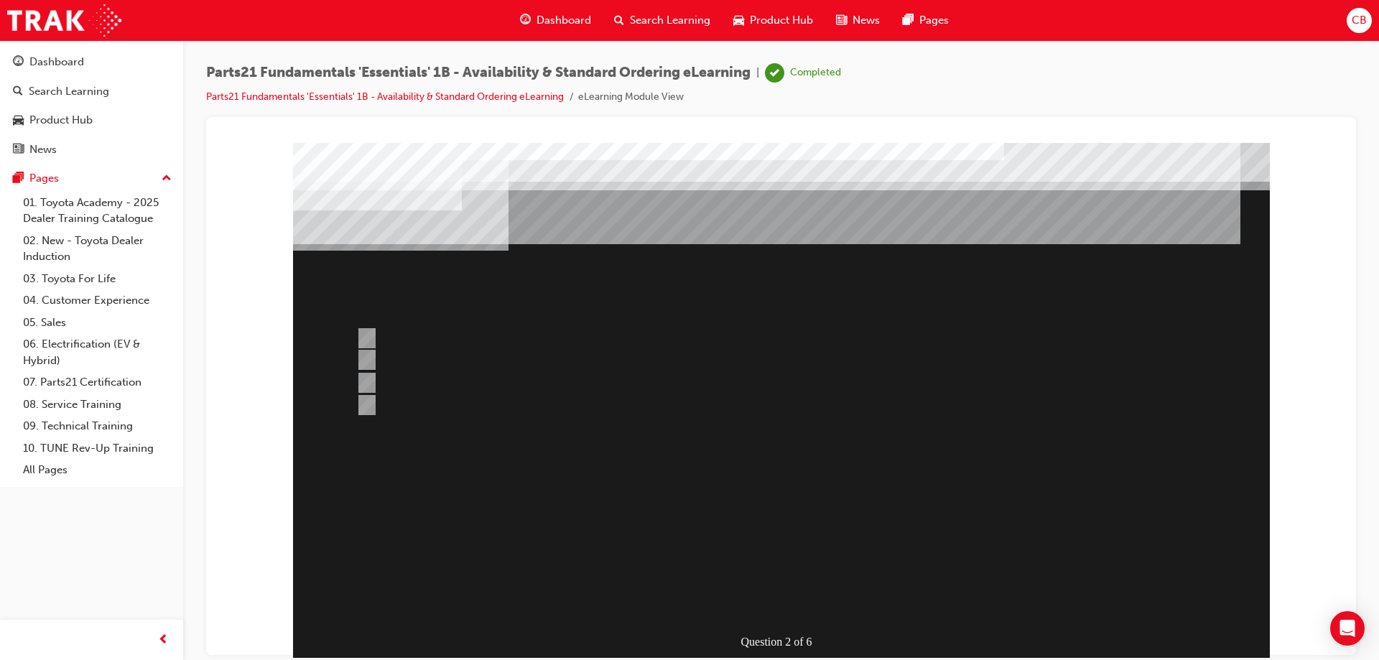
click at [364, 383] on div at bounding box center [781, 400] width 977 height 517
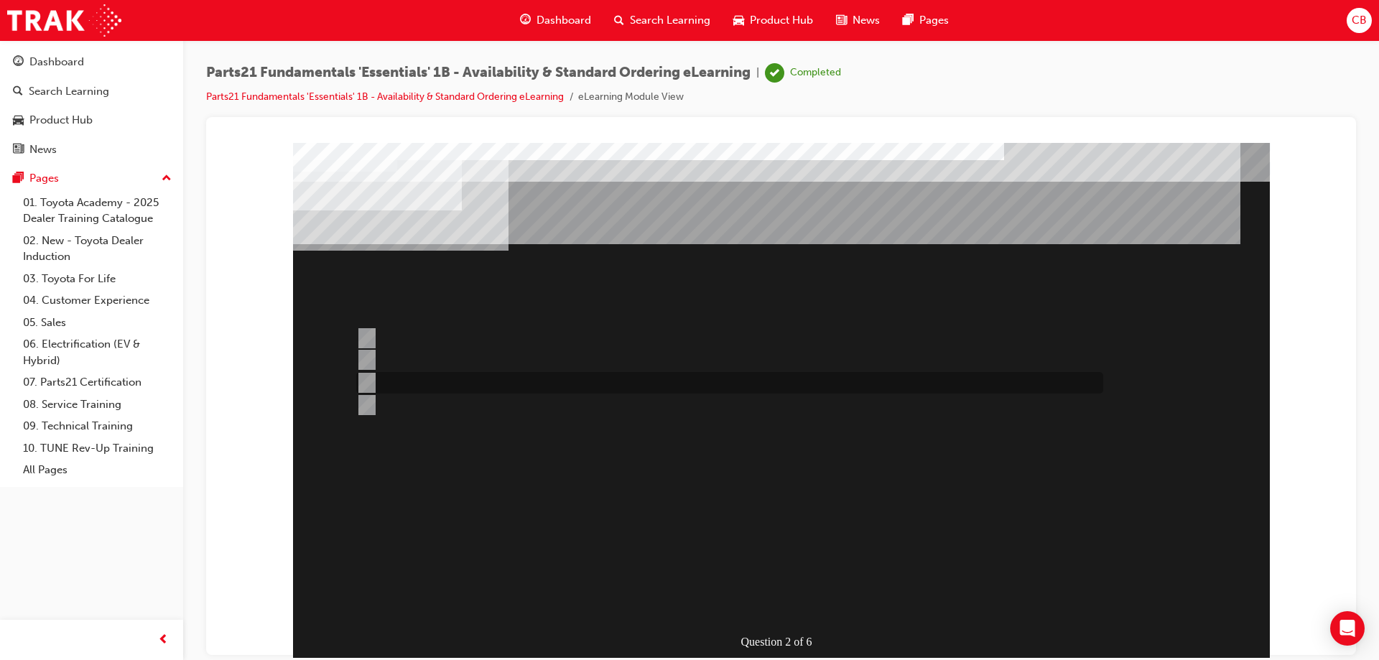
click at [364, 379] on input "Vendor Direct" at bounding box center [364, 383] width 16 height 16
radio input "true"
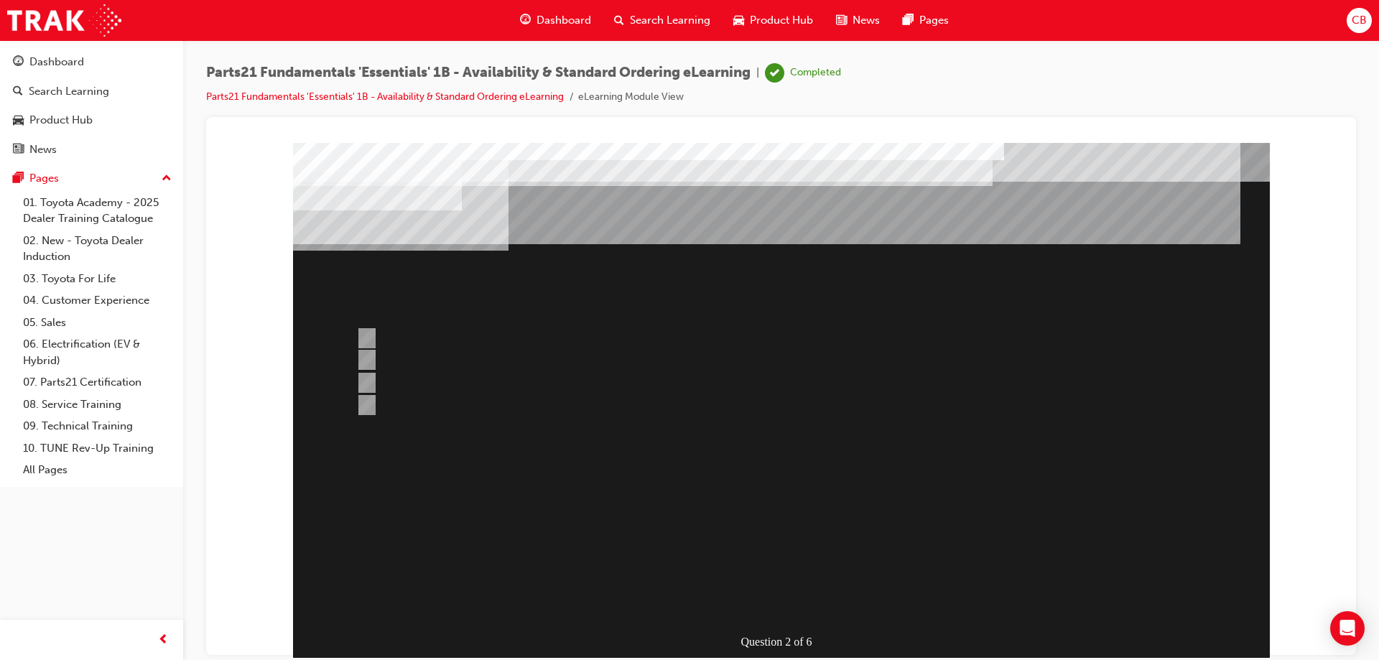
click at [726, 393] on div at bounding box center [781, 400] width 977 height 517
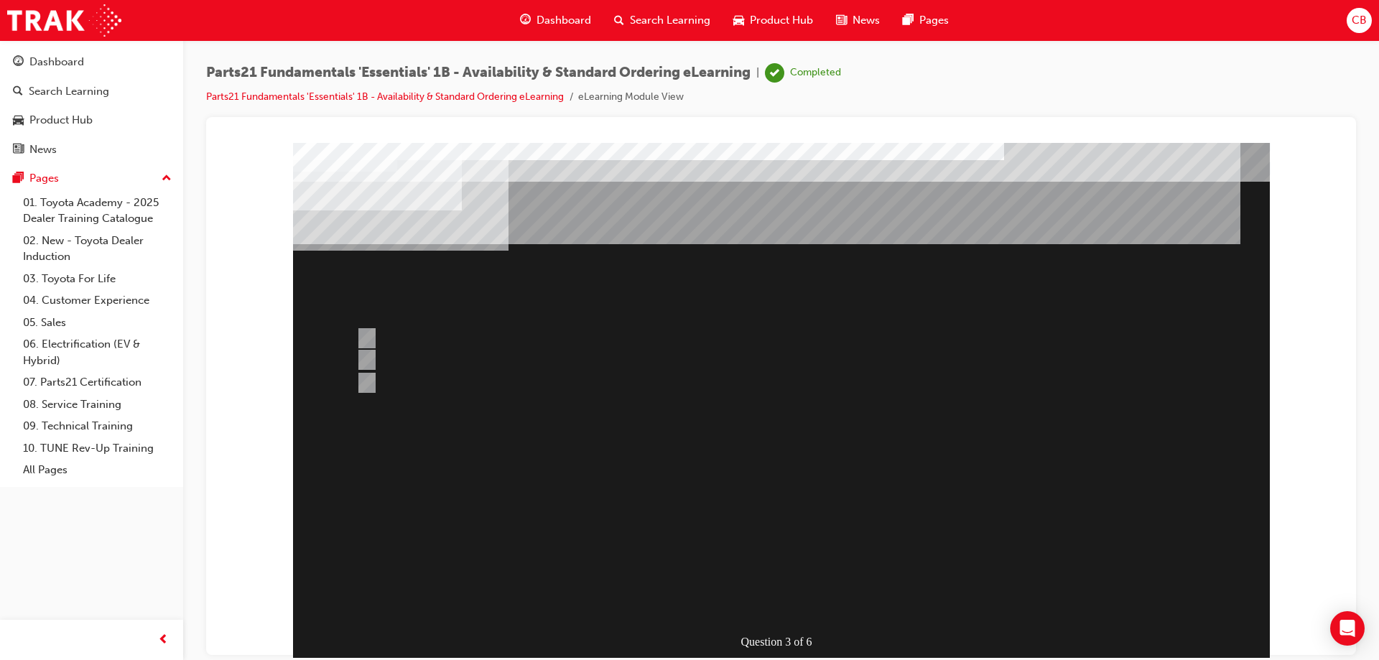
click at [624, 97] on li "eLearning Module View" at bounding box center [631, 97] width 106 height 17
click at [372, 380] on div at bounding box center [726, 383] width 747 height 22
radio input "true"
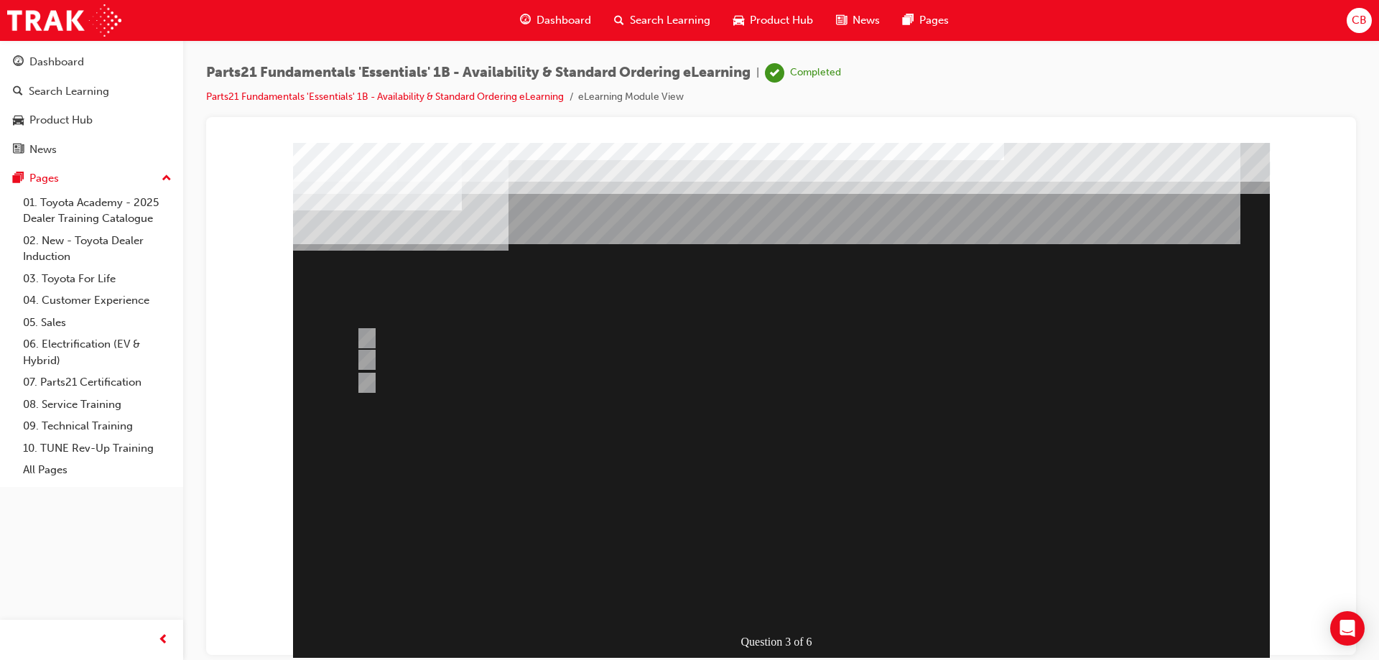
click at [559, 600] on div at bounding box center [781, 400] width 977 height 517
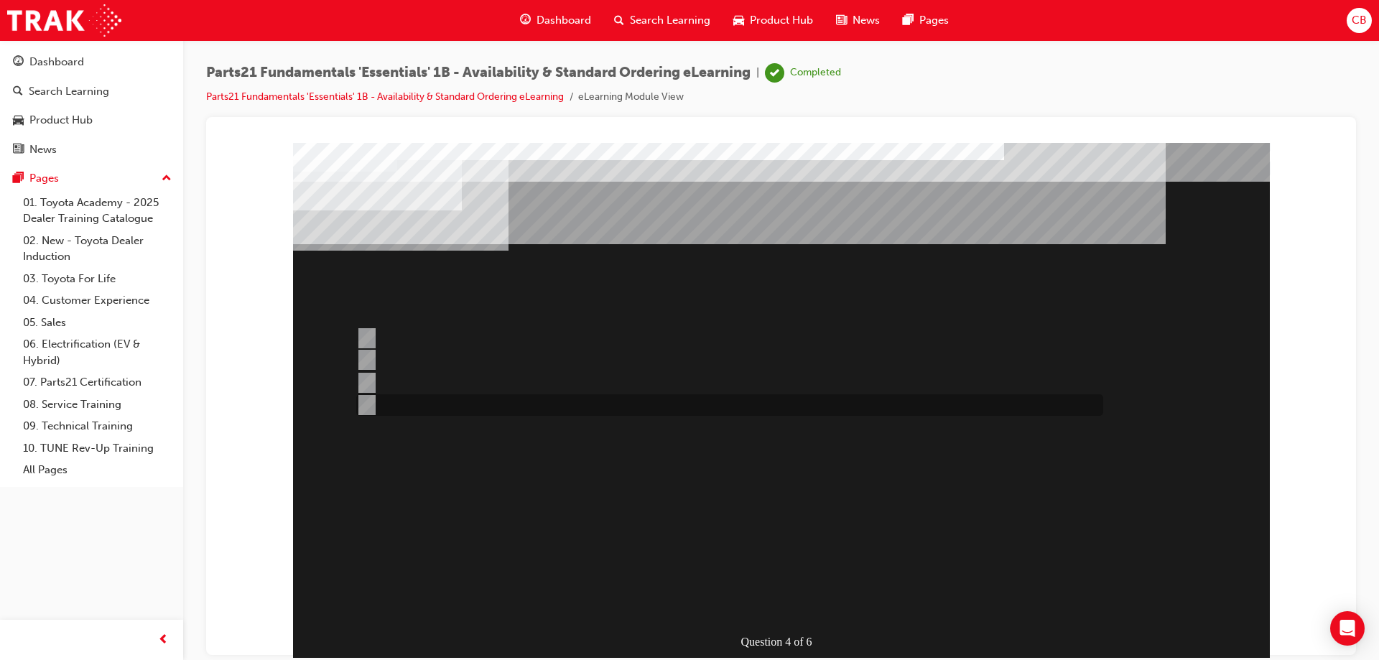
click at [367, 399] on input "3" at bounding box center [364, 405] width 16 height 16
radio input "true"
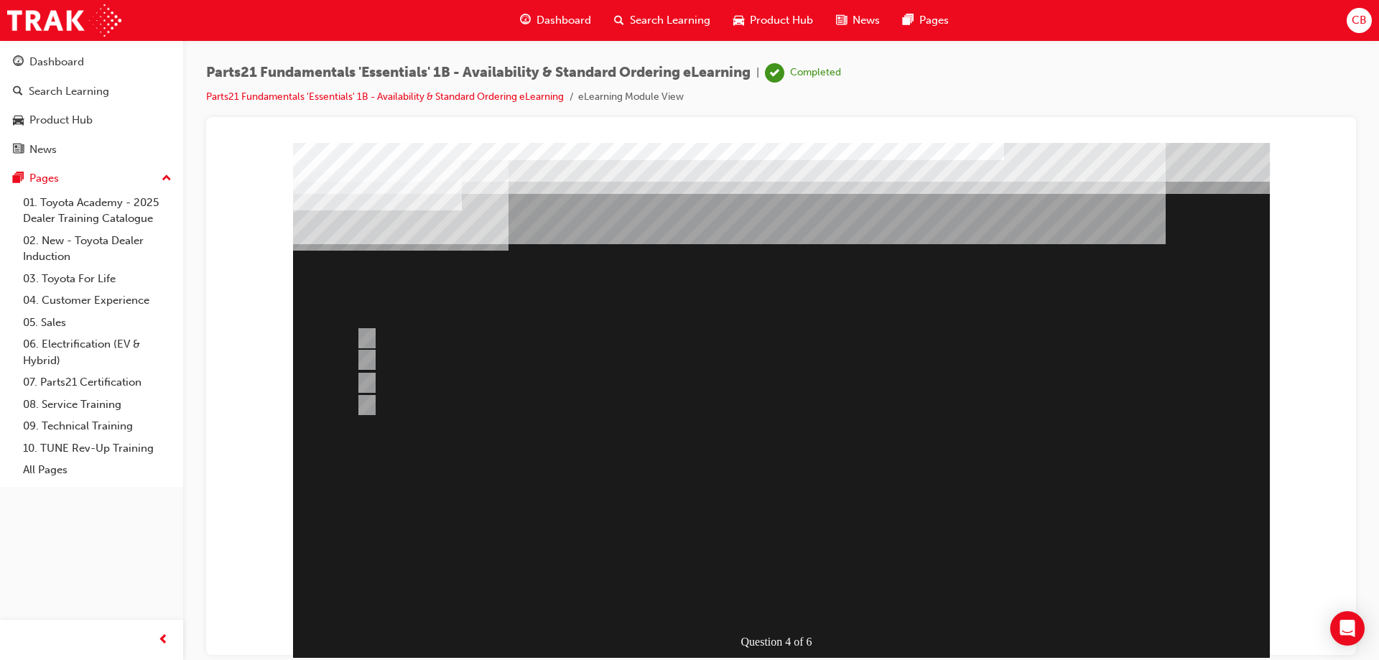
click at [414, 550] on div at bounding box center [781, 400] width 977 height 517
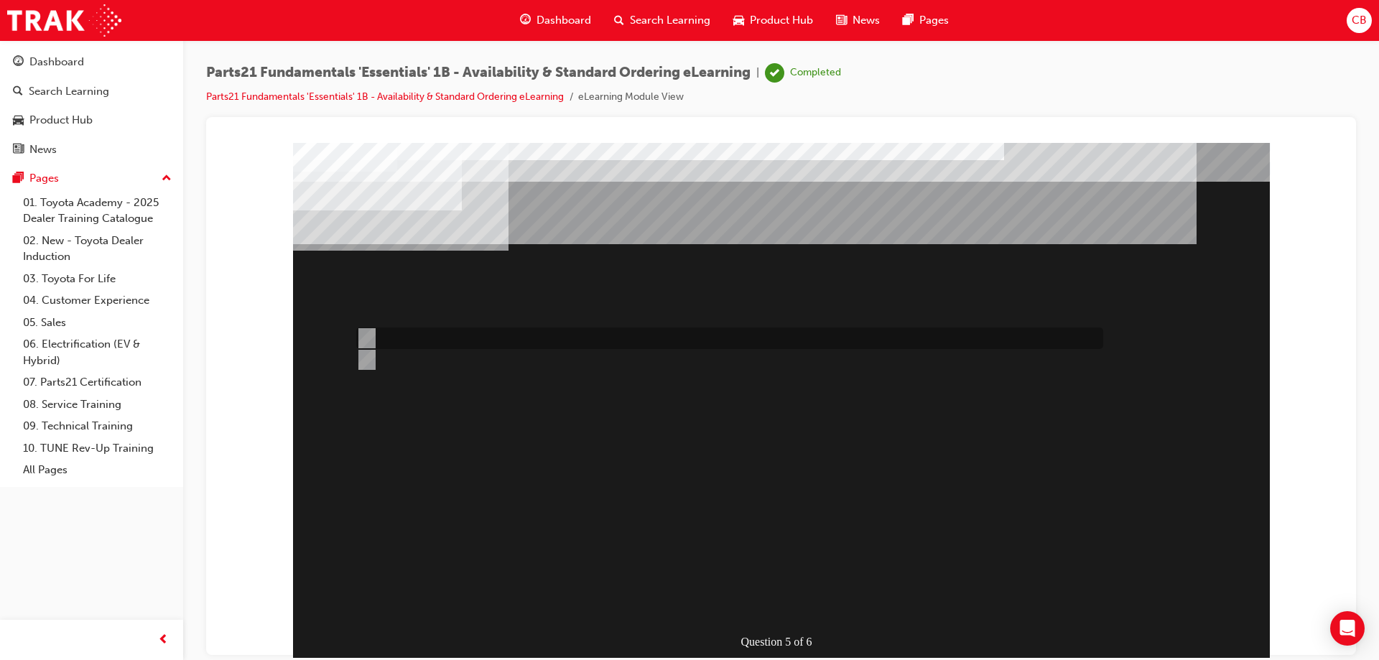
click at [372, 338] on div at bounding box center [726, 339] width 747 height 22
radio input "true"
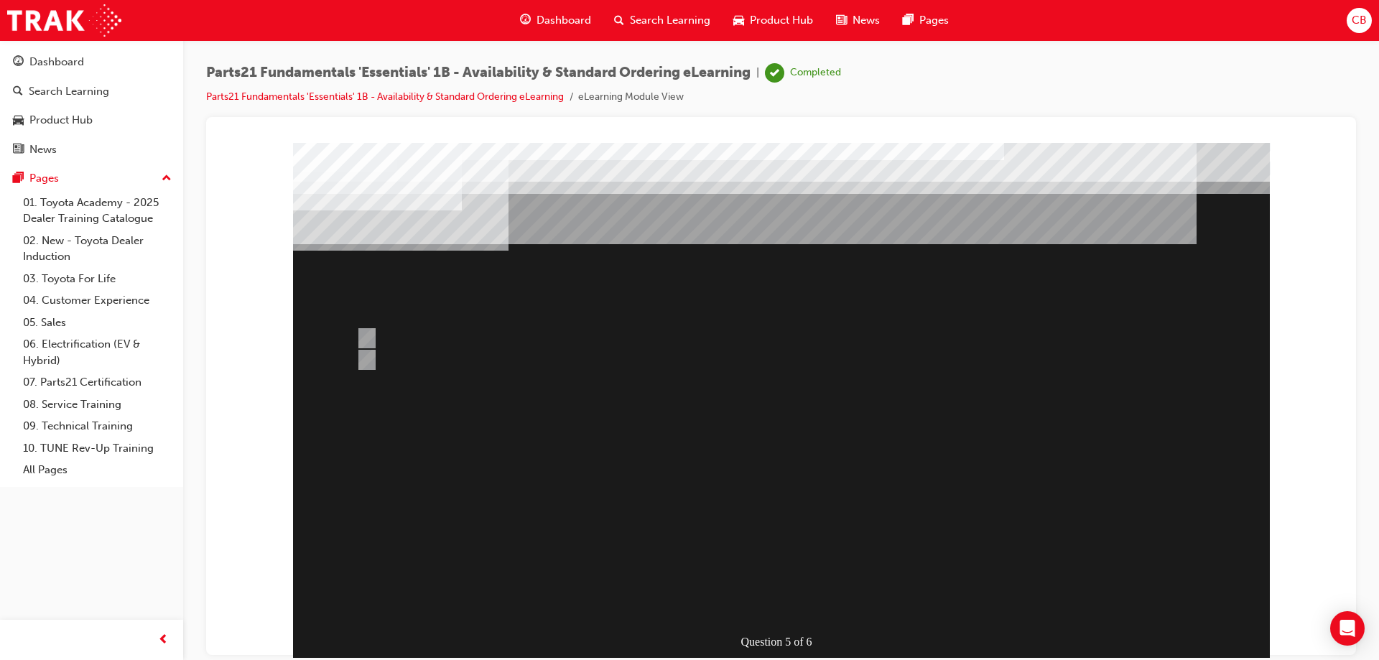
click at [437, 567] on div at bounding box center [781, 400] width 977 height 517
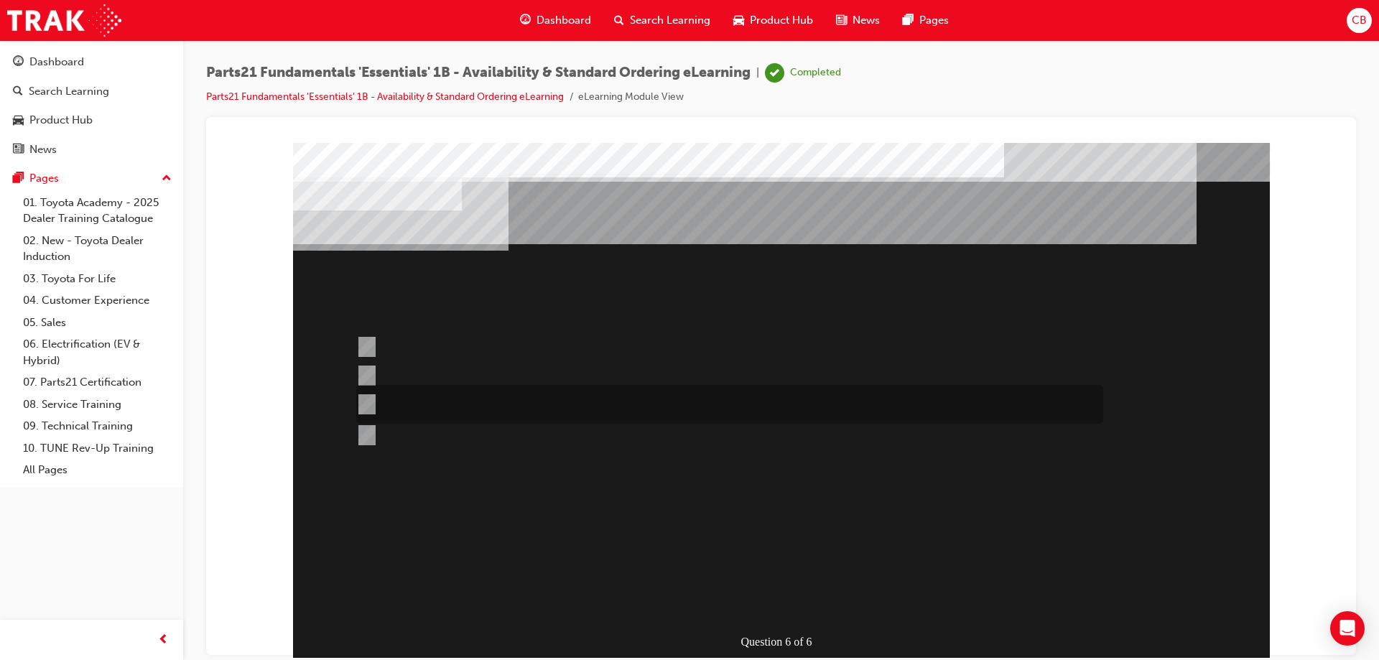
click at [369, 399] on input "Submit a case to the PCHD then follow-up with a phone call (if urgent)." at bounding box center [364, 405] width 16 height 16
radio input "true"
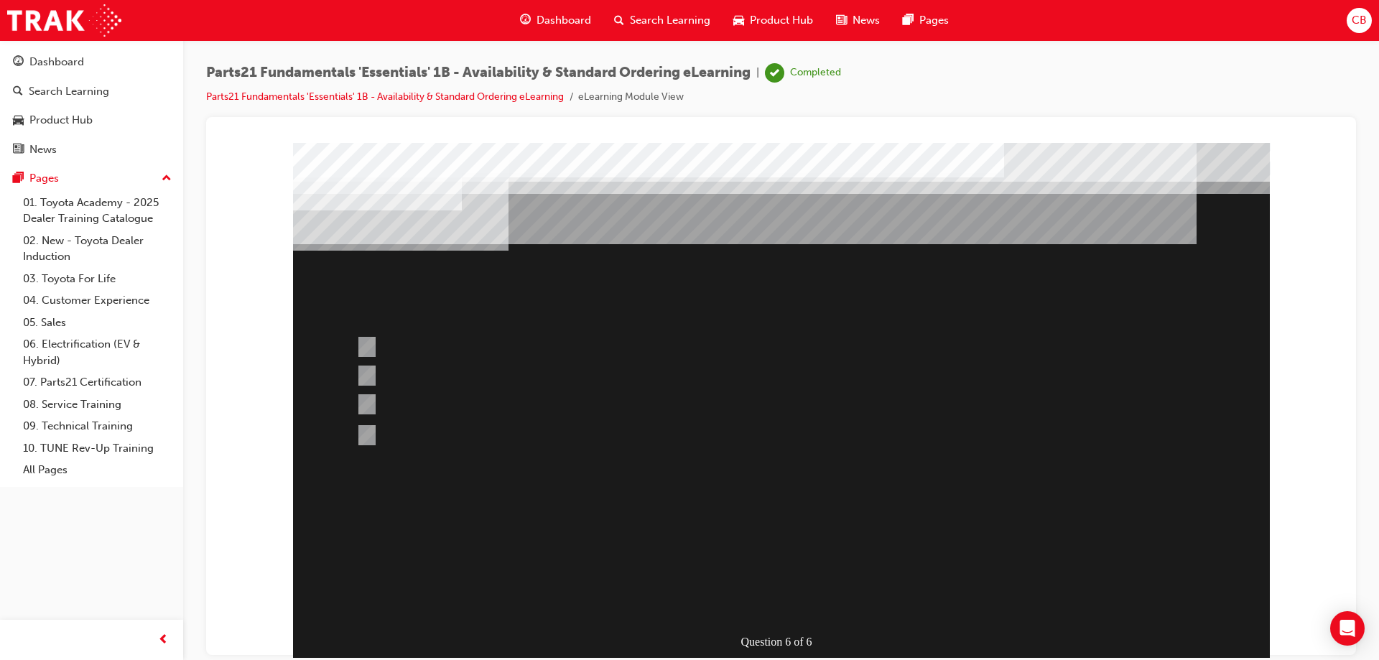
click at [605, 617] on div at bounding box center [781, 400] width 977 height 517
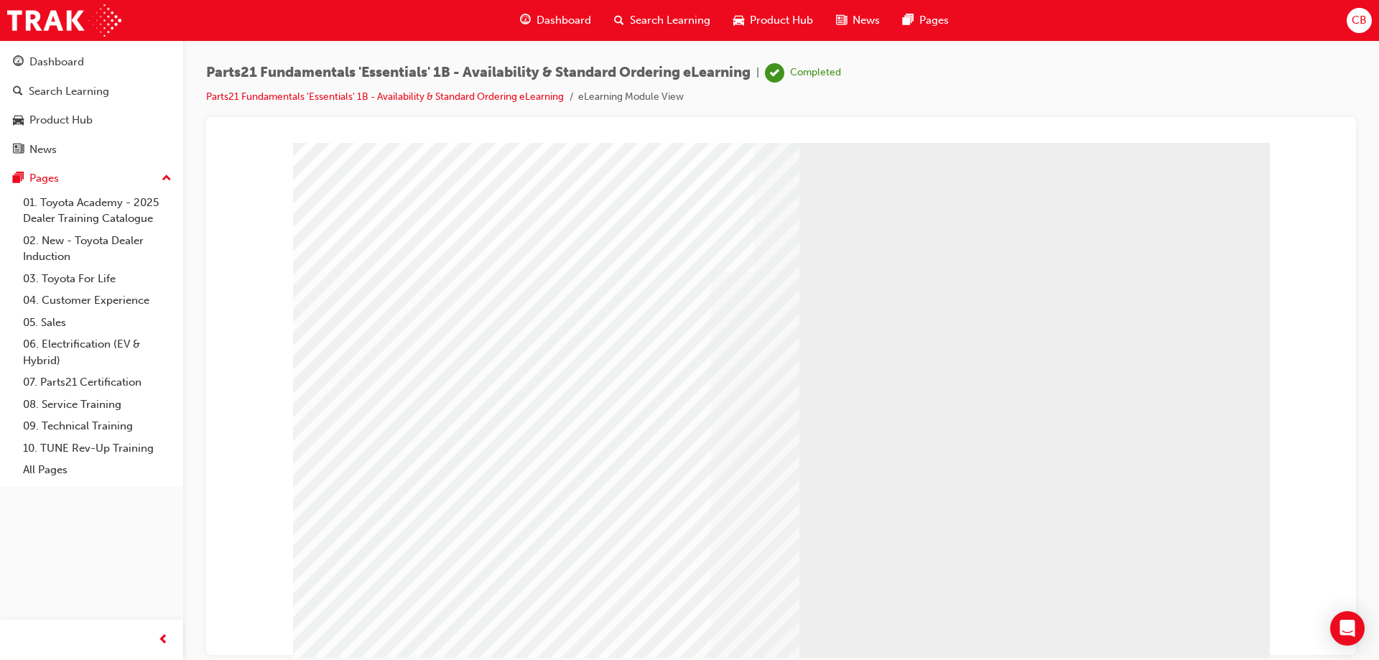
click at [97, 387] on link "07. Parts21 Certification" at bounding box center [97, 382] width 160 height 22
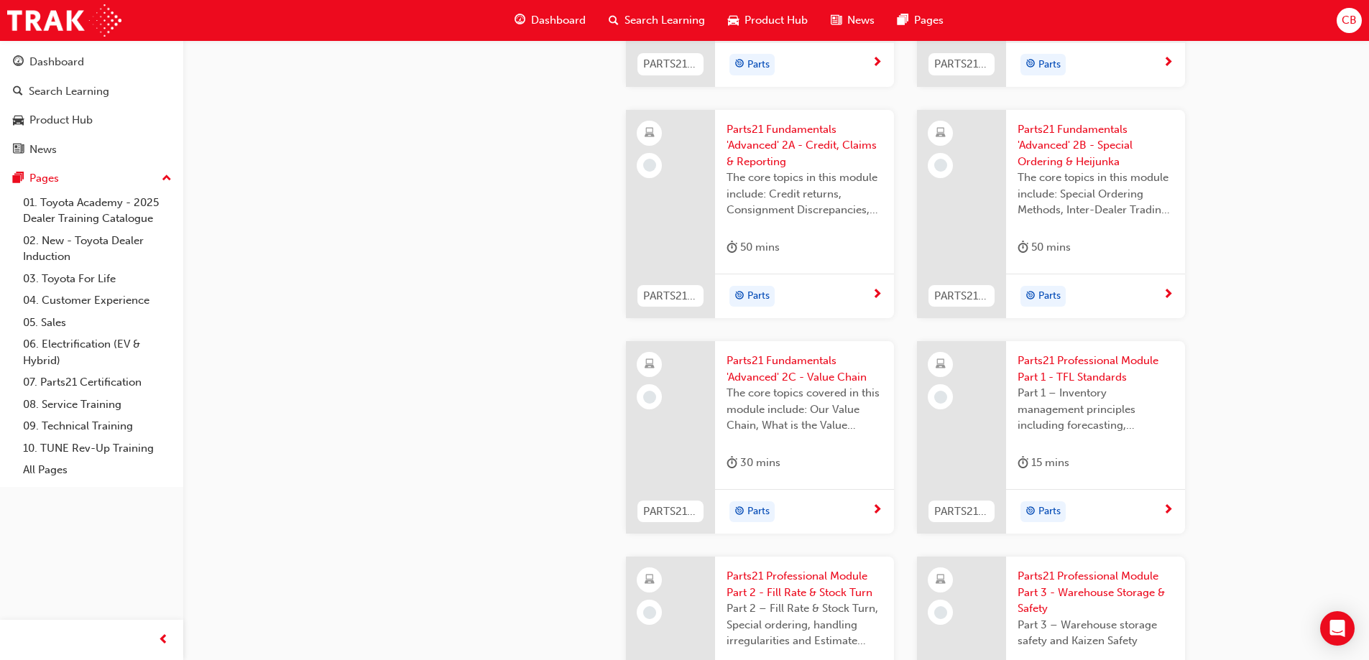
scroll to position [2012, 0]
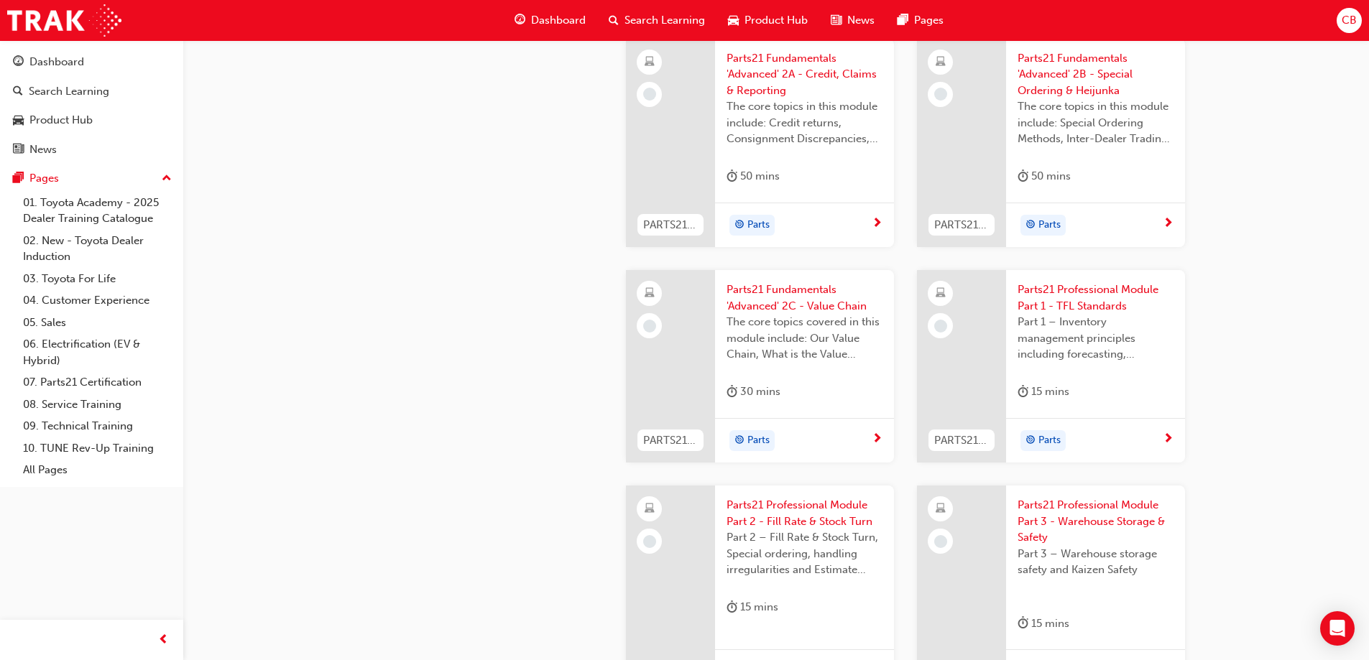
click at [1094, 344] on span "Part 1 – Inventory management principles including forecasting, processes, and …" at bounding box center [1095, 338] width 156 height 49
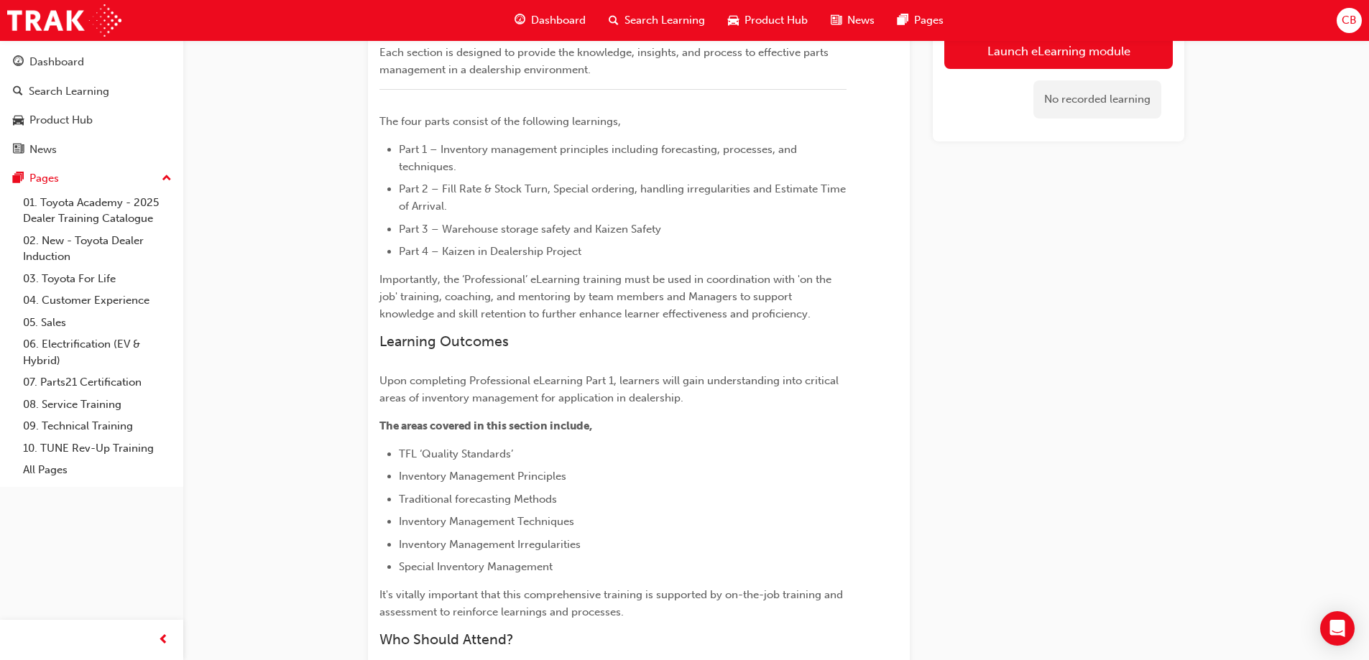
scroll to position [358, 0]
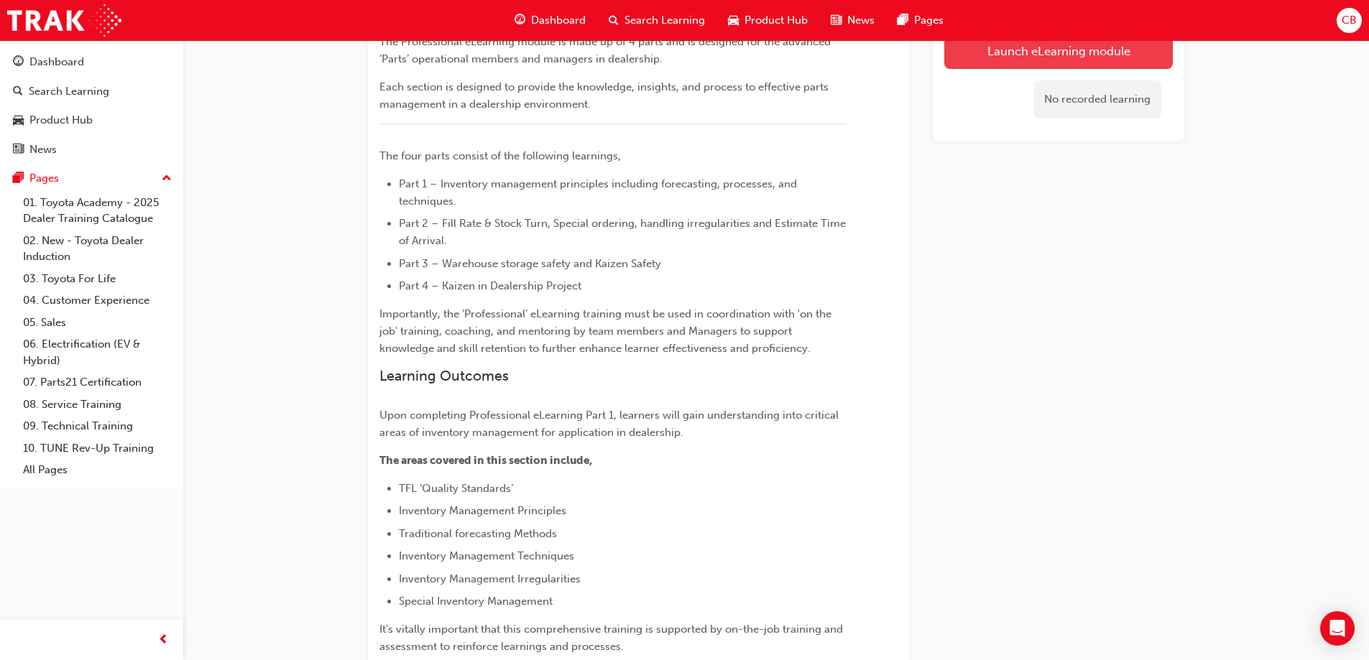
click at [1012, 56] on button "Launch eLearning module" at bounding box center [1058, 51] width 228 height 36
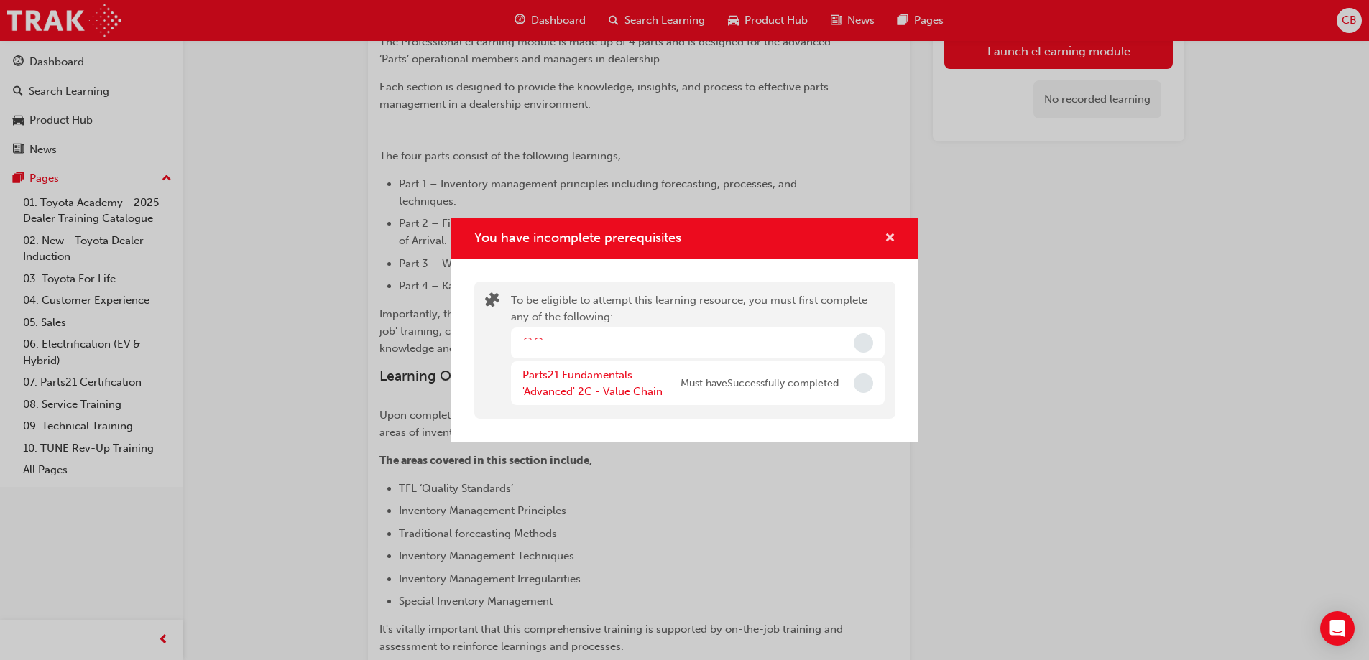
click at [890, 233] on span "cross-icon" at bounding box center [889, 239] width 11 height 13
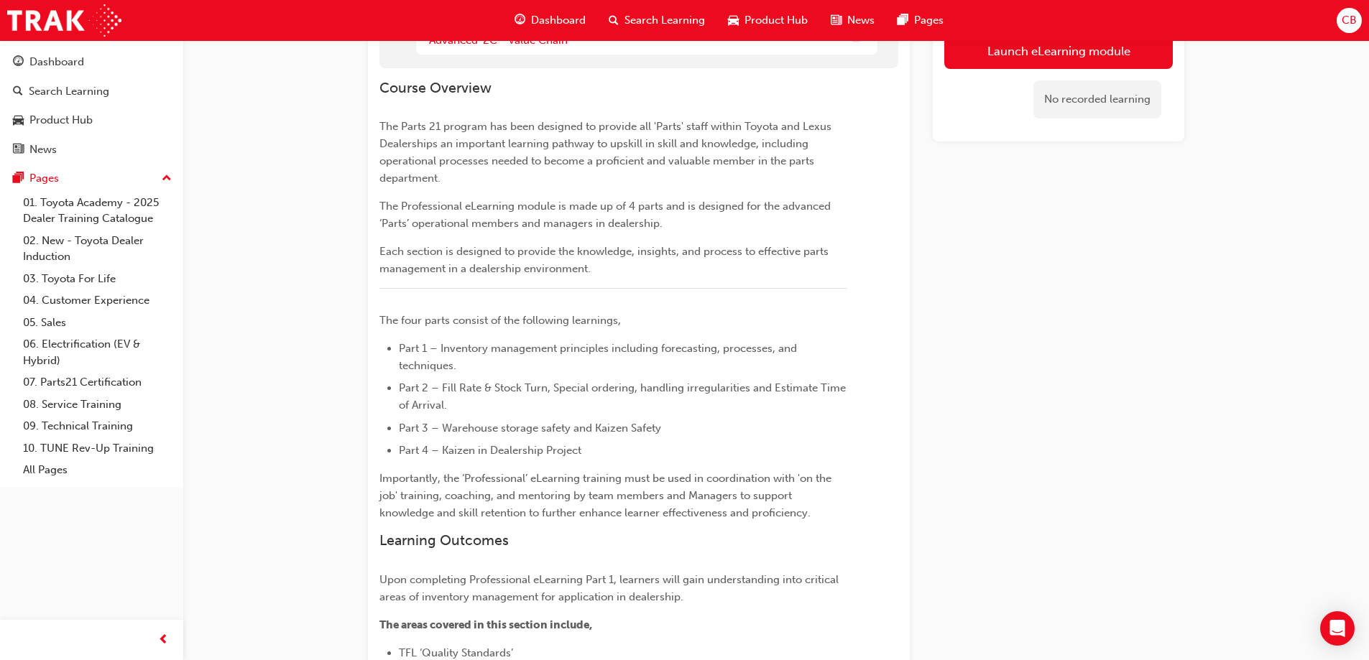
scroll to position [0, 0]
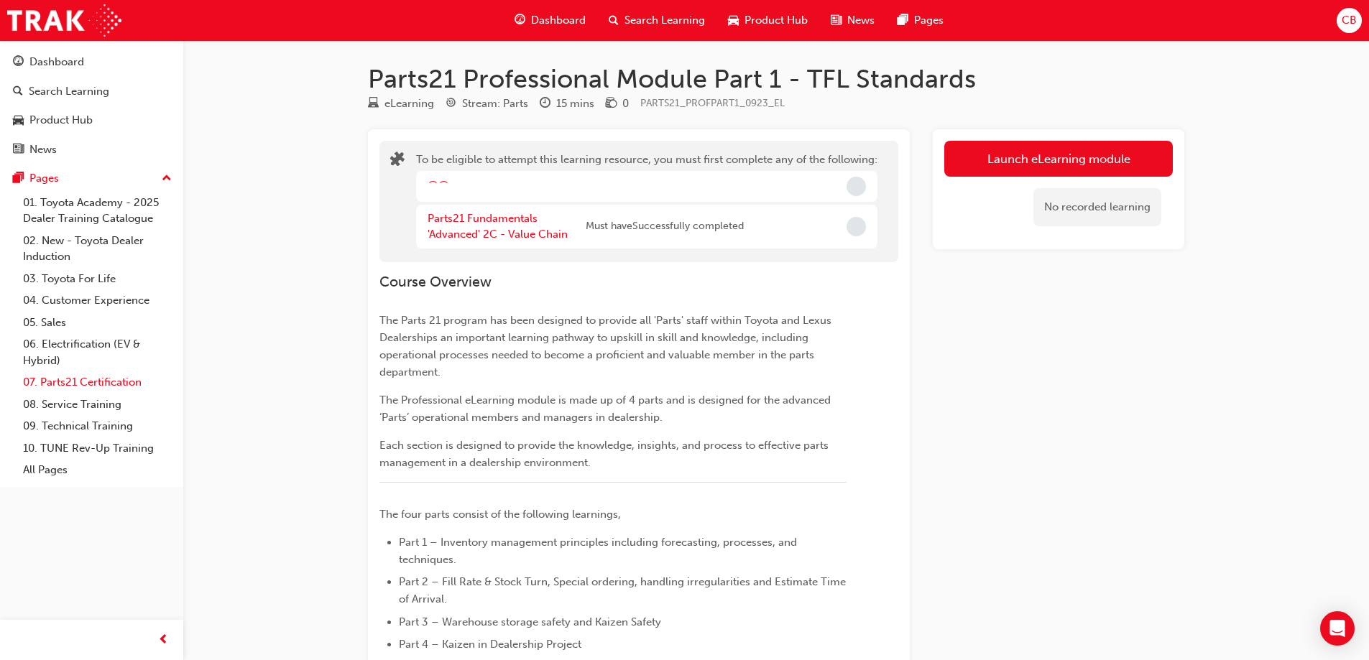
click at [72, 387] on link "07. Parts21 Certification" at bounding box center [97, 382] width 160 height 22
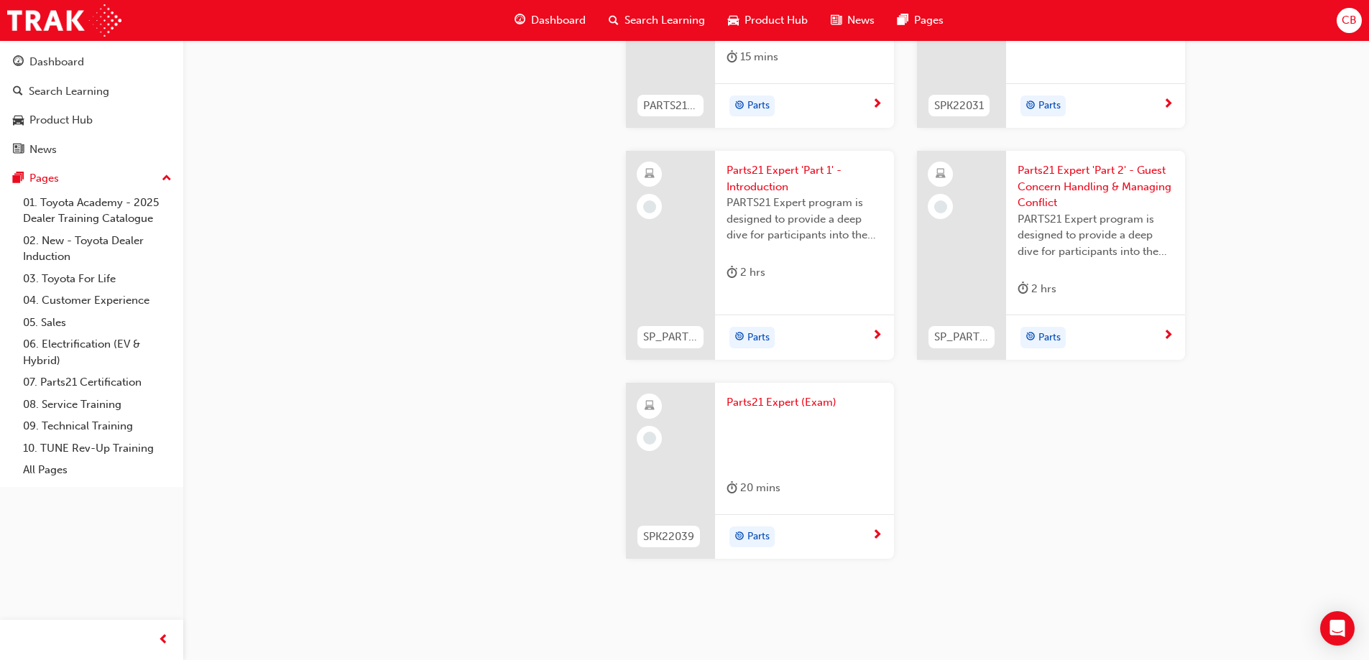
scroll to position [2788, 0]
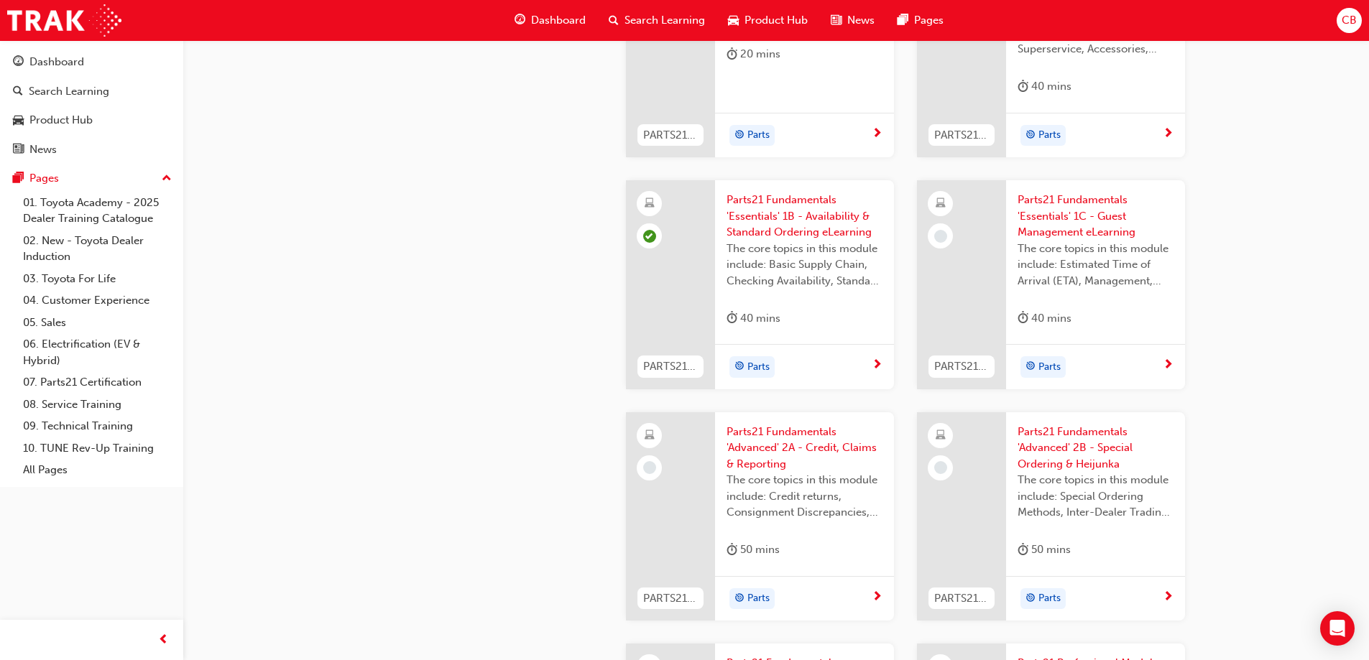
click at [1089, 260] on span "The core topics in this module include: Estimated Time of Arrival (ETA), Manage…" at bounding box center [1095, 265] width 156 height 49
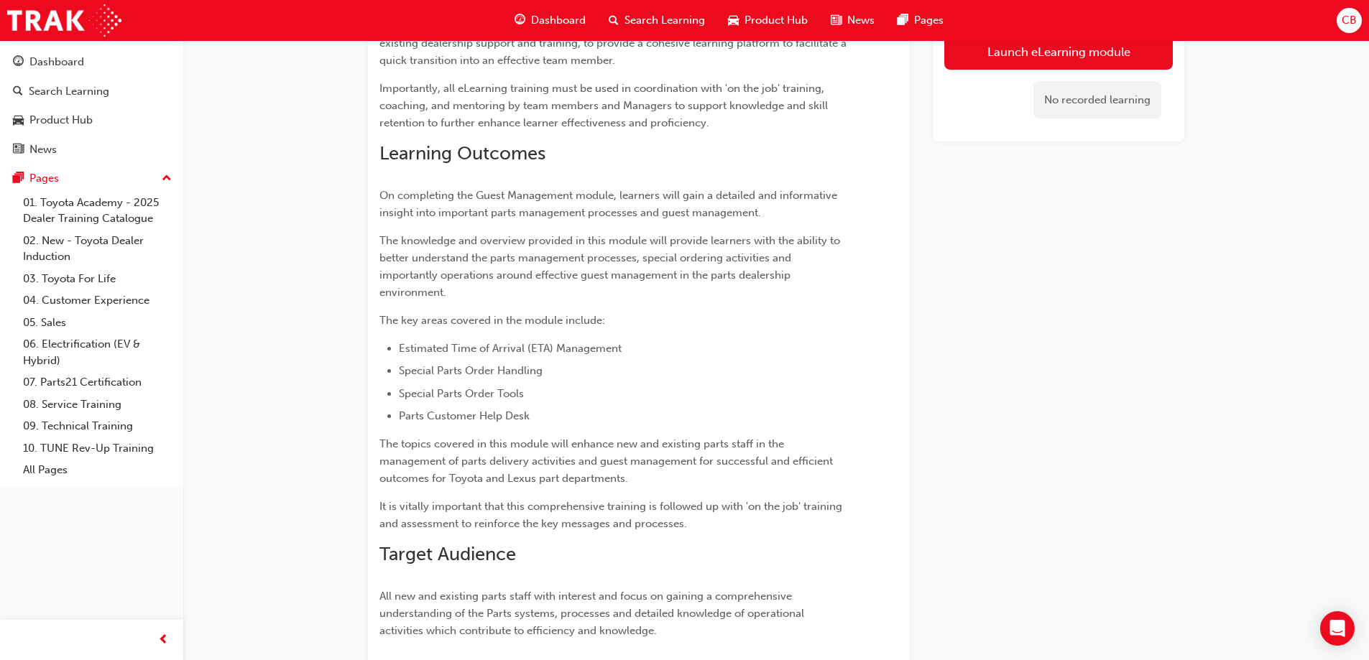
scroll to position [767, 0]
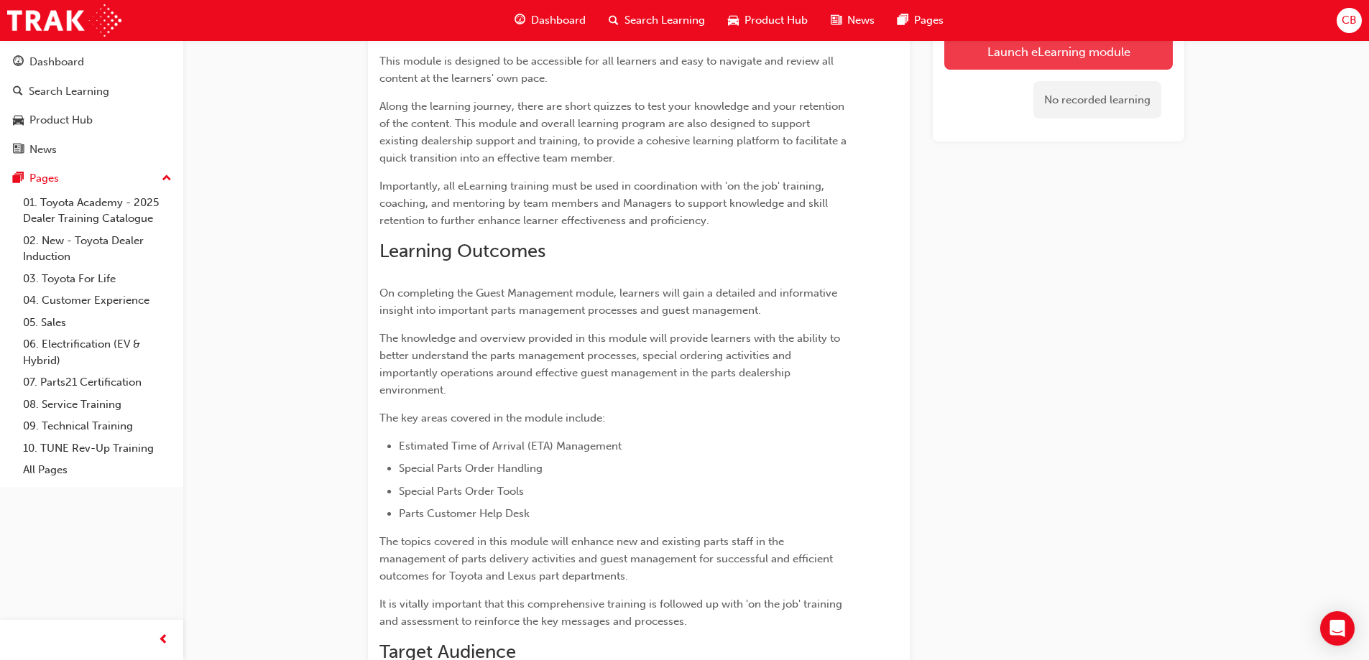
click at [964, 57] on link "Launch eLearning module" at bounding box center [1058, 51] width 228 height 36
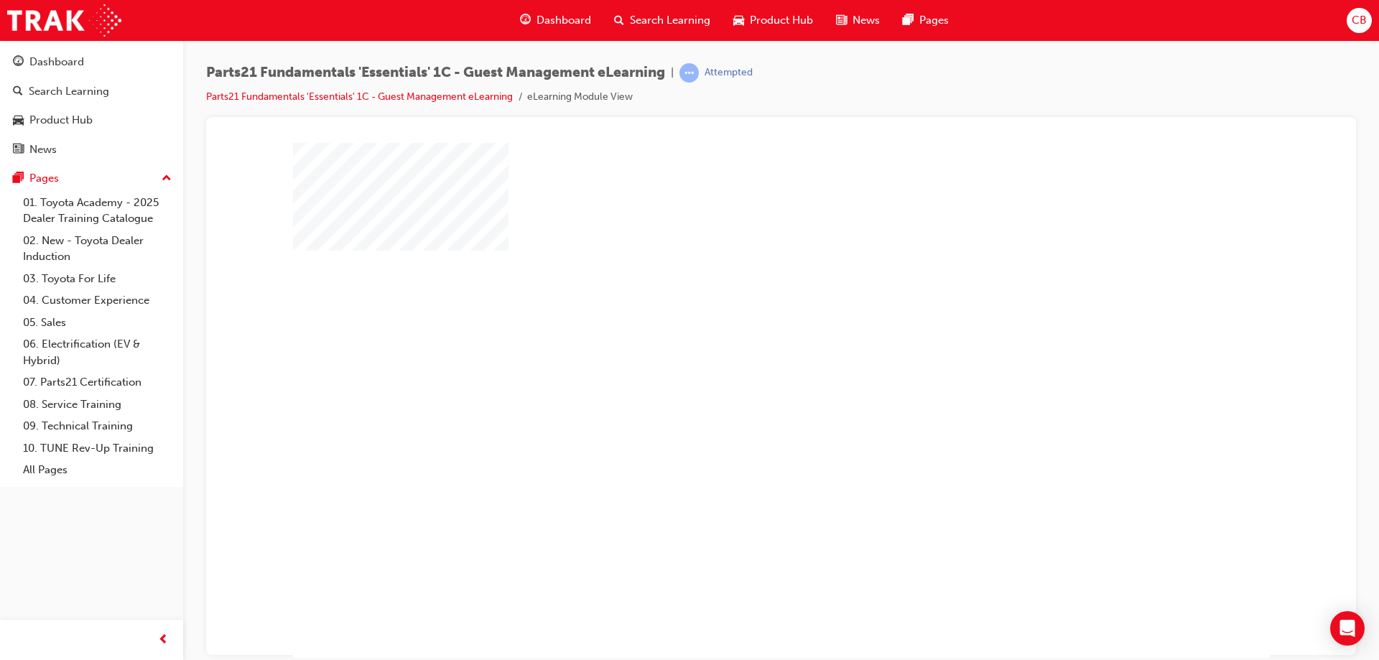
click at [740, 358] on div "play" at bounding box center [740, 358] width 0 height 0
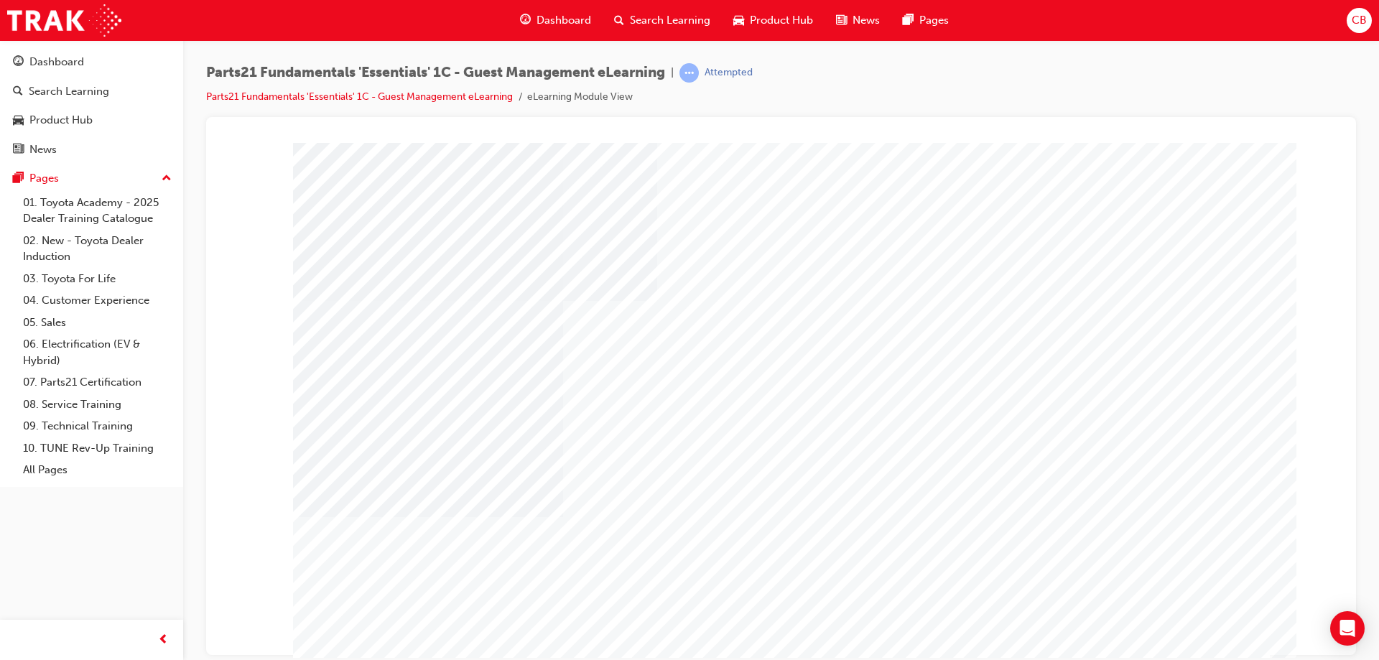
type input "C"
type input "casina"
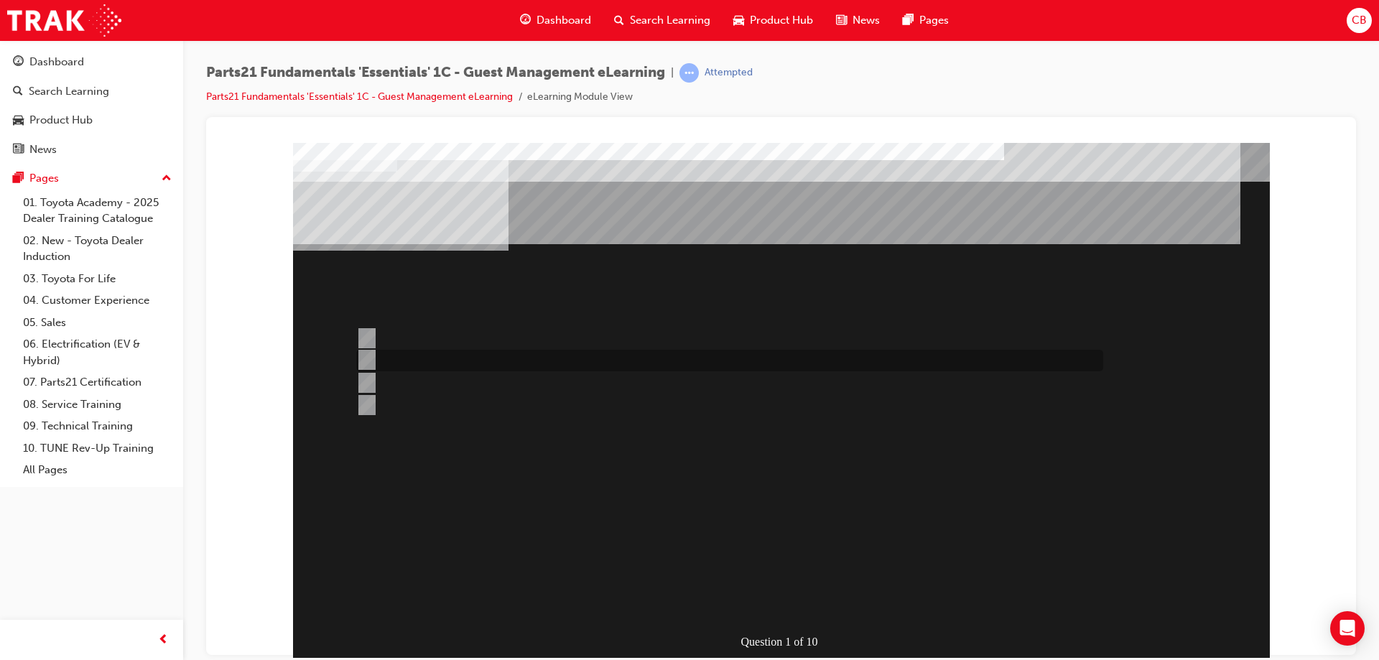
click at [365, 362] on input "Issues not covered by the other case types." at bounding box center [364, 360] width 16 height 16
radio input "true"
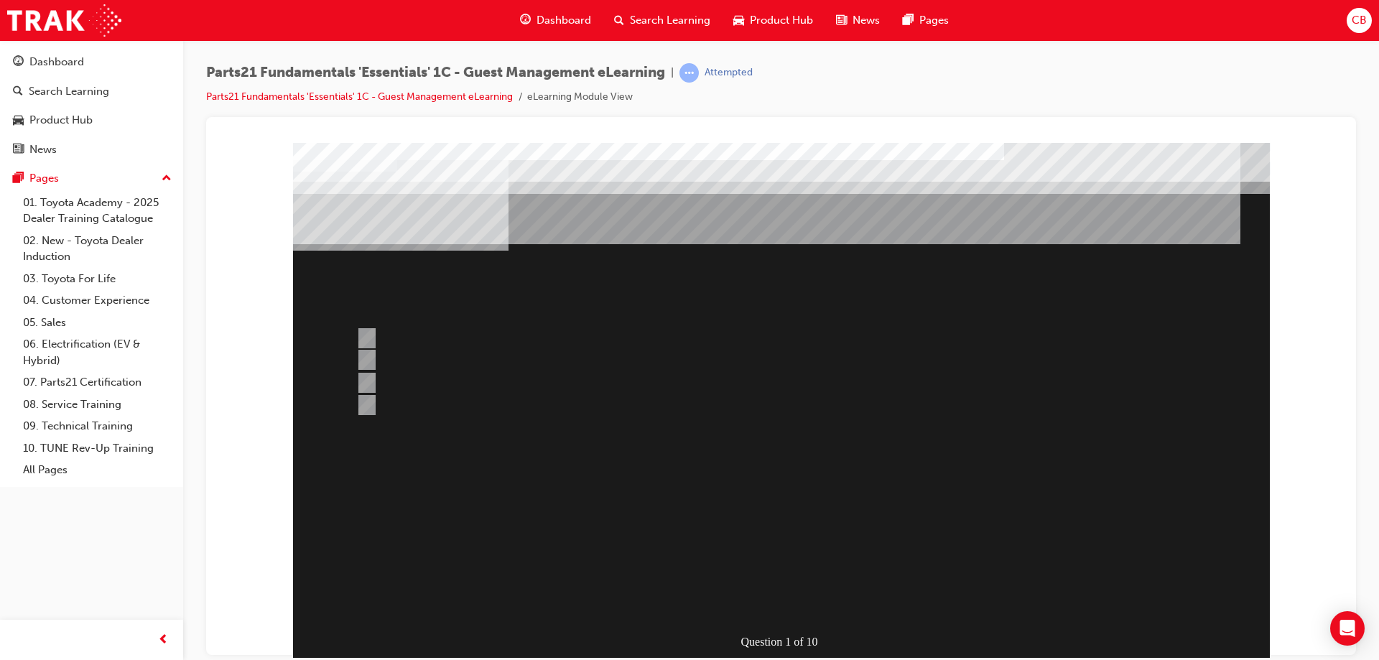
click at [680, 615] on div at bounding box center [781, 400] width 977 height 517
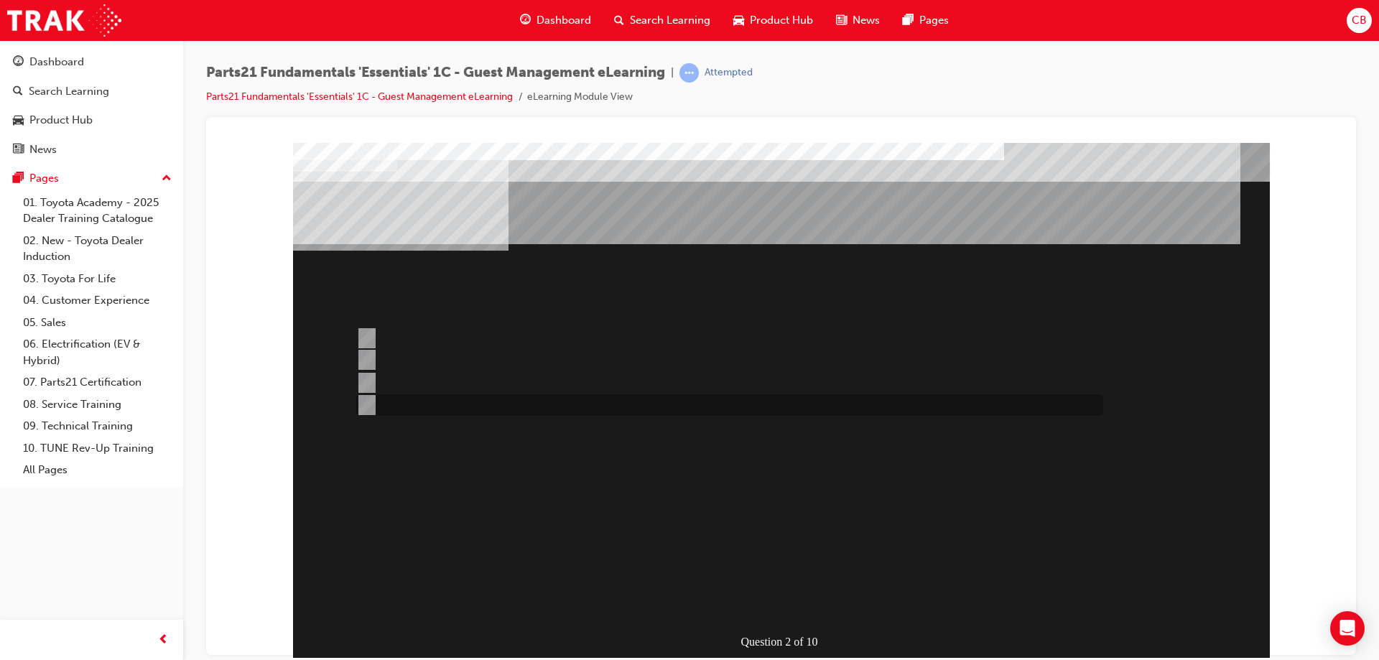
click at [369, 408] on input "Toyota Source" at bounding box center [364, 405] width 16 height 16
radio input "true"
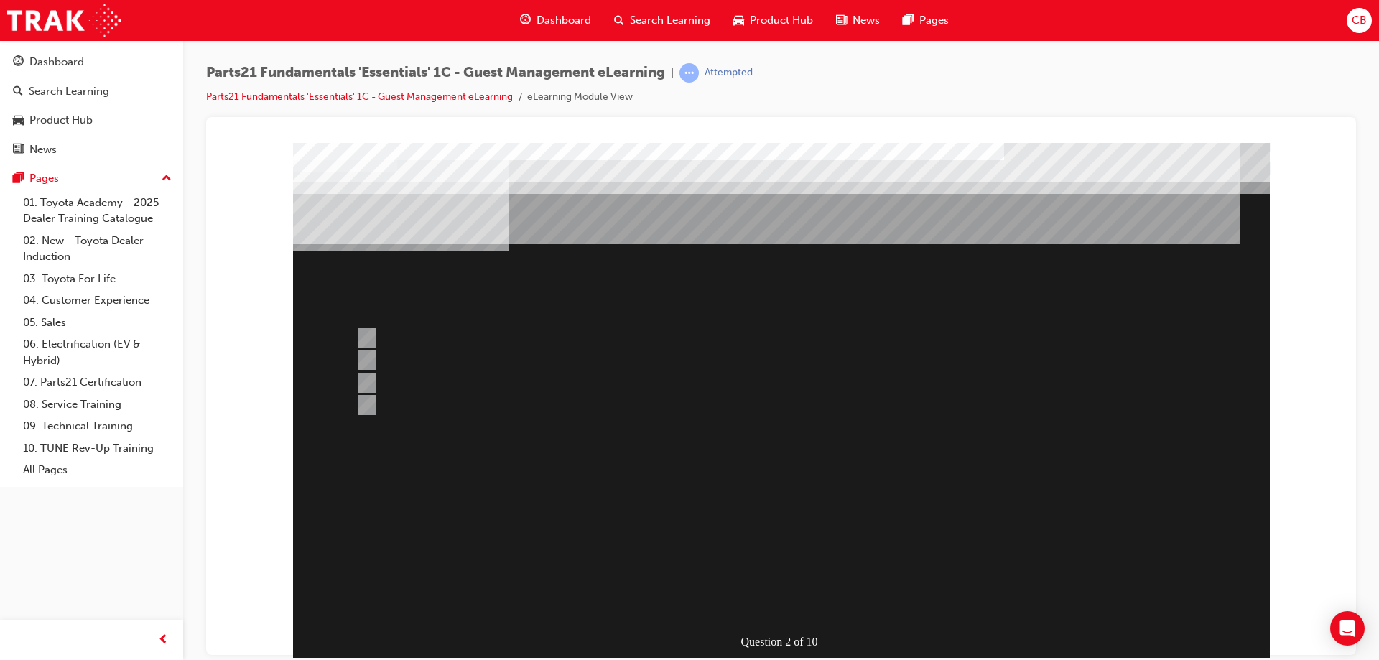
click at [652, 586] on div at bounding box center [781, 400] width 977 height 517
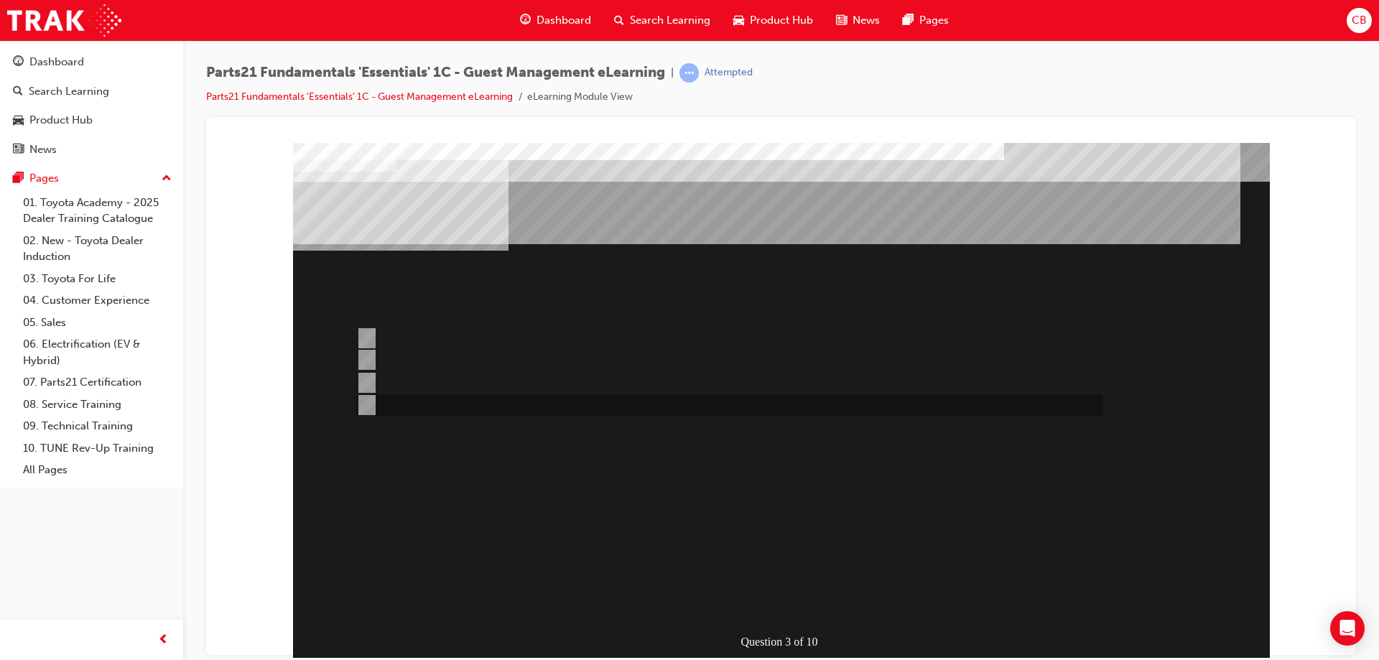
click at [371, 403] on input "All of the above" at bounding box center [364, 405] width 16 height 16
radio input "true"
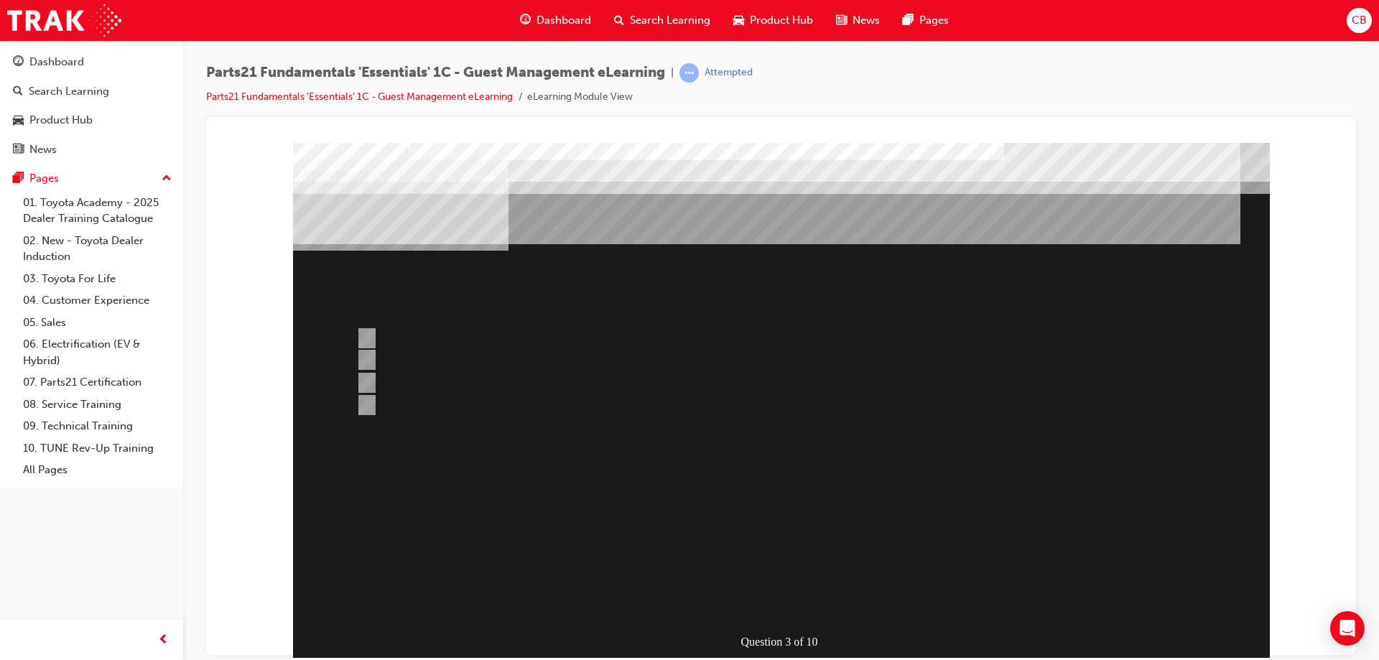
click at [796, 609] on div at bounding box center [781, 400] width 977 height 517
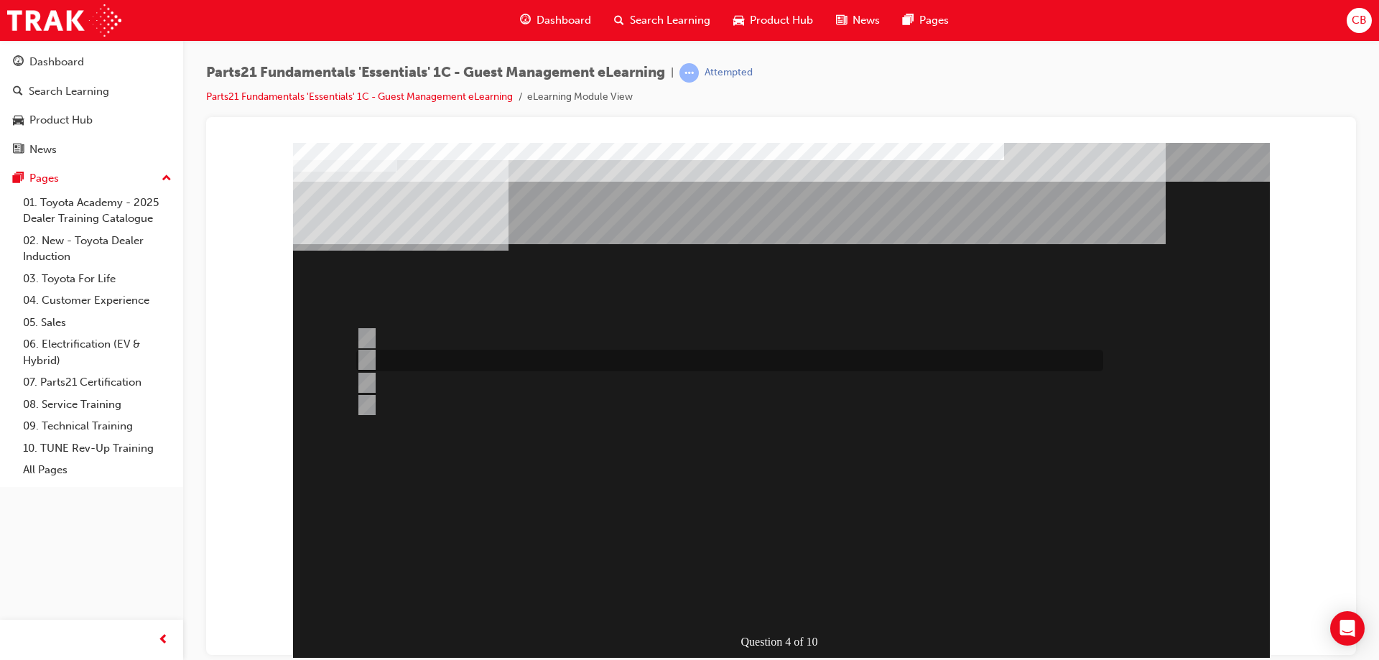
click at [365, 357] on input "Technical Help Desk" at bounding box center [364, 360] width 16 height 16
radio input "true"
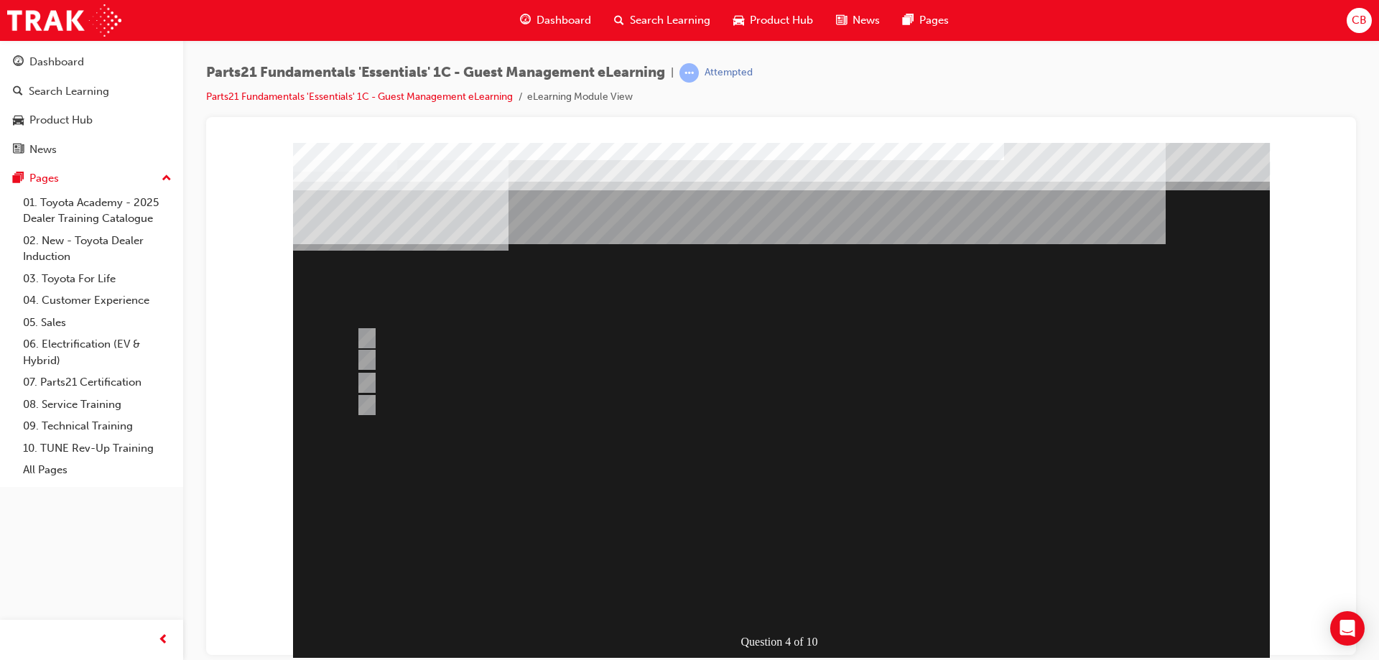
click at [364, 379] on div at bounding box center [781, 400] width 977 height 517
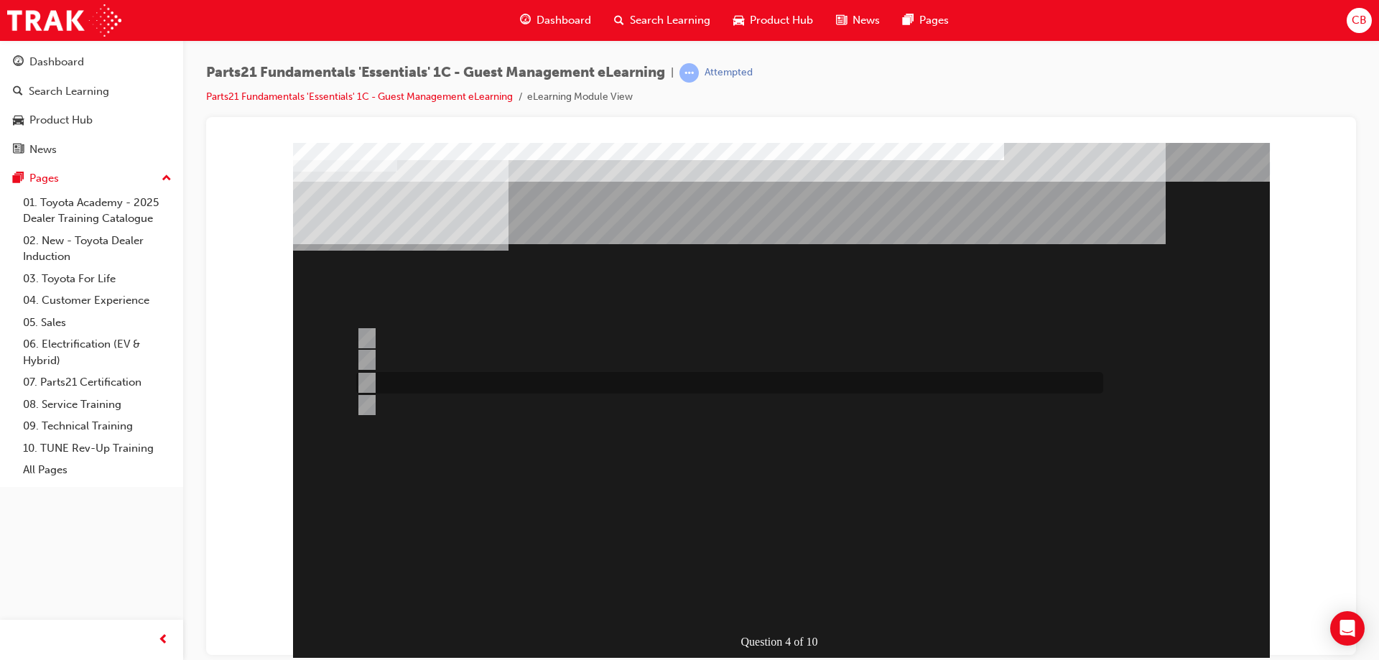
click at [369, 382] on input "T-support" at bounding box center [364, 383] width 16 height 16
radio input "true"
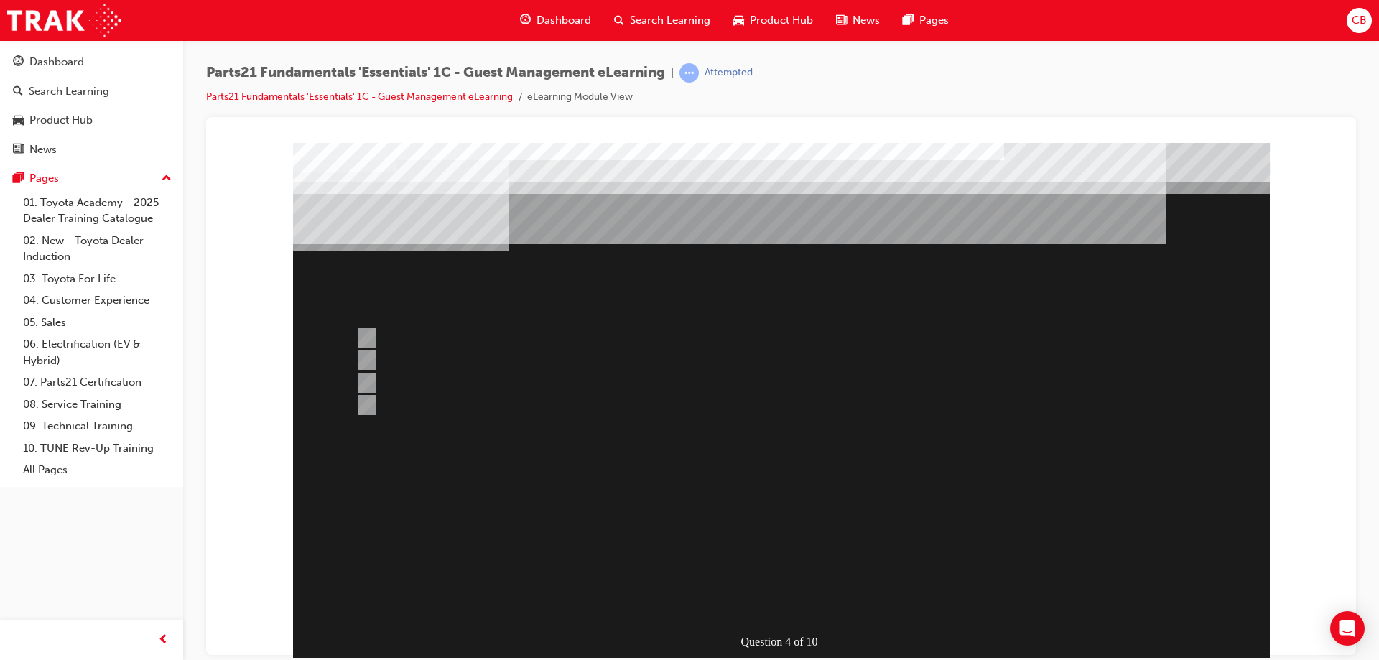
click at [761, 599] on div at bounding box center [781, 400] width 977 height 517
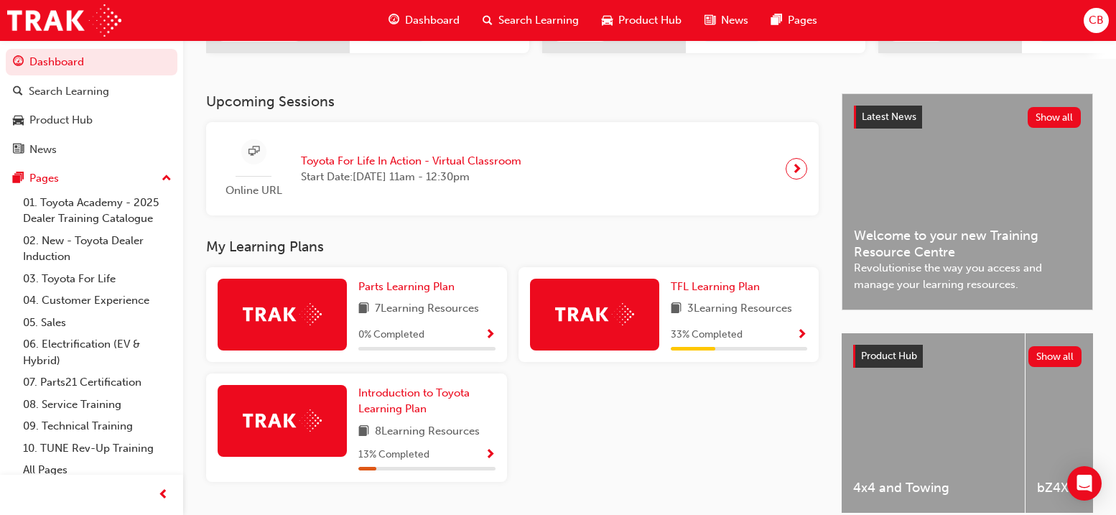
scroll to position [200, 0]
